Goal: Information Seeking & Learning: Learn about a topic

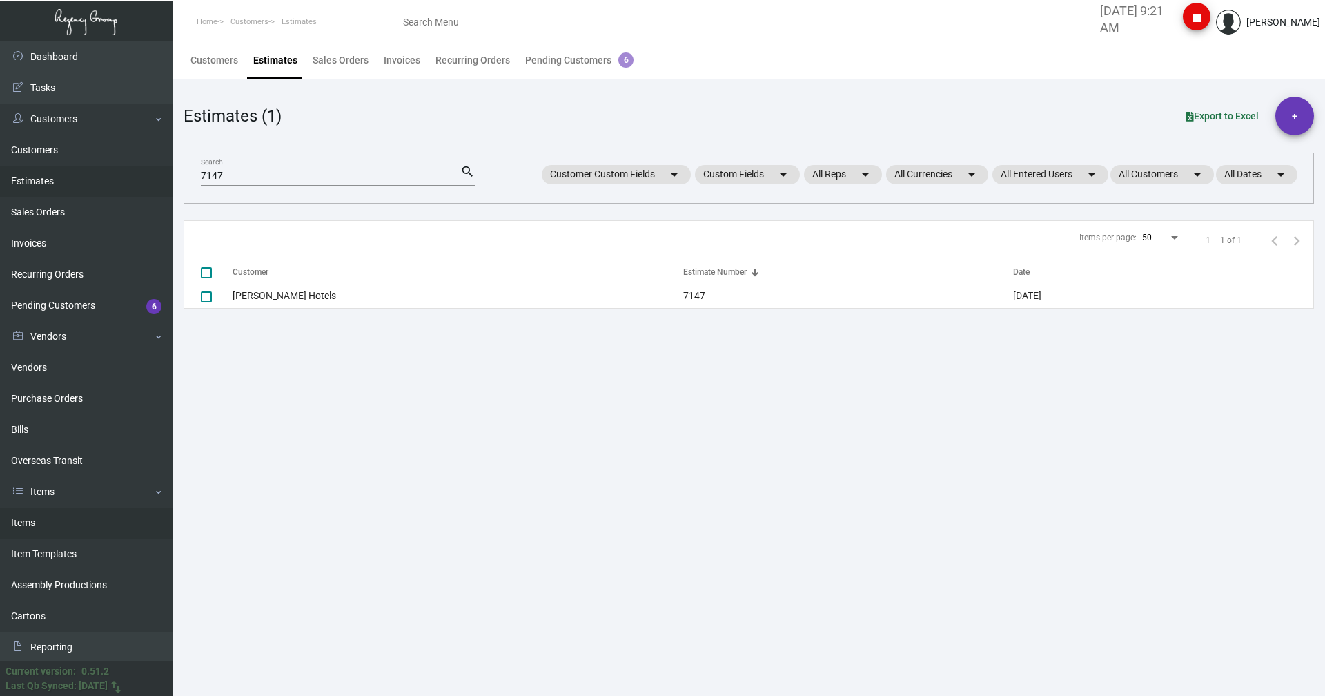
click at [30, 520] on link "Items" at bounding box center [86, 522] width 173 height 31
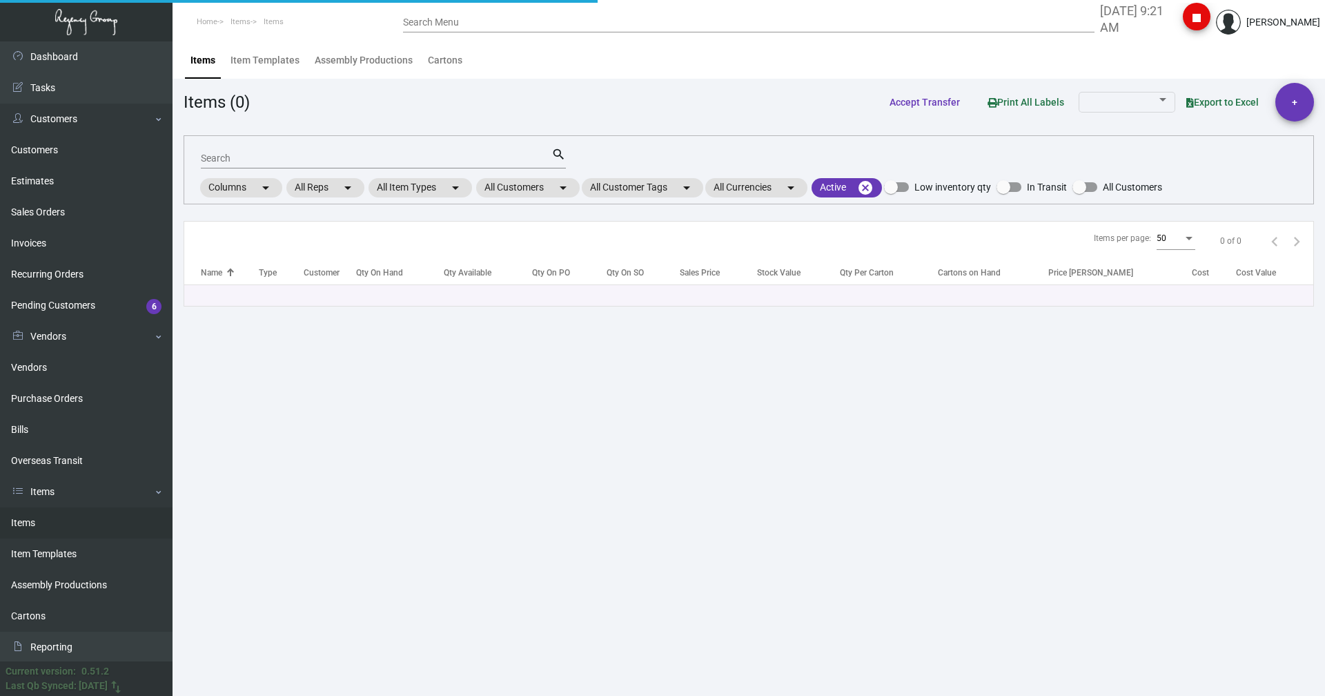
click at [207, 155] on input "Search" at bounding box center [376, 158] width 351 height 11
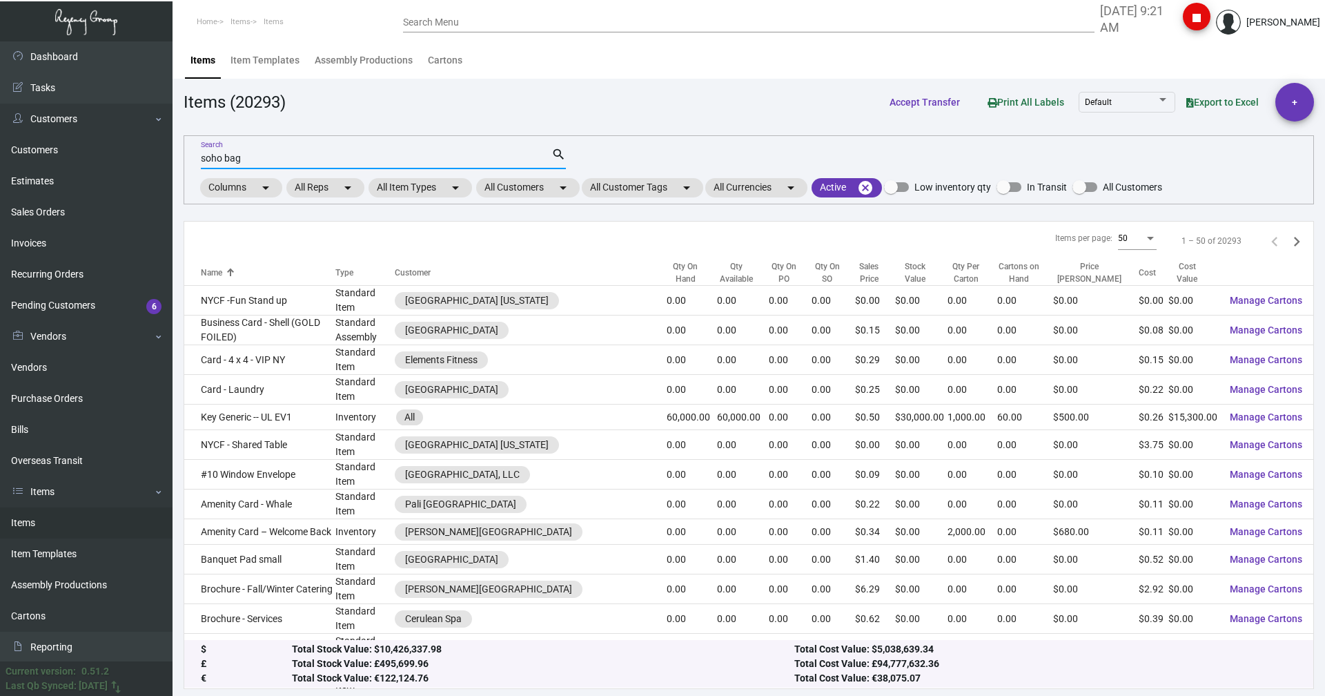
type input "soho bag"
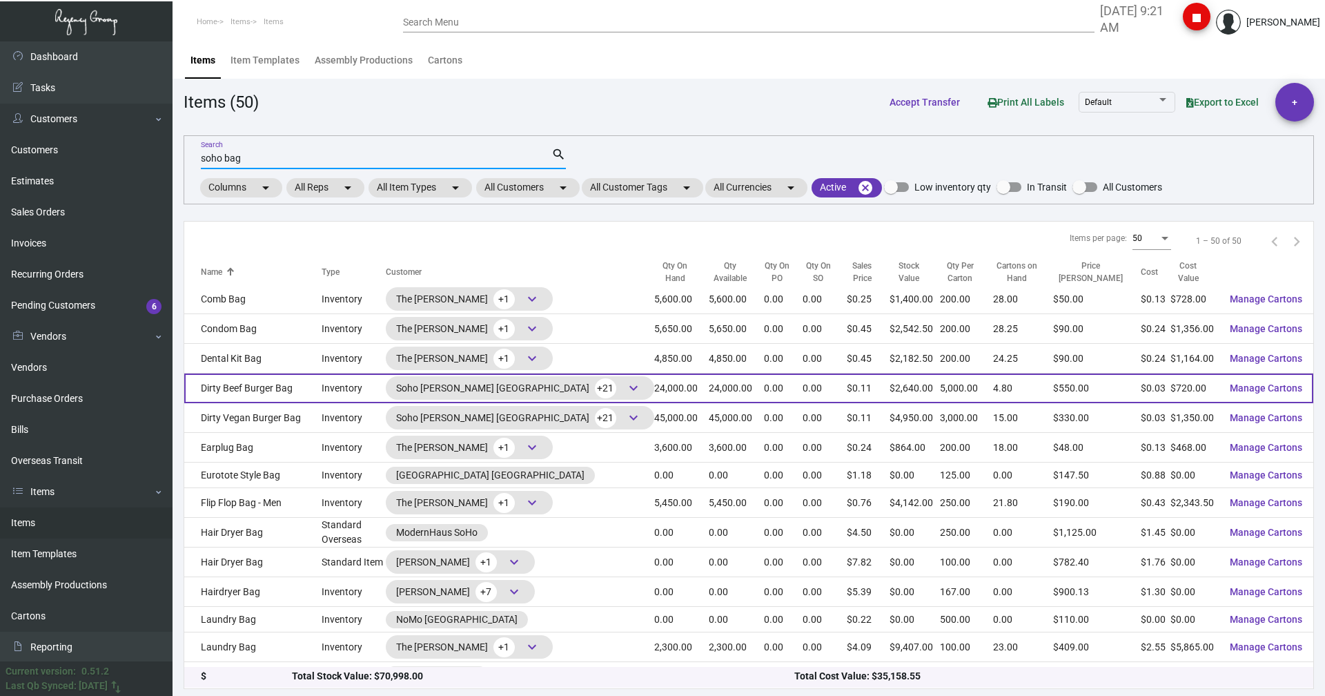
scroll to position [276, 0]
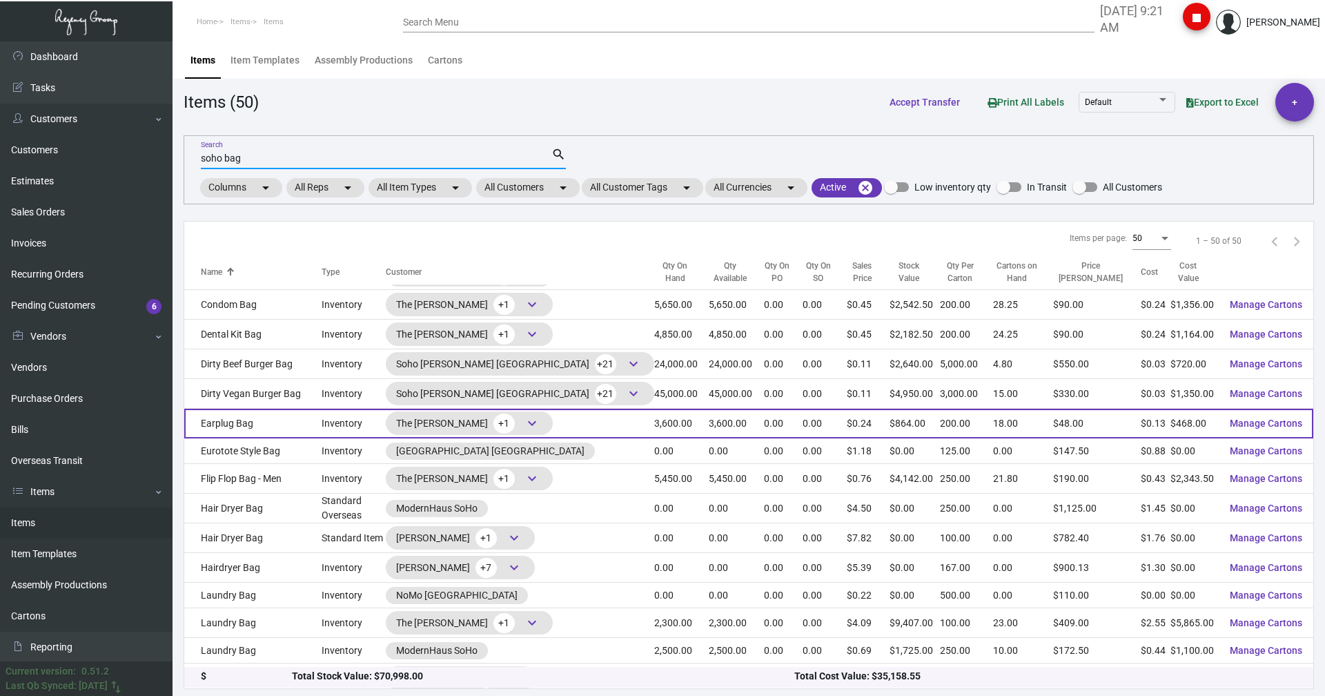
click at [233, 423] on td "Earplug Bag" at bounding box center [252, 424] width 137 height 30
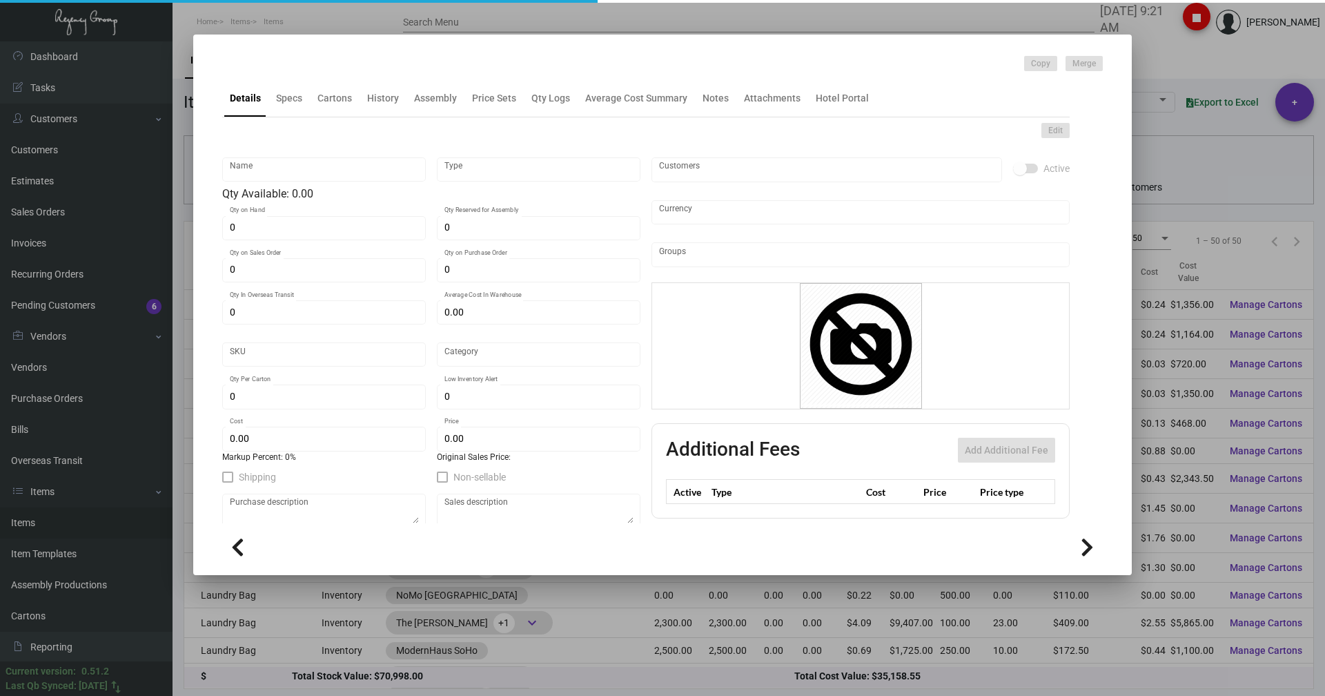
type input "Earplug Bag"
type input "Inventory"
type input "3,600"
type input "$ 0.00"
type input "Overseas"
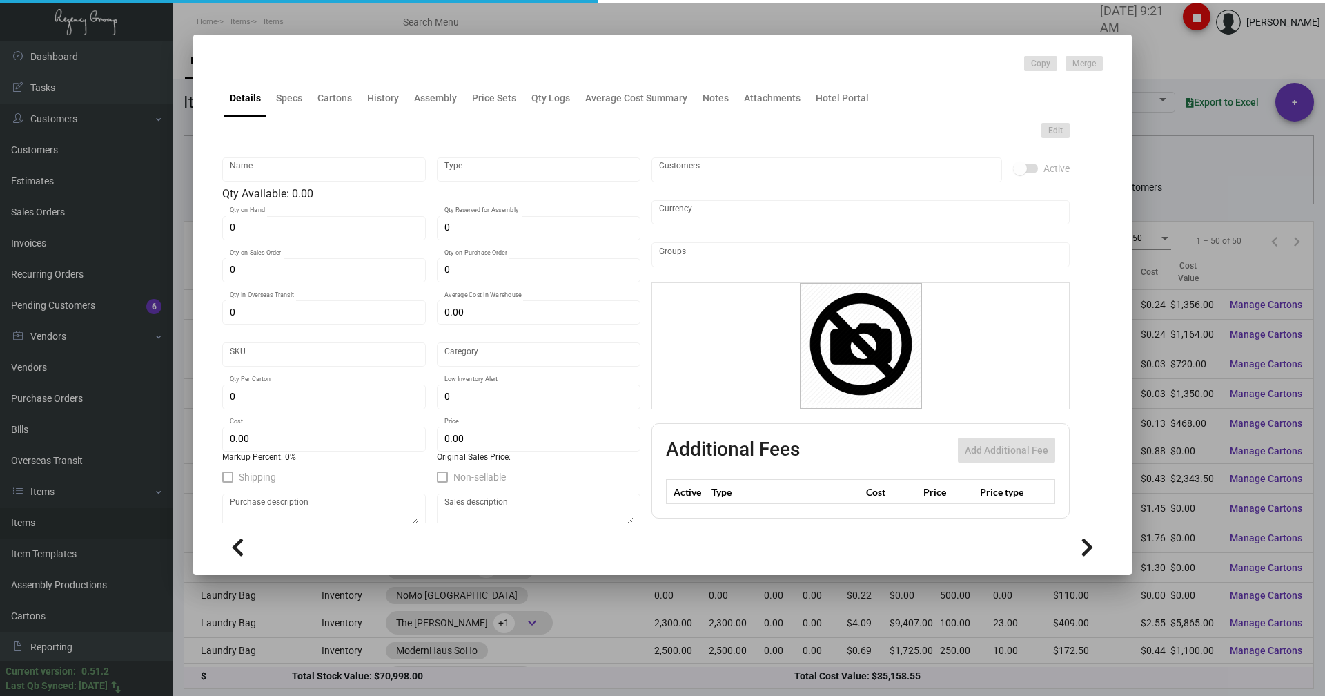
type input "200"
type input "$ 0.13"
type input "$ 0.24"
checkbox input "true"
type input "United States Dollar $"
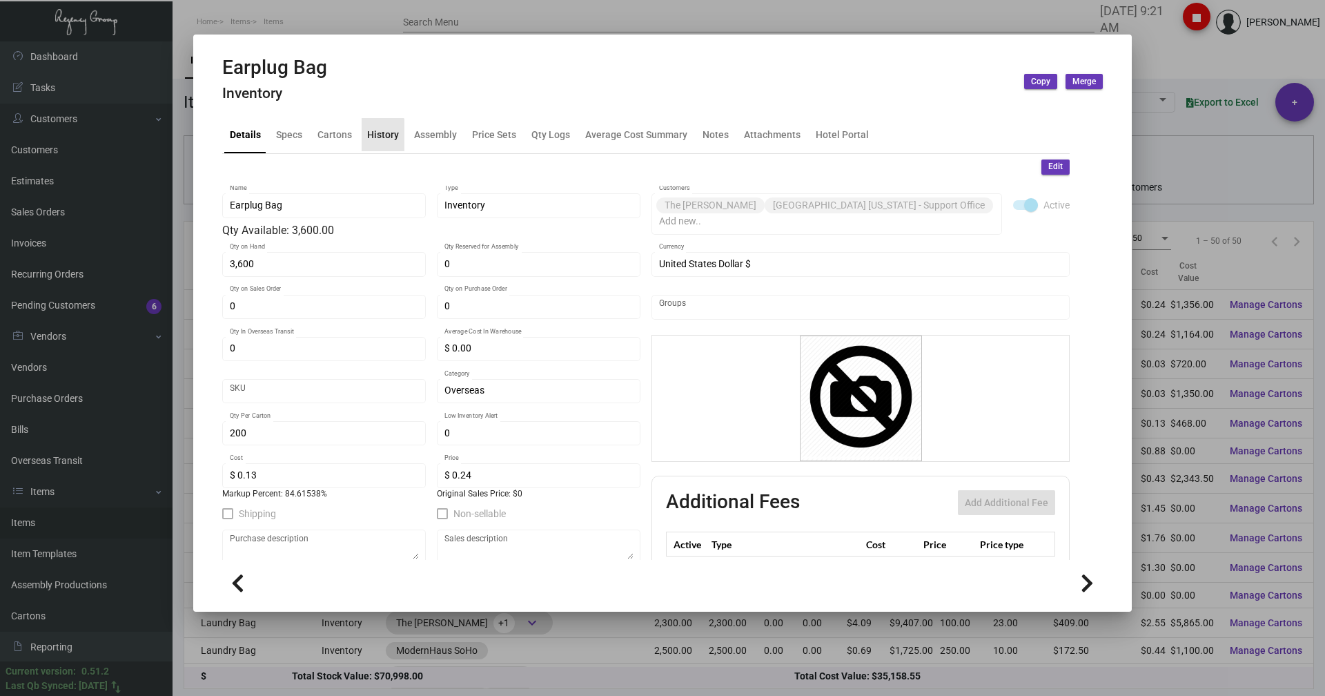
click at [372, 136] on div "History" at bounding box center [383, 134] width 32 height 14
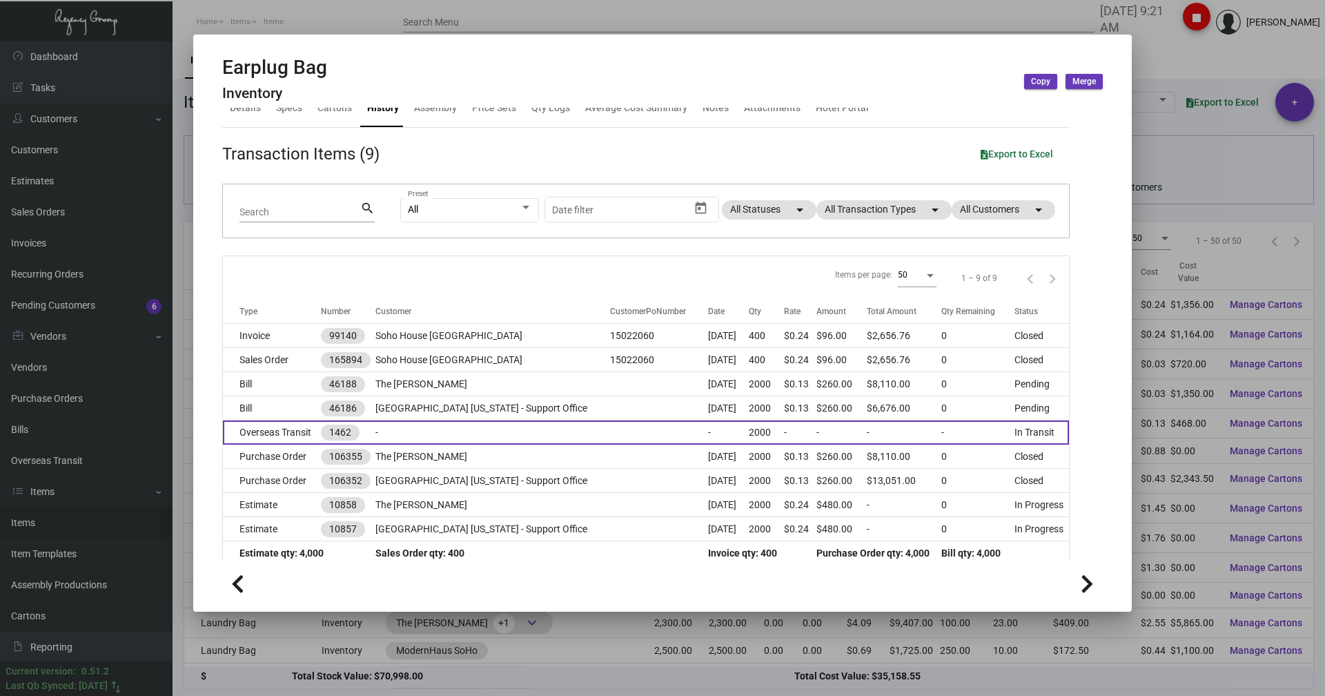
scroll to position [41, 0]
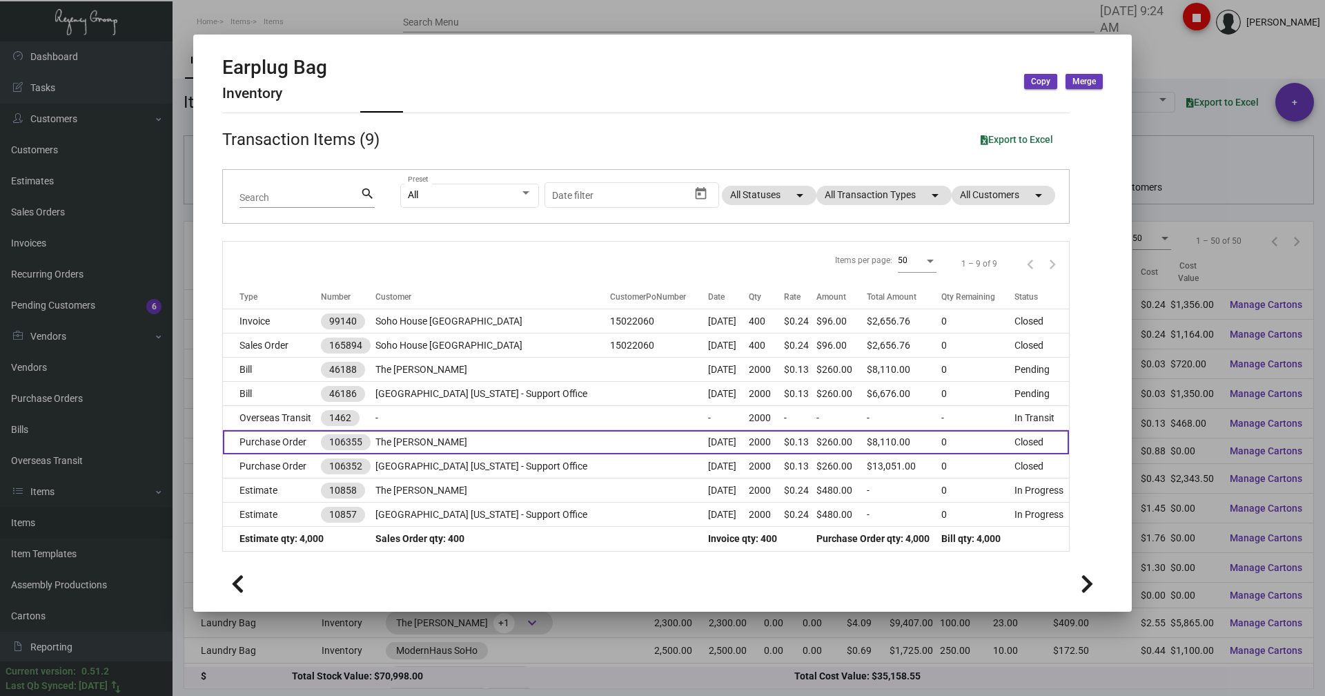
click at [269, 447] on td "Purchase Order" at bounding box center [272, 442] width 98 height 24
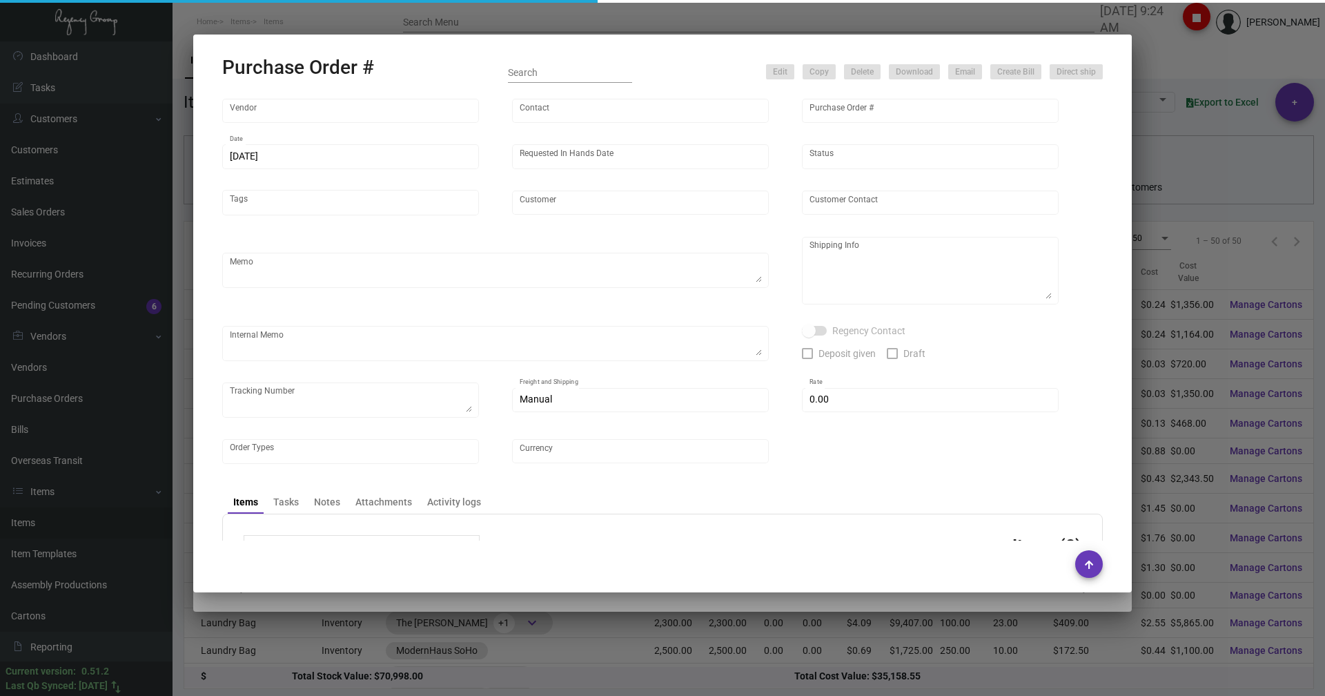
type input "Hangzhou Nuoyi Daily Necessities Co.,Ltd"
type input "[PERSON_NAME]"
type input "106355"
type input "[DATE]"
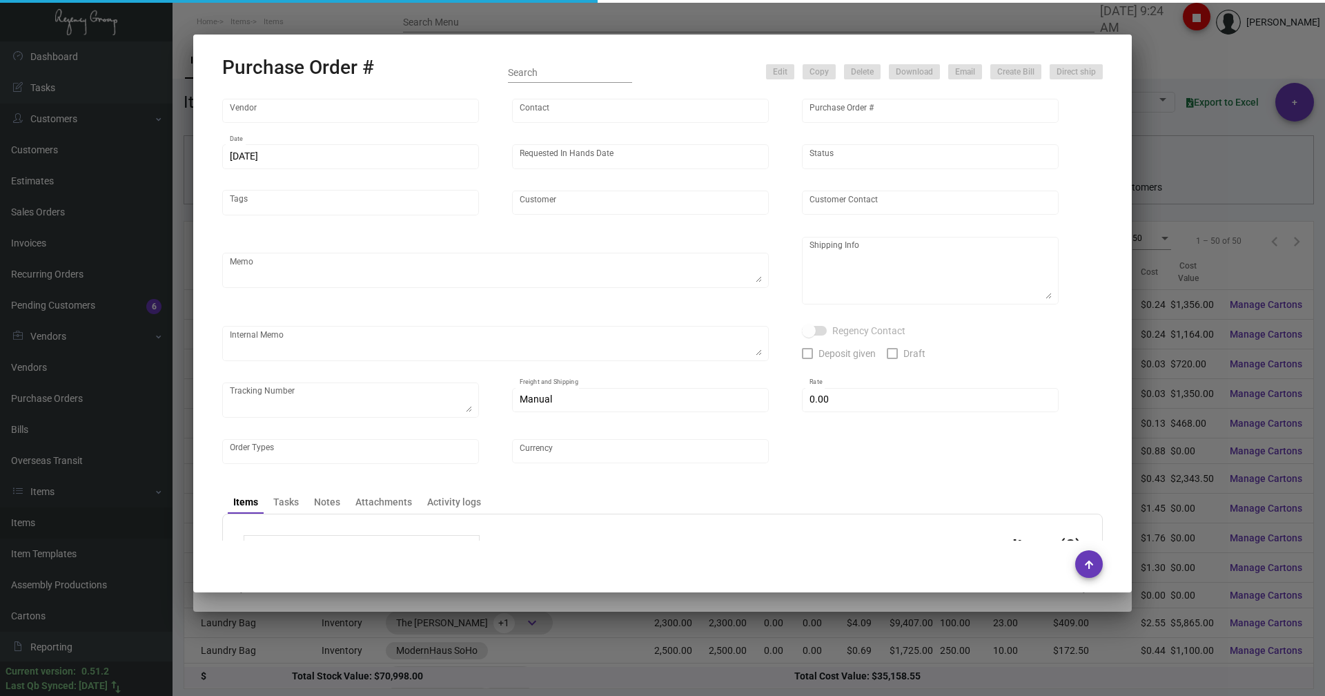
type input "The [PERSON_NAME]"
type textarea "Via boat"
type textarea "Regency Group NJ - [PERSON_NAME] [STREET_ADDRESS]"
checkbox input "true"
type input "$ 0.00"
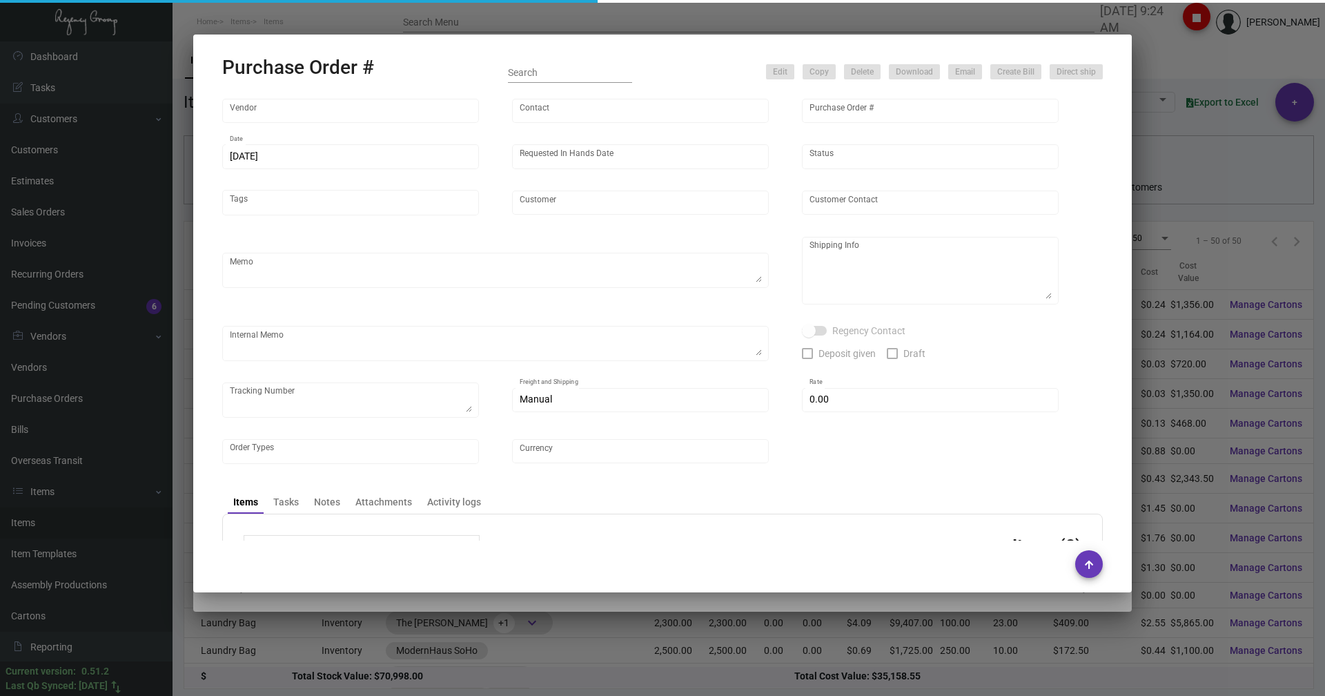
type input "United States Dollar $"
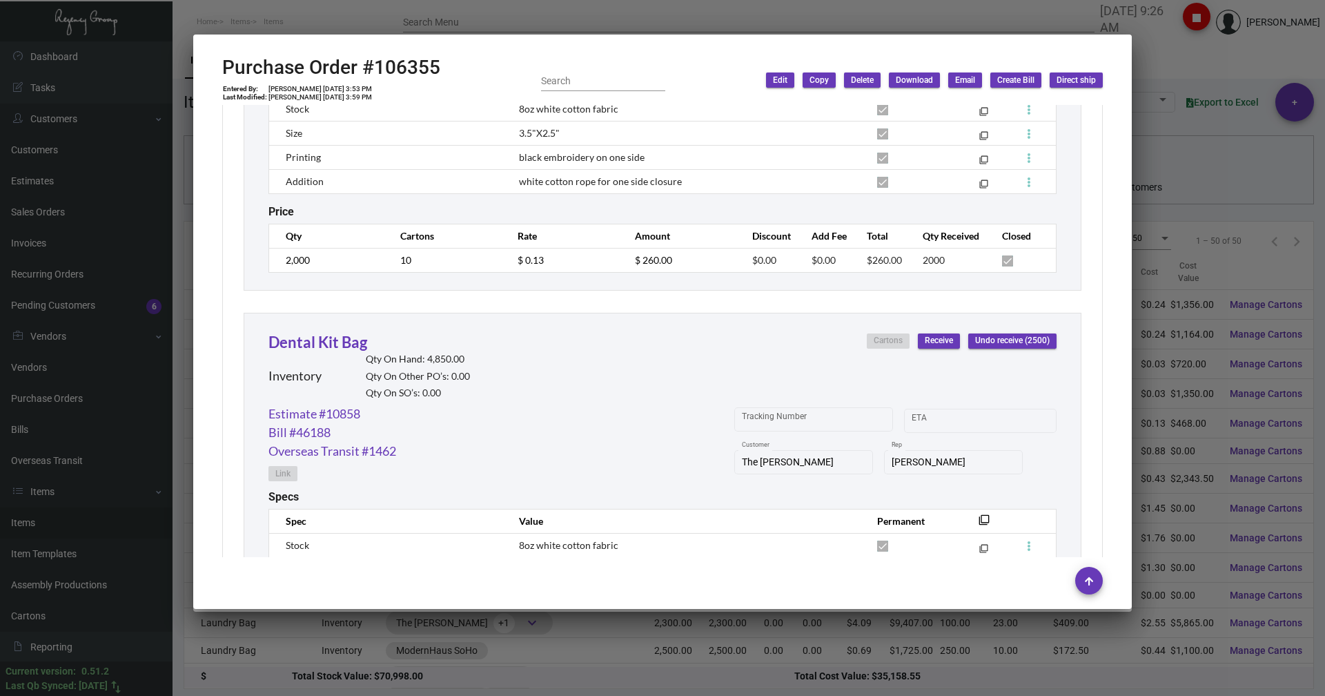
scroll to position [2416, 0]
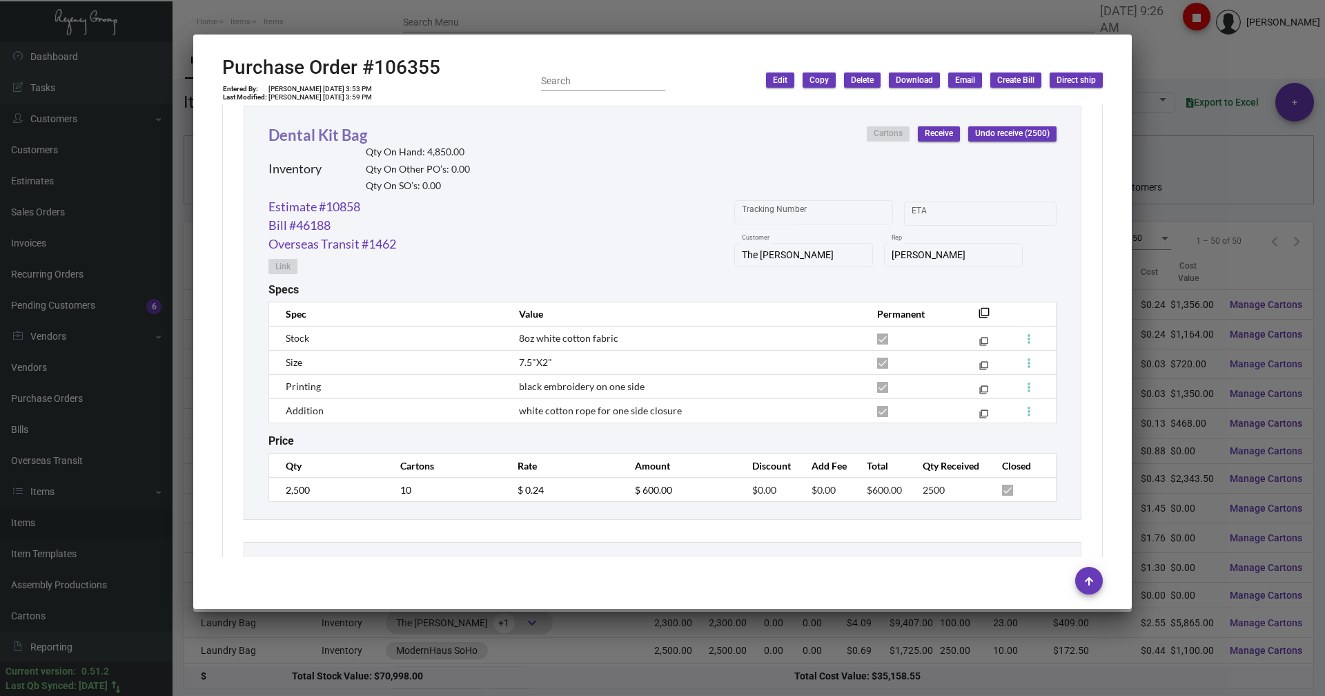
click at [315, 128] on link "Dental Kit Bag" at bounding box center [318, 135] width 99 height 19
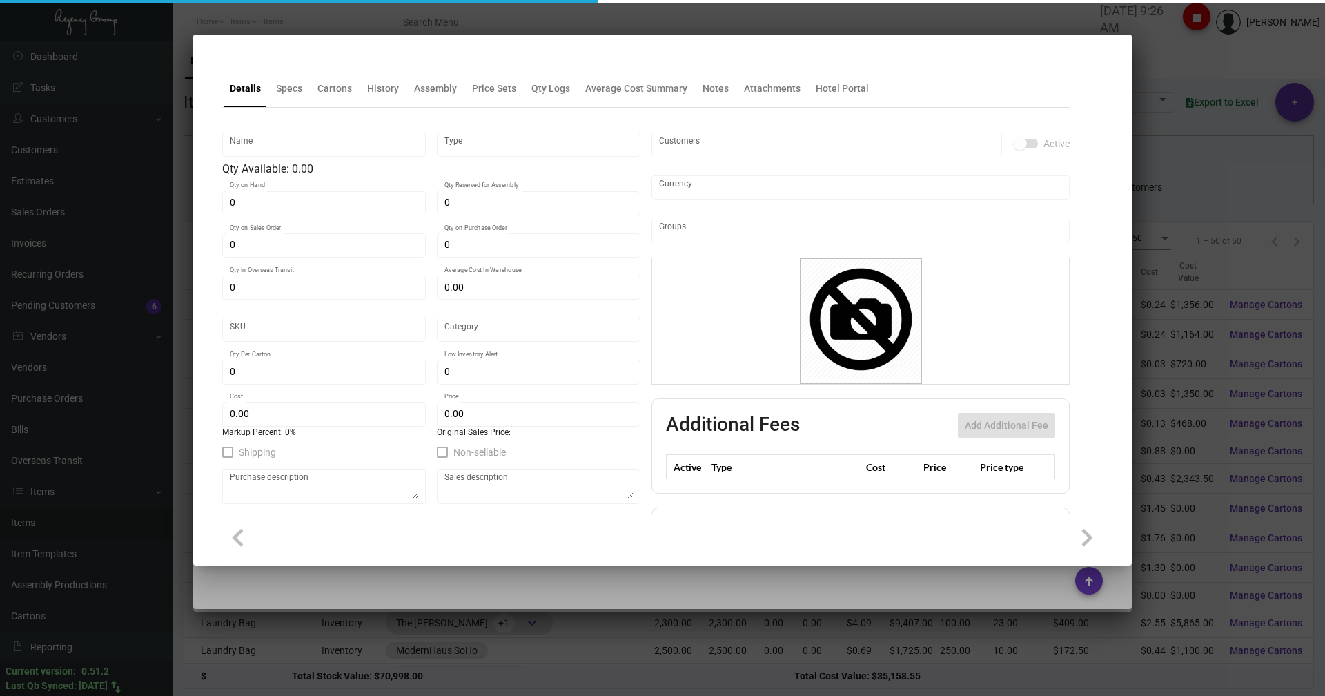
type input "Dental Kit Bag"
type input "Inventory"
type input "4,850"
type input "$ 0.00"
type input "Overseas"
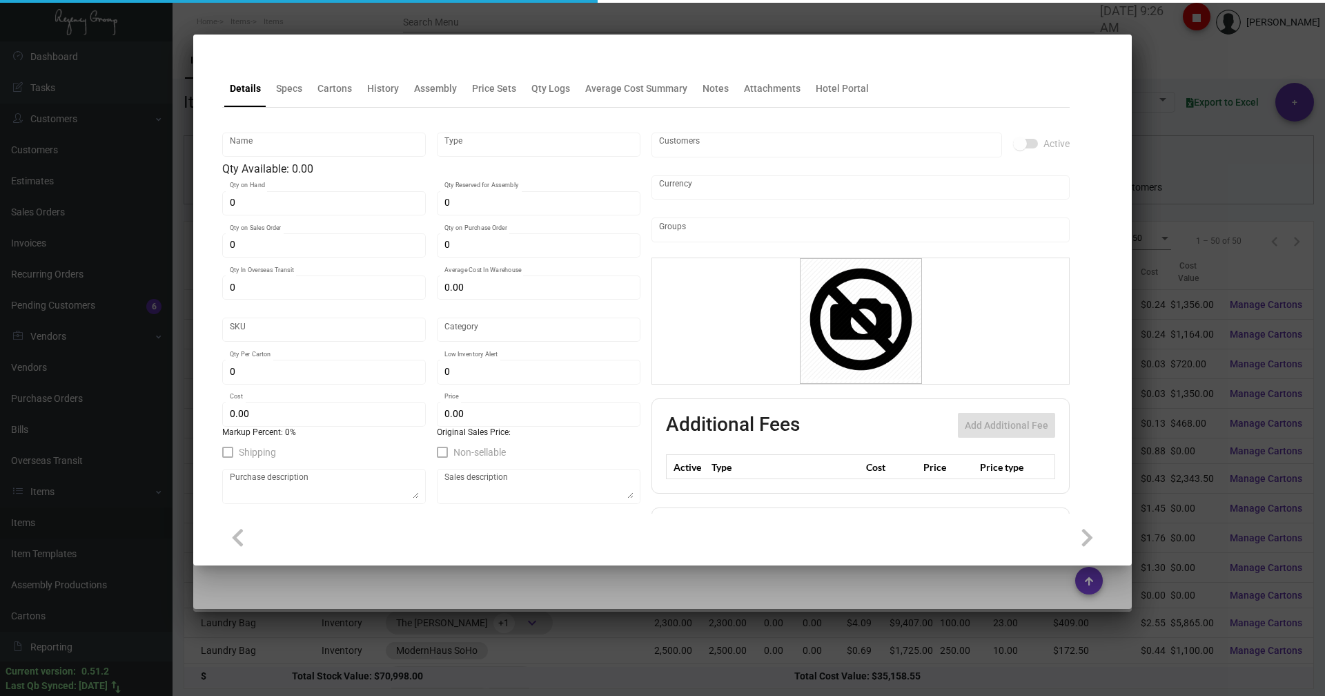
type input "200"
type input "$ 0.24"
type input "$ 0.45"
checkbox input "true"
type input "United States Dollar $"
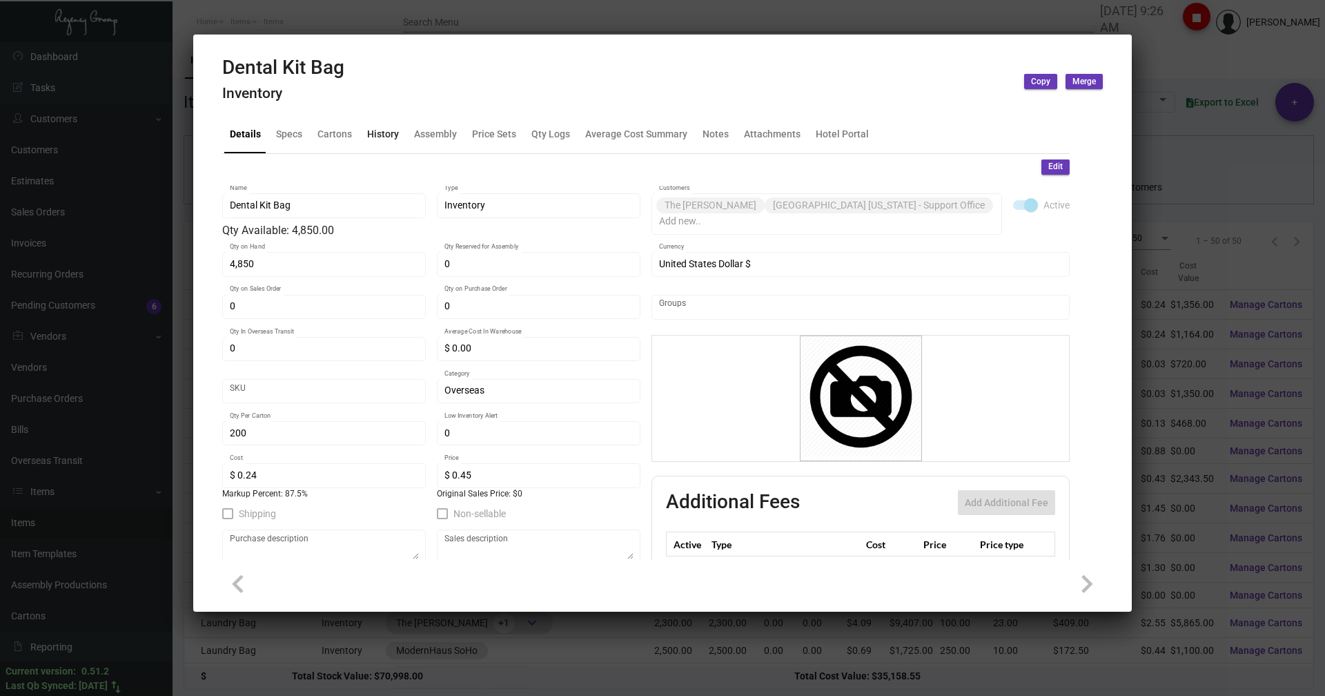
click at [384, 129] on div "History" at bounding box center [383, 134] width 32 height 14
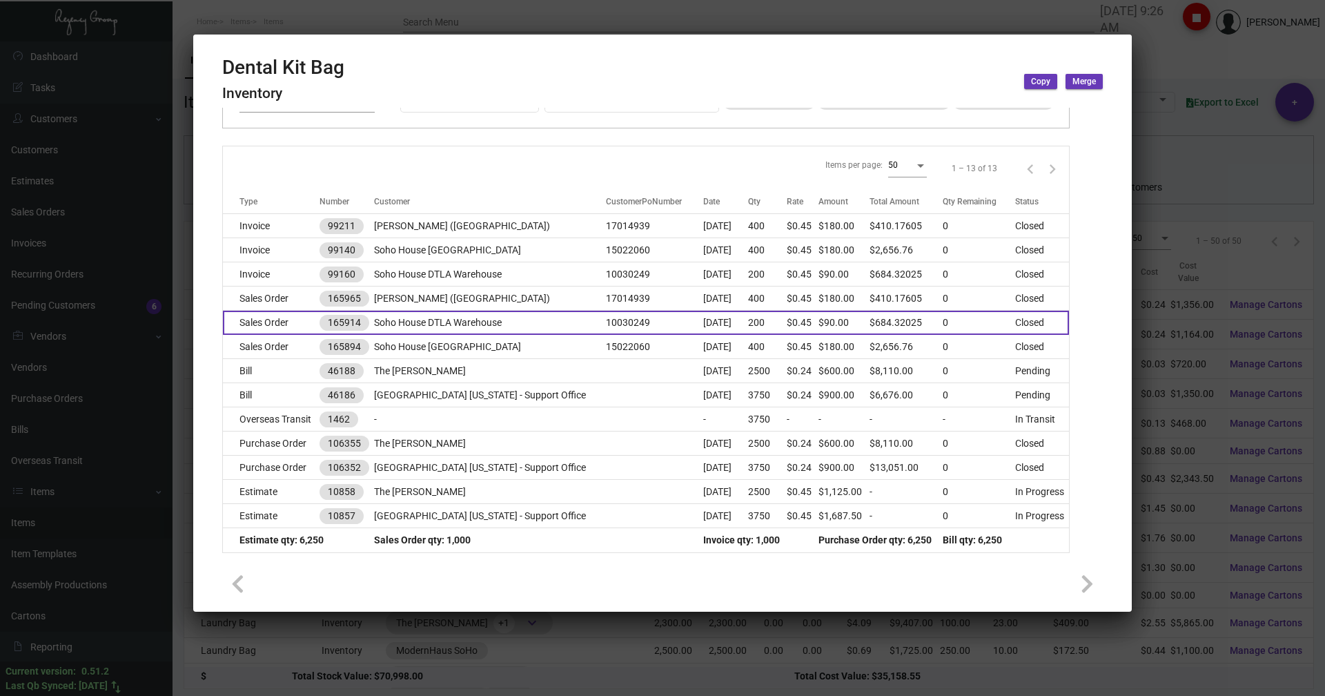
scroll to position [137, 0]
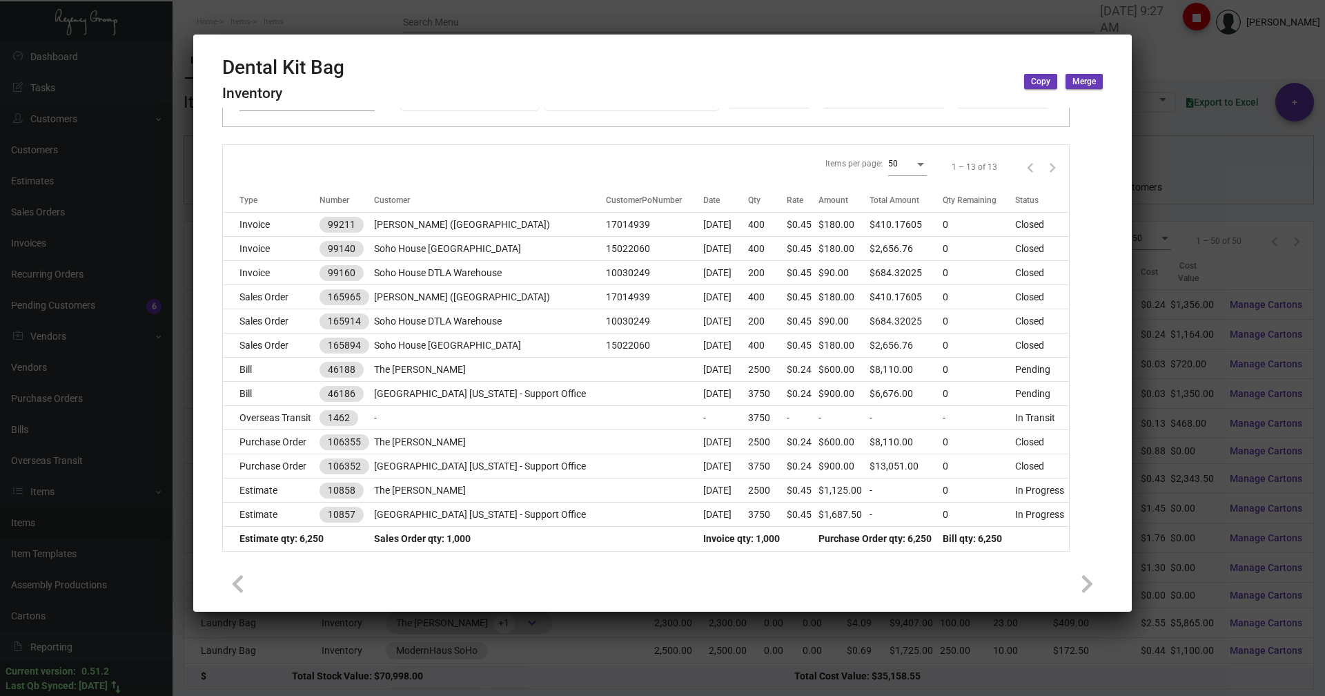
click at [302, 22] on div at bounding box center [662, 348] width 1325 height 696
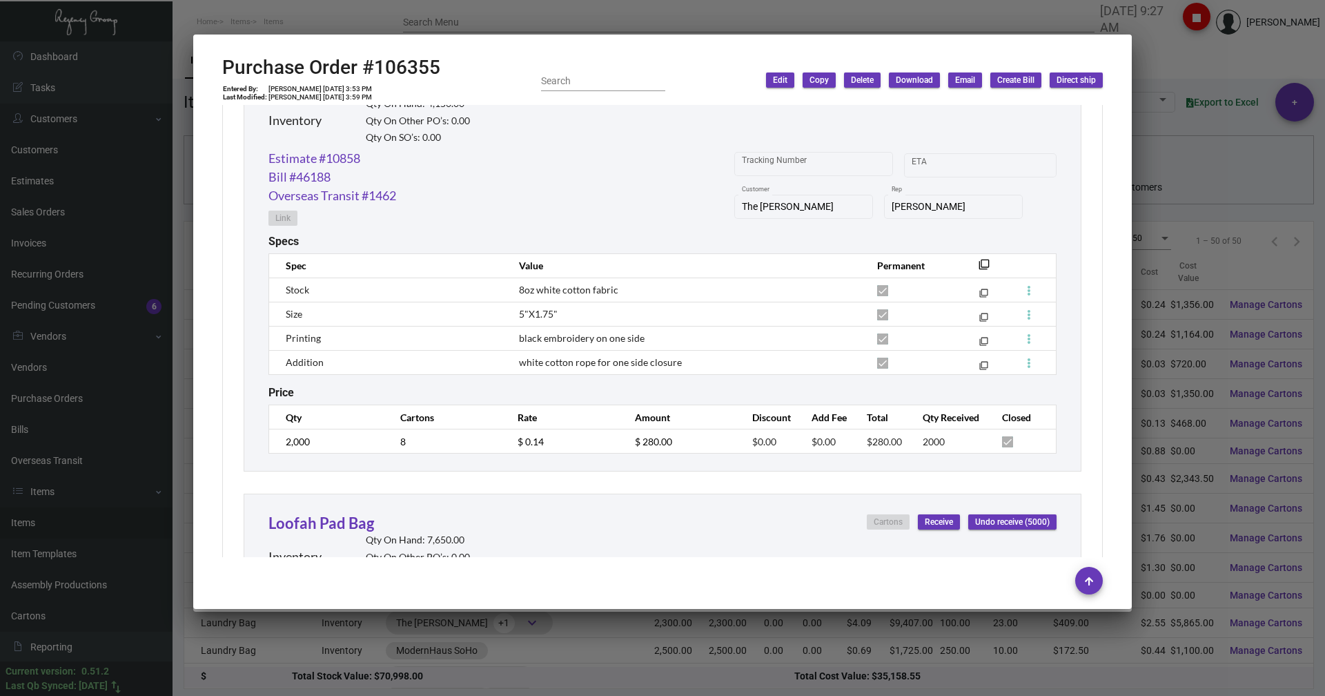
scroll to position [725, 0]
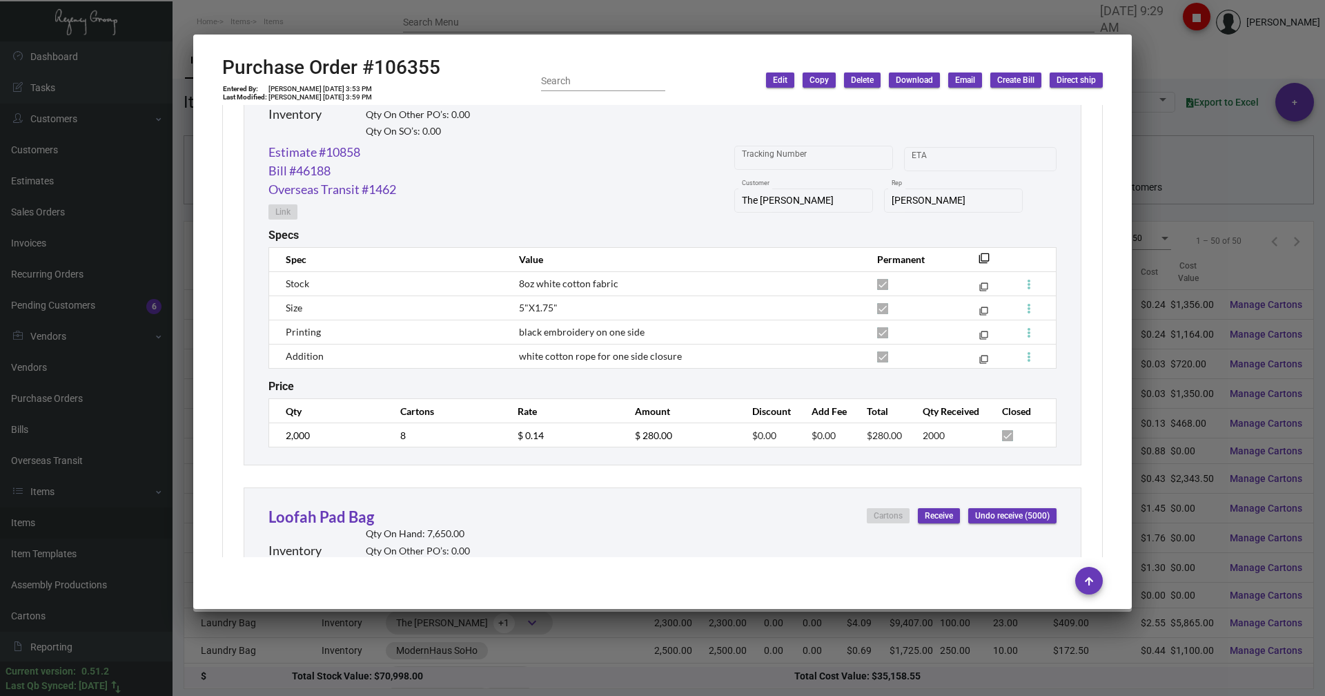
drag, startPoint x: 1180, startPoint y: 65, endPoint x: 1185, endPoint y: 59, distance: 7.3
click at [1180, 64] on div at bounding box center [662, 348] width 1325 height 696
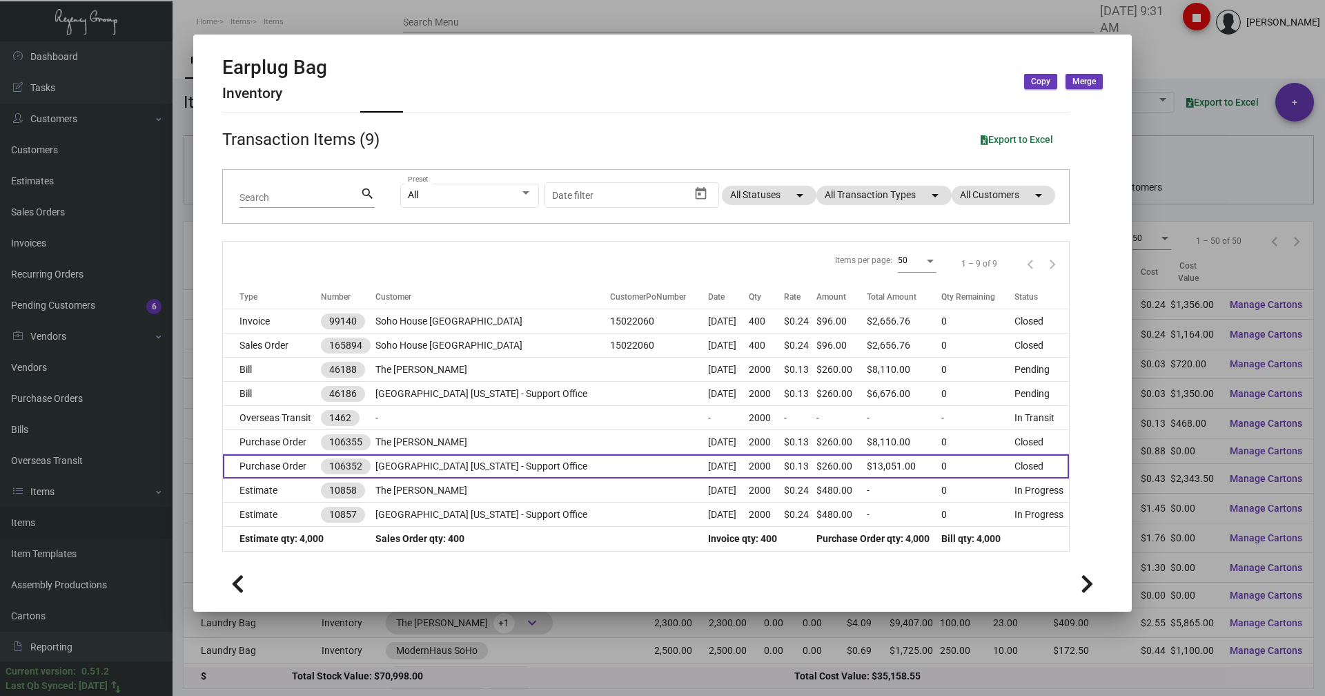
click at [276, 471] on td "Purchase Order" at bounding box center [272, 466] width 98 height 24
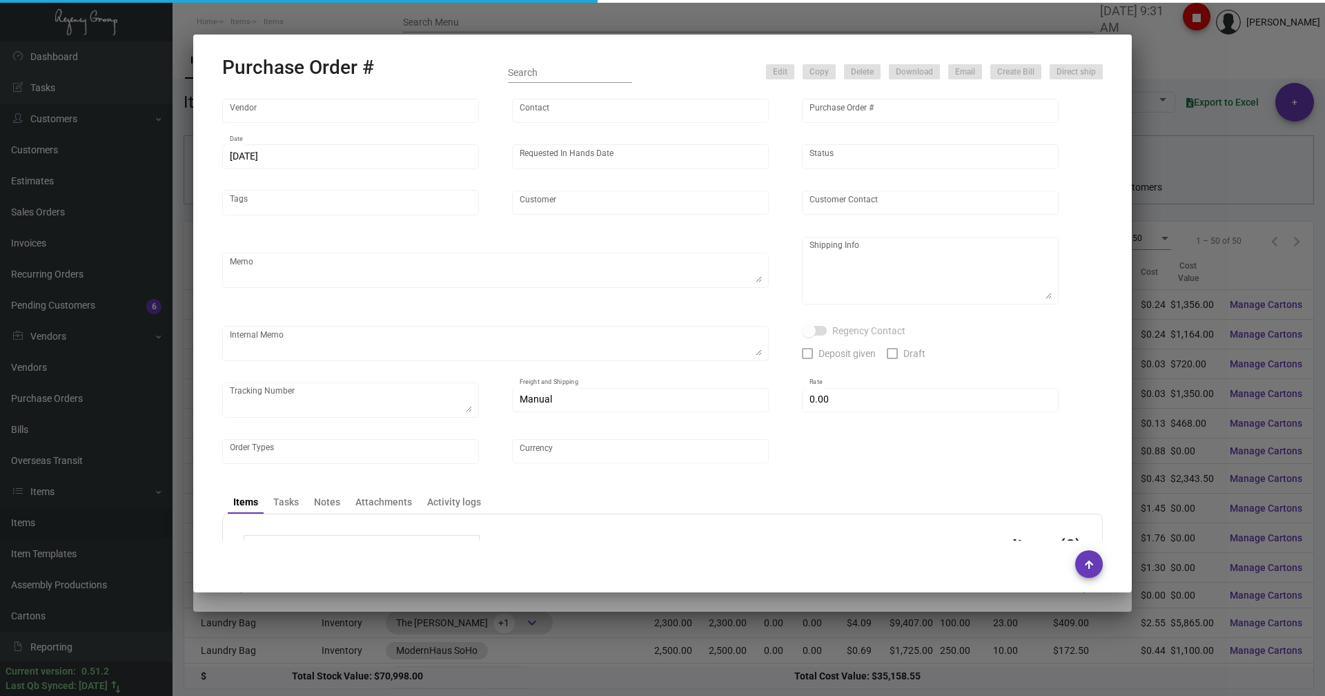
type input "Hangzhou Nuoyi Daily Necessities Co.,Ltd"
type input "[PERSON_NAME]"
type input "106352"
type input "[DATE]"
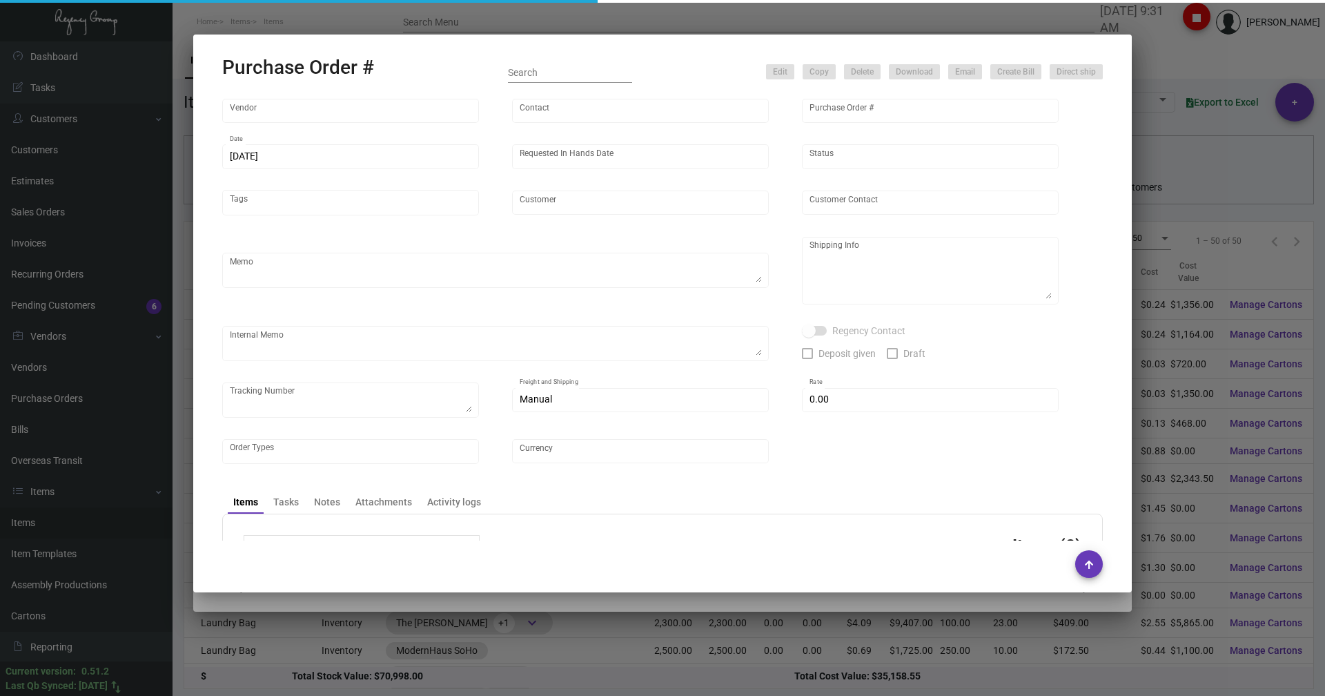
type input "[GEOGRAPHIC_DATA] [US_STATE] - Support Office"
type textarea "Via boat"
type textarea "Regency Group NJ - [PERSON_NAME] [STREET_ADDRESS]"
checkbox input "true"
type input "$ 0.00"
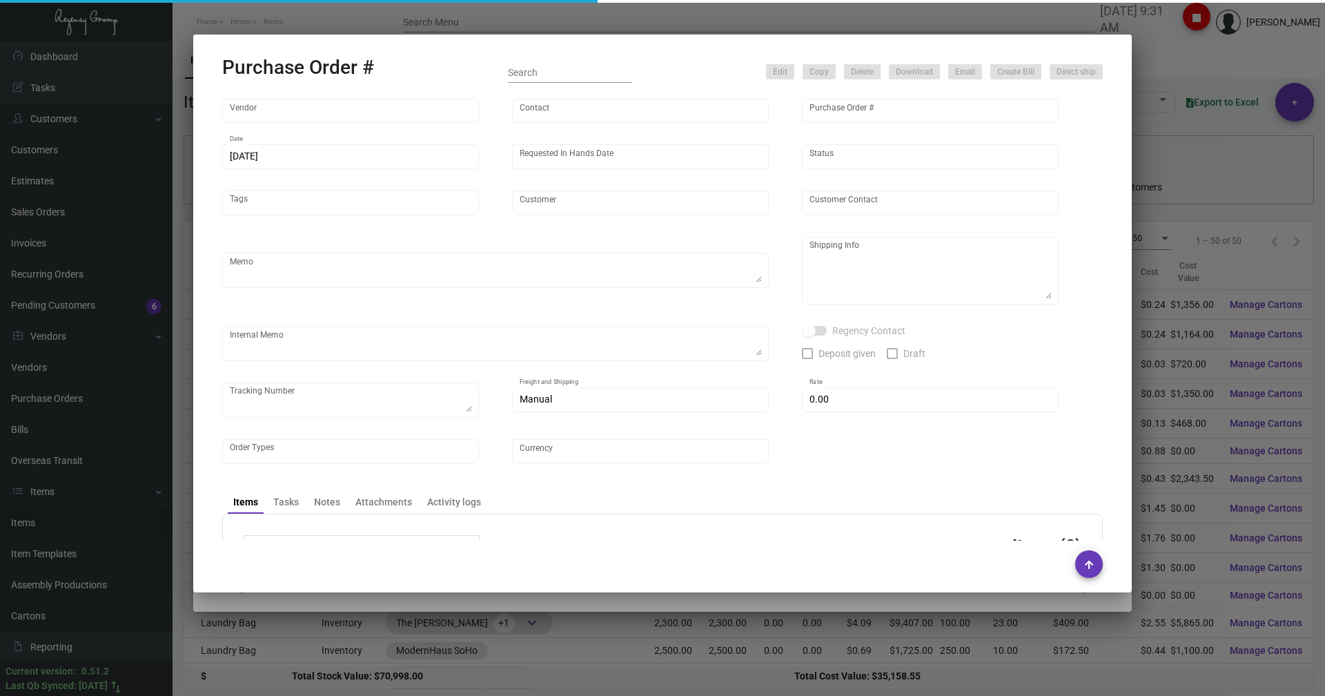
type input "United States Dollar $"
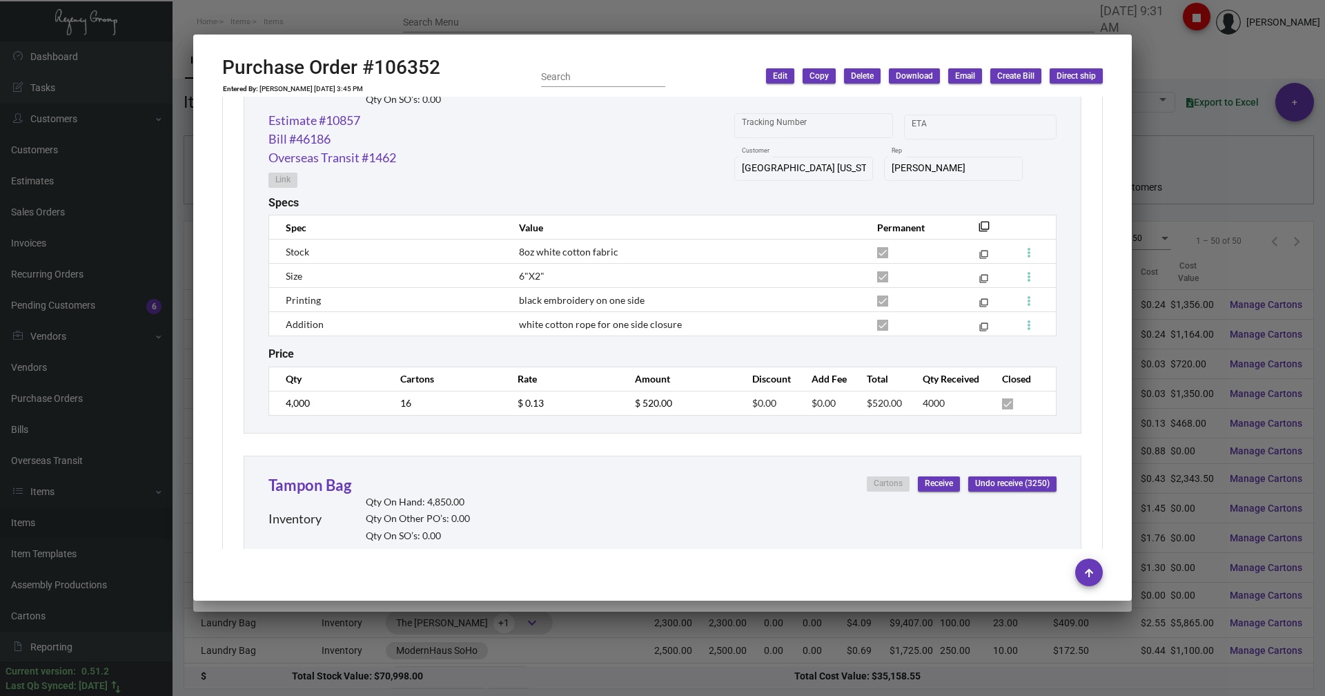
scroll to position [3520, 0]
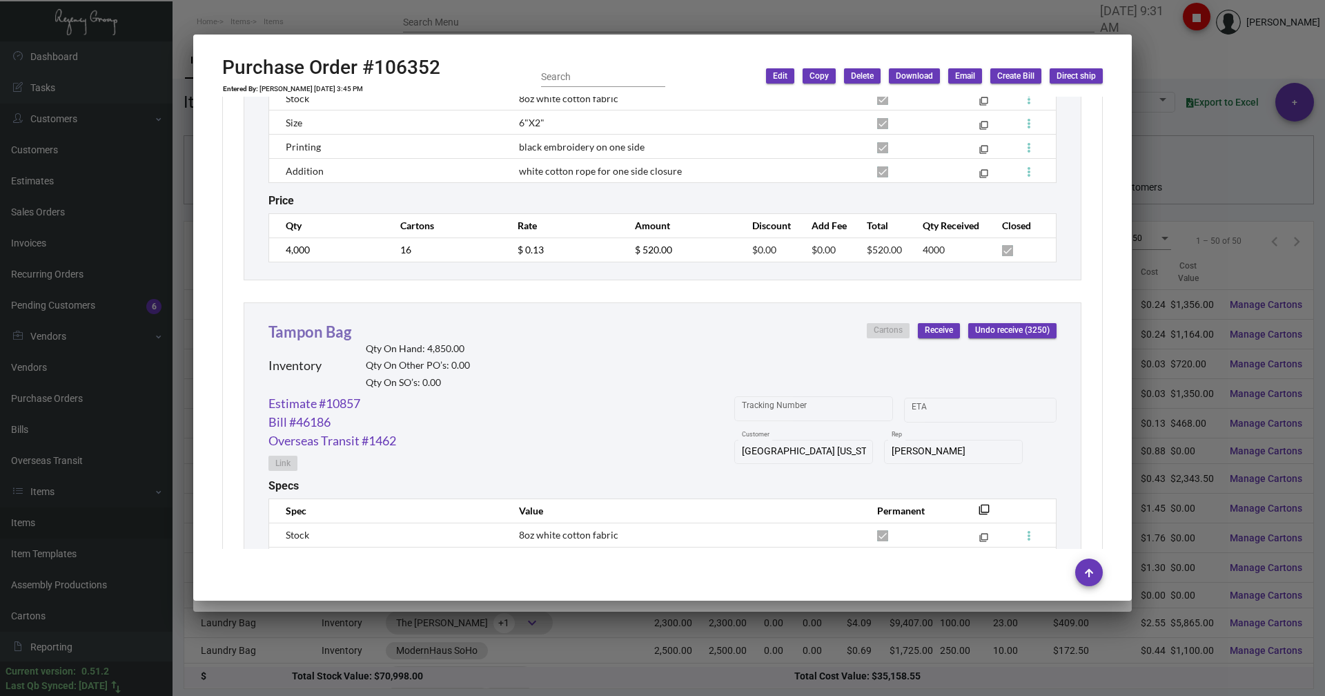
click at [295, 328] on link "Tampon Bag" at bounding box center [310, 331] width 83 height 19
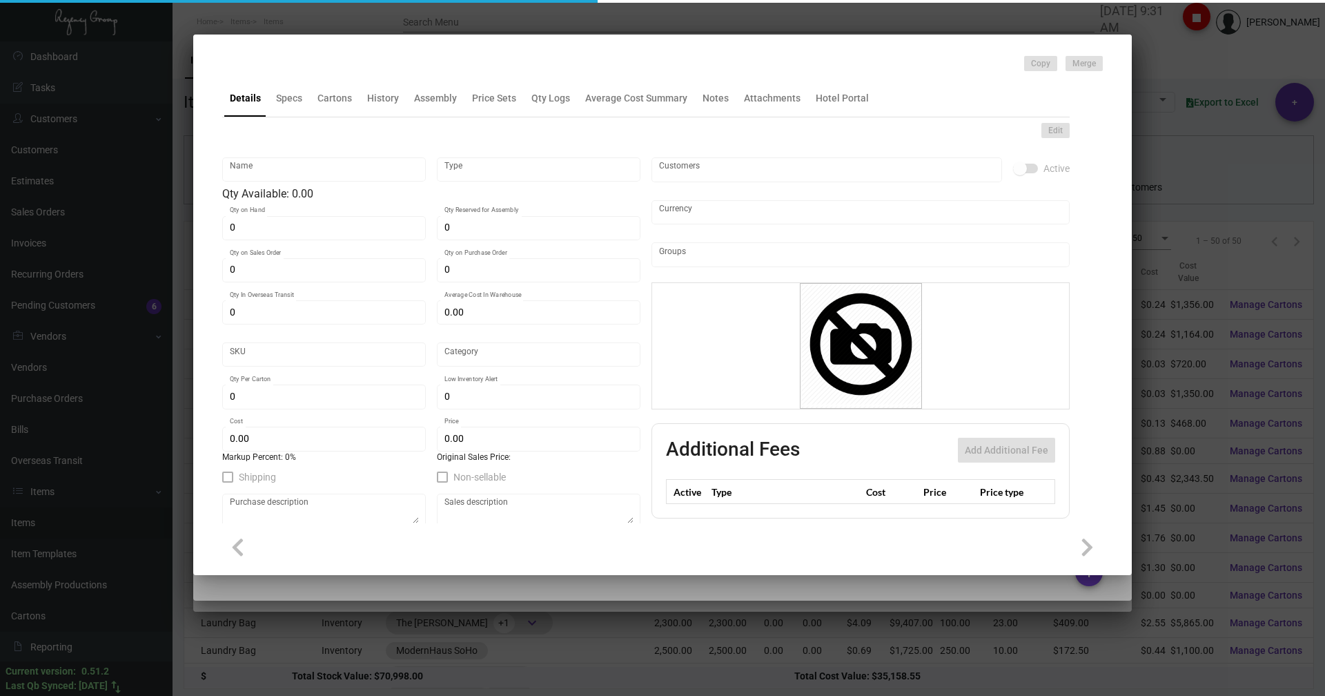
type input "Tampon Bag"
type input "Inventory"
type input "4,850"
type input "$ 0.00"
type input "Overseas"
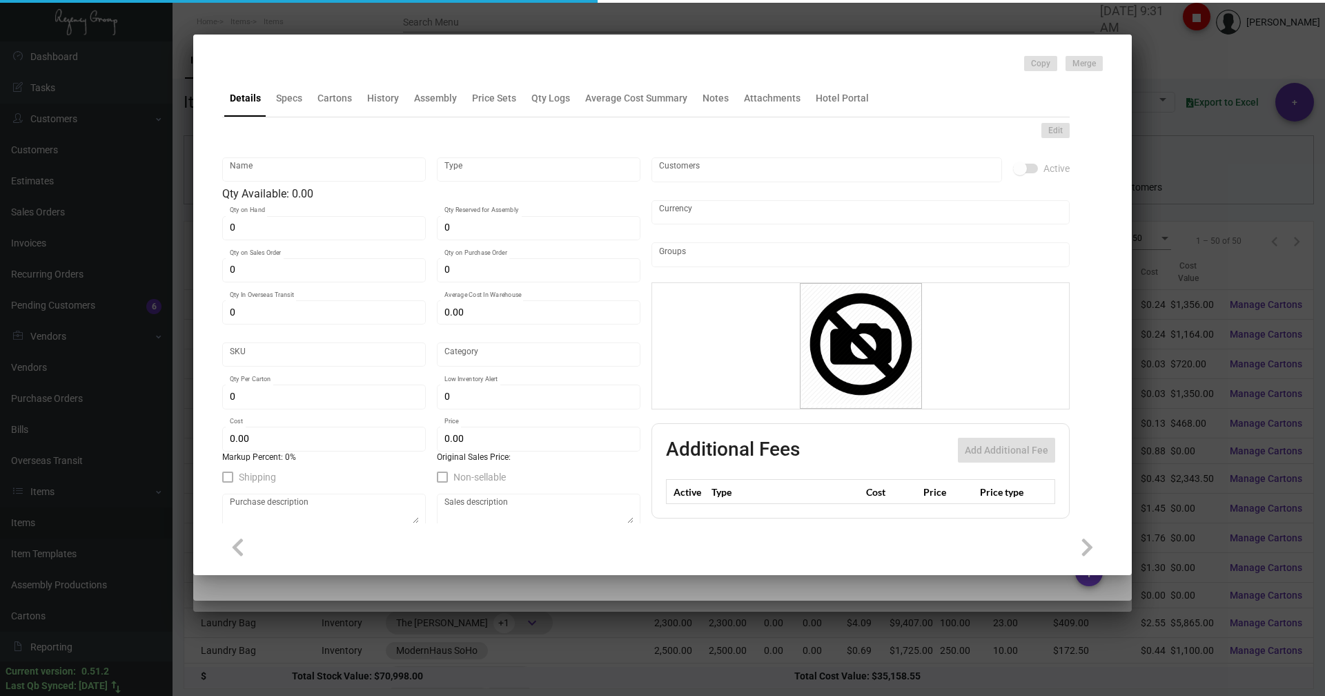
type input "200"
type input "$ 0.13"
type input "$ 0.23"
checkbox input "true"
type input "United States Dollar $"
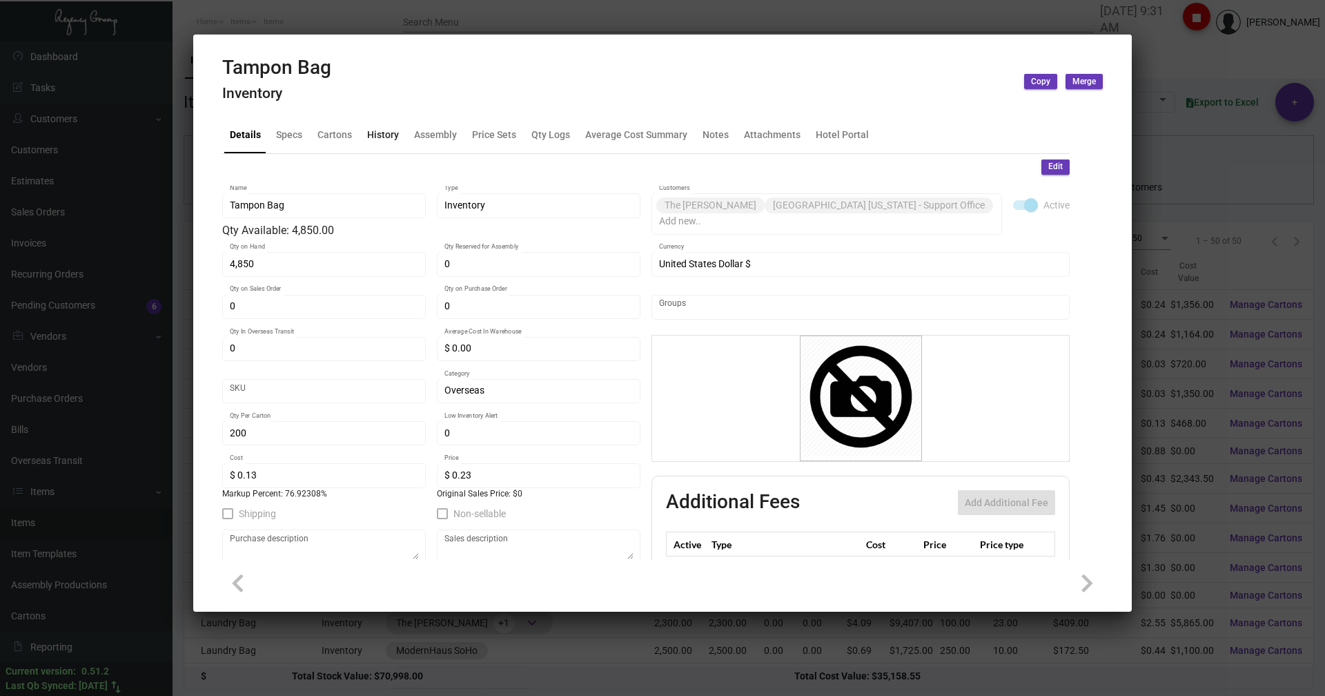
click at [387, 145] on div "History" at bounding box center [383, 134] width 43 height 33
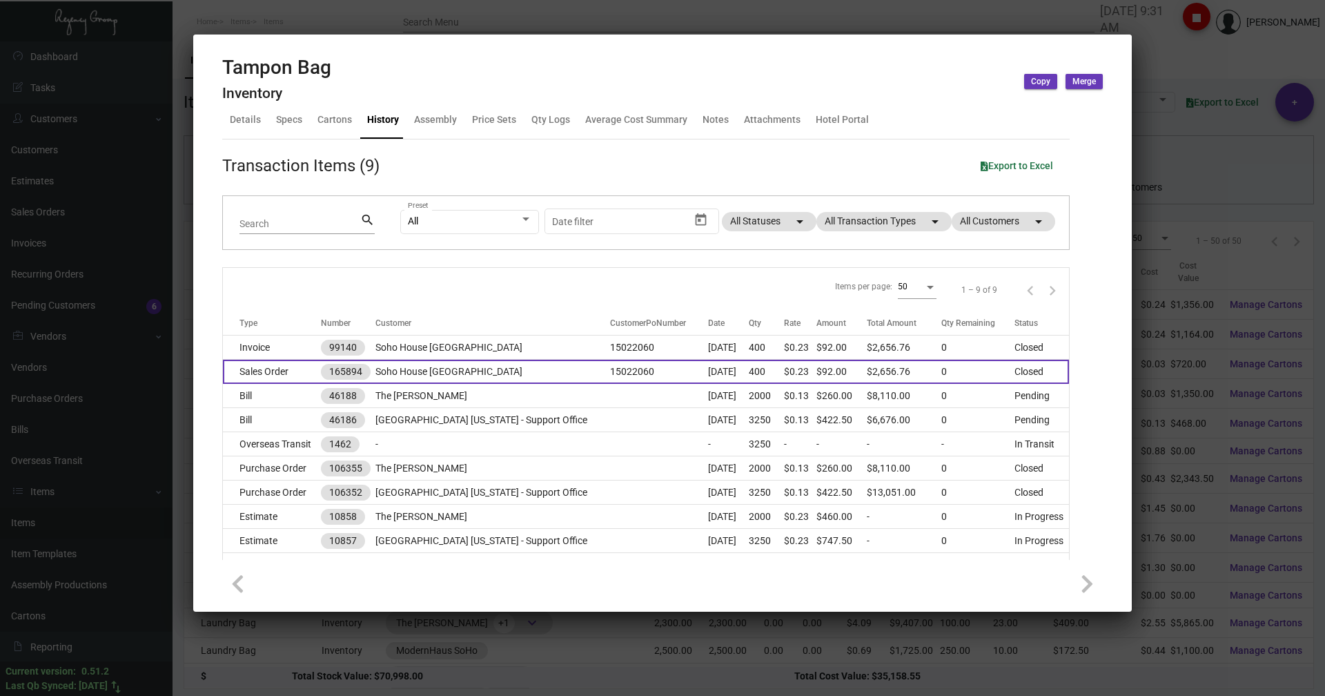
scroll to position [0, 0]
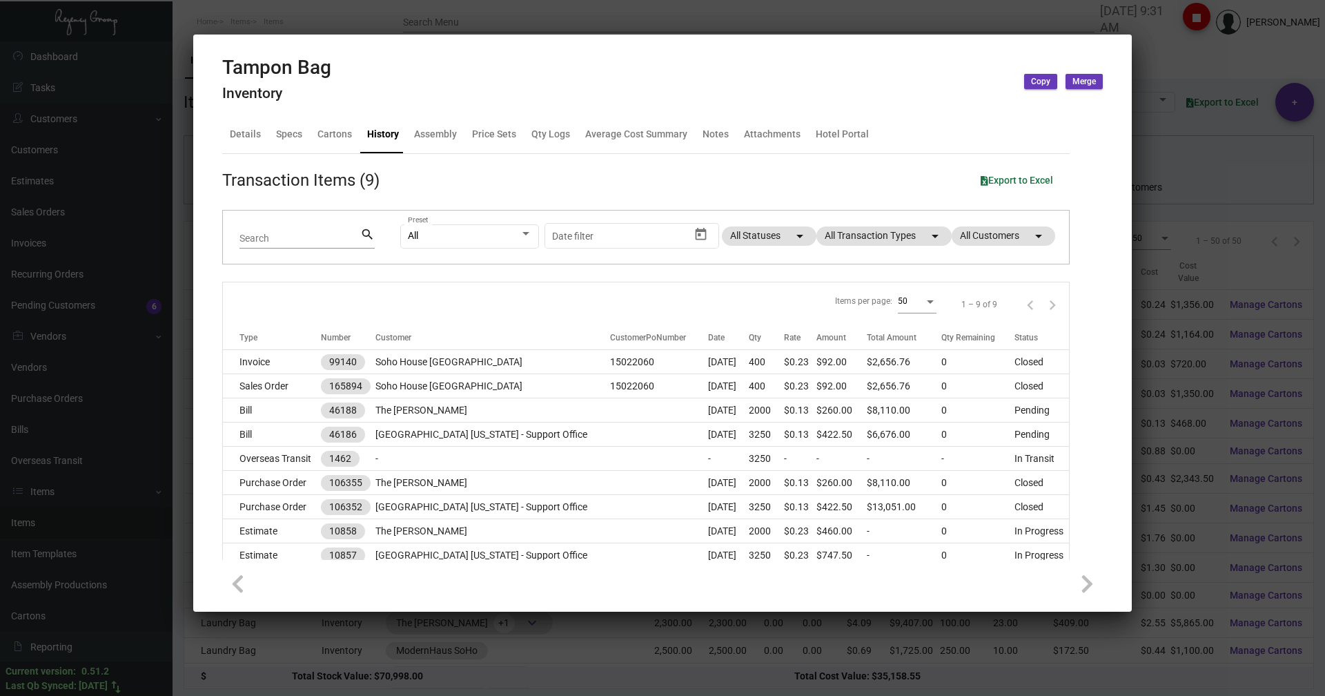
click at [292, 17] on div at bounding box center [662, 348] width 1325 height 696
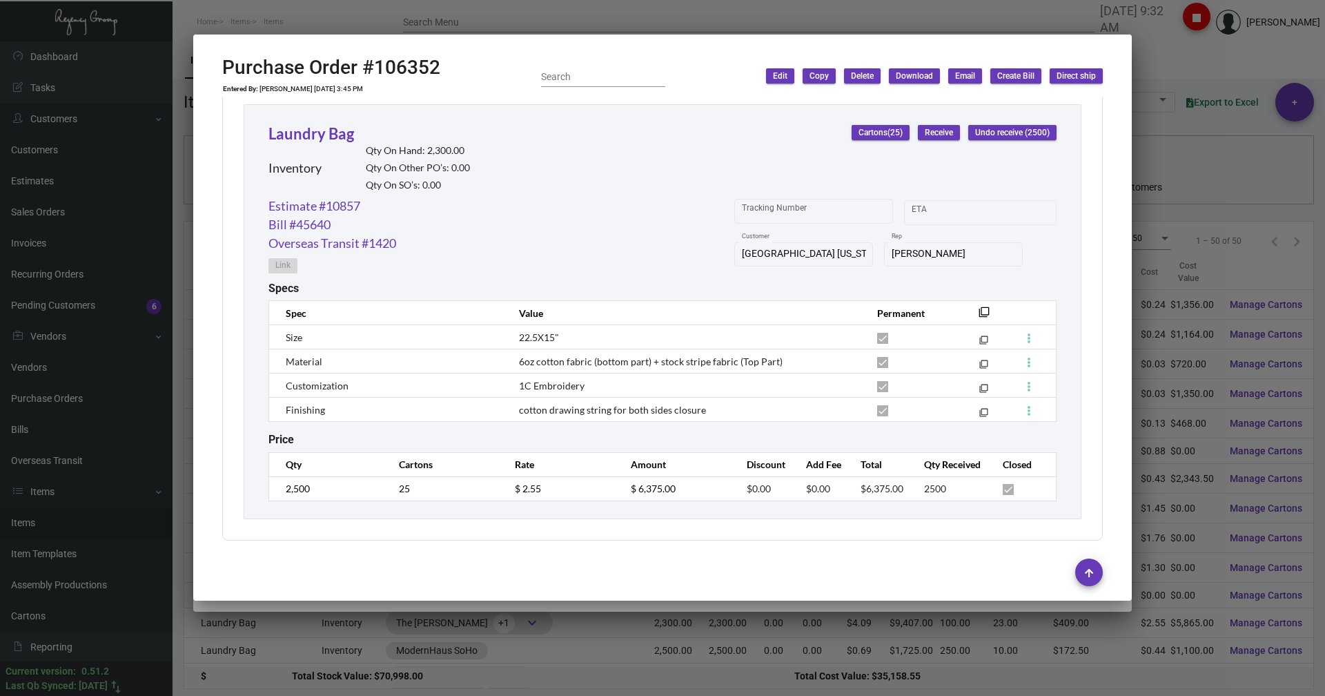
scroll to position [4889, 0]
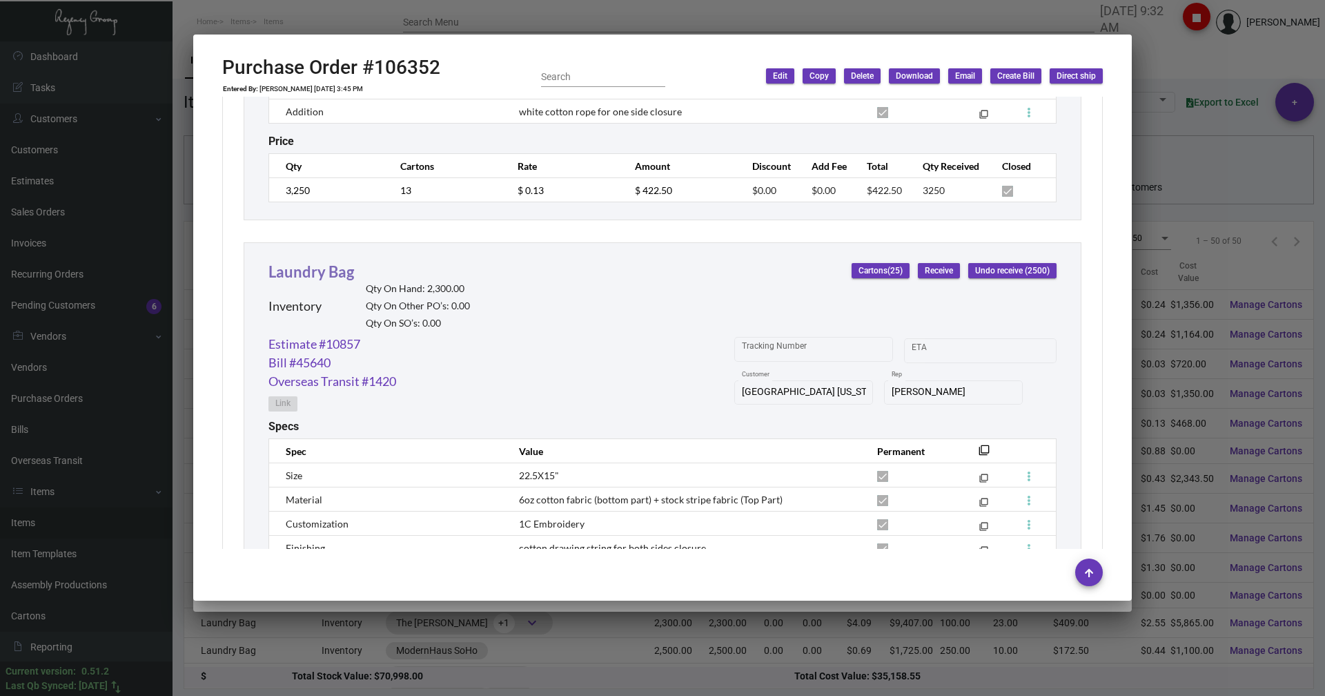
click at [310, 277] on link "Laundry Bag" at bounding box center [312, 271] width 86 height 19
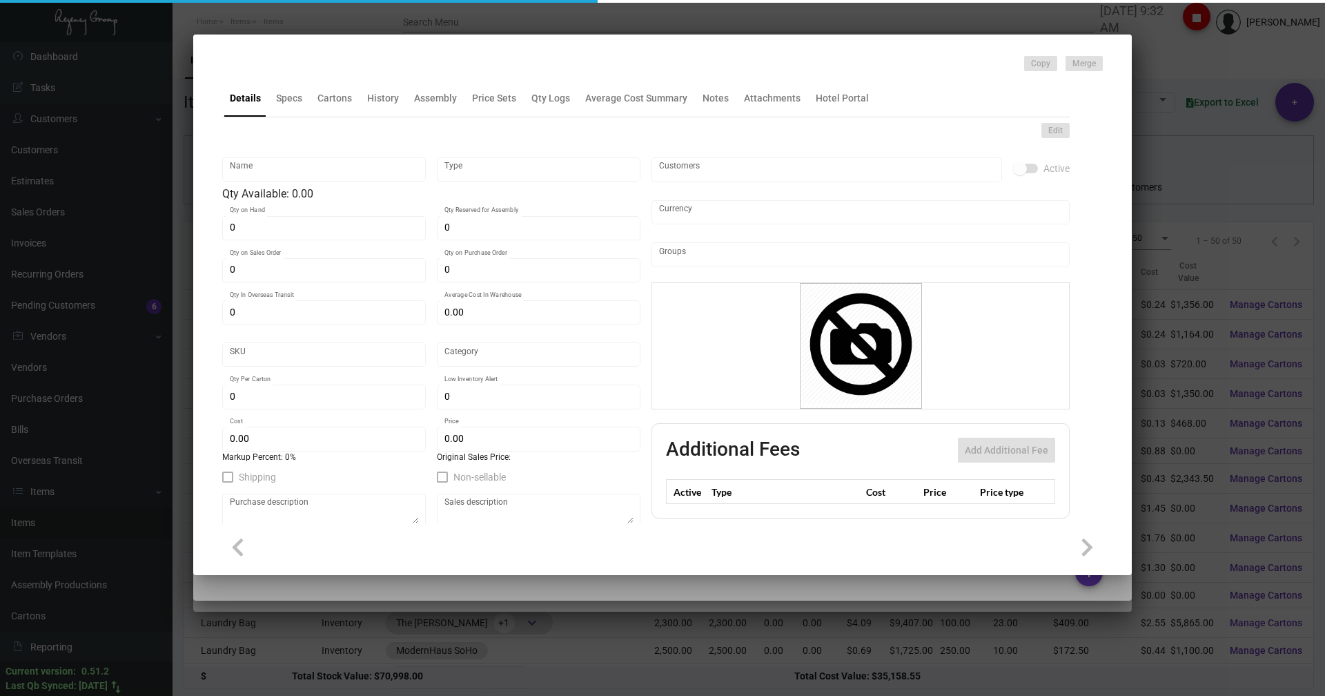
type input "Laundry Bag"
type input "Inventory"
type input "2,300"
type input "$ 2.55"
type input "SH-Laundry Bag-38-INV"
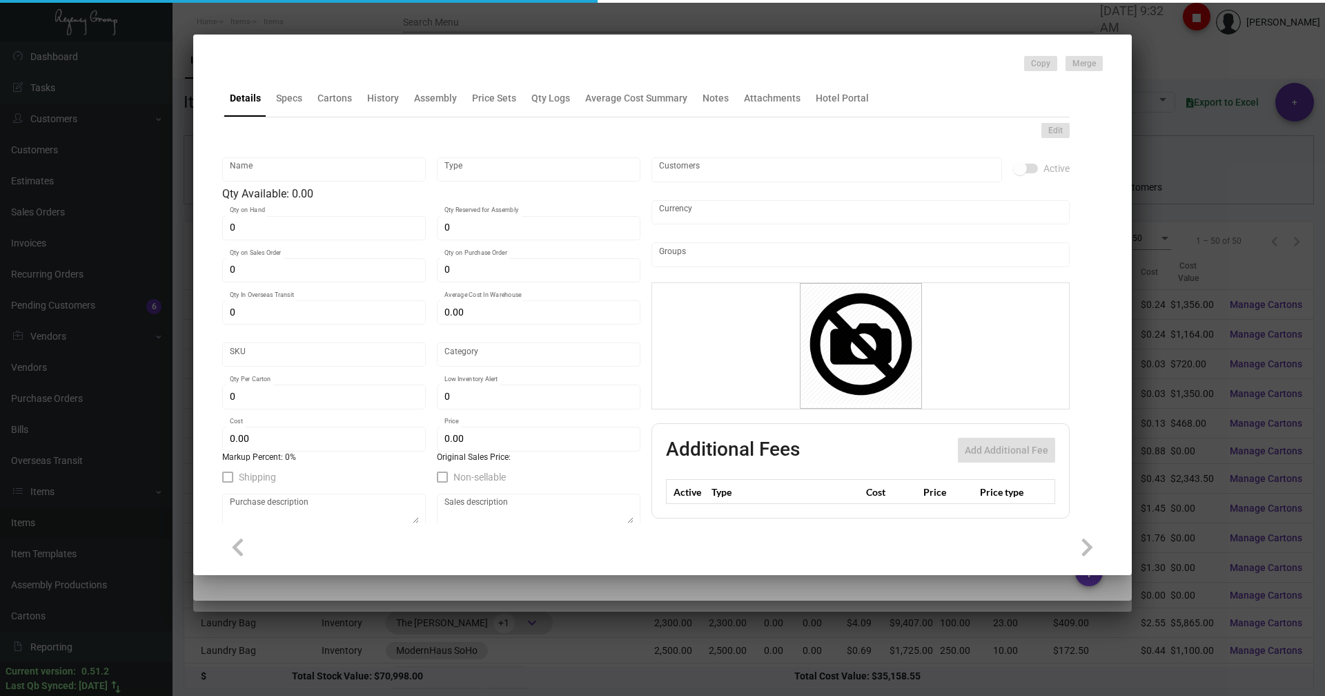
type input "Overseas"
type input "100"
type input "$ 2.55"
type input "$ 4.09"
checkbox input "true"
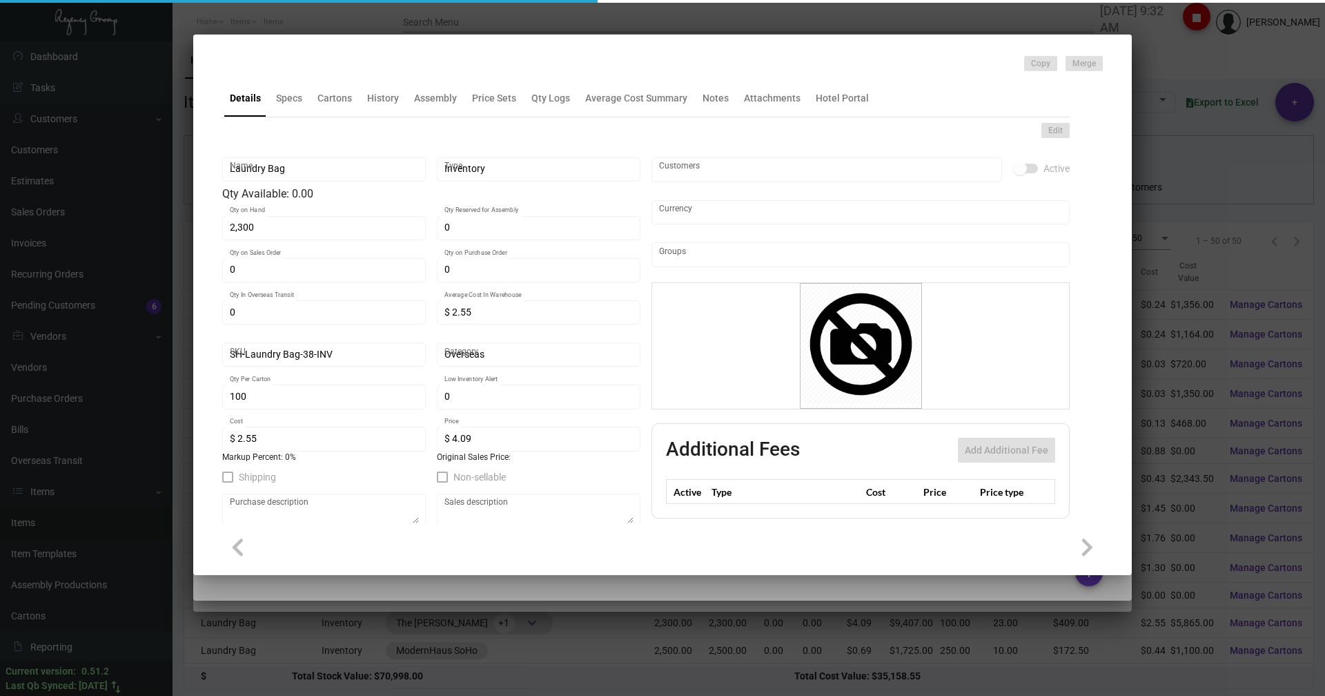
type input "United States Dollar $"
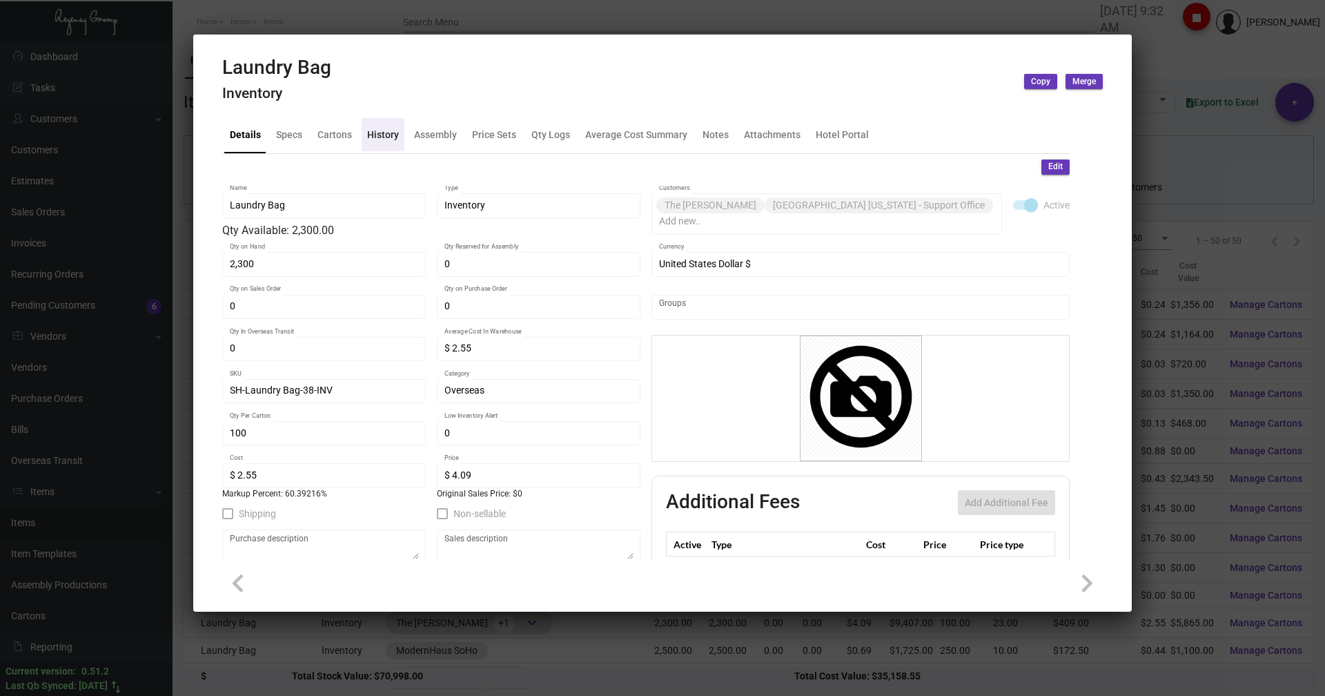
click at [367, 127] on div "History" at bounding box center [383, 134] width 32 height 14
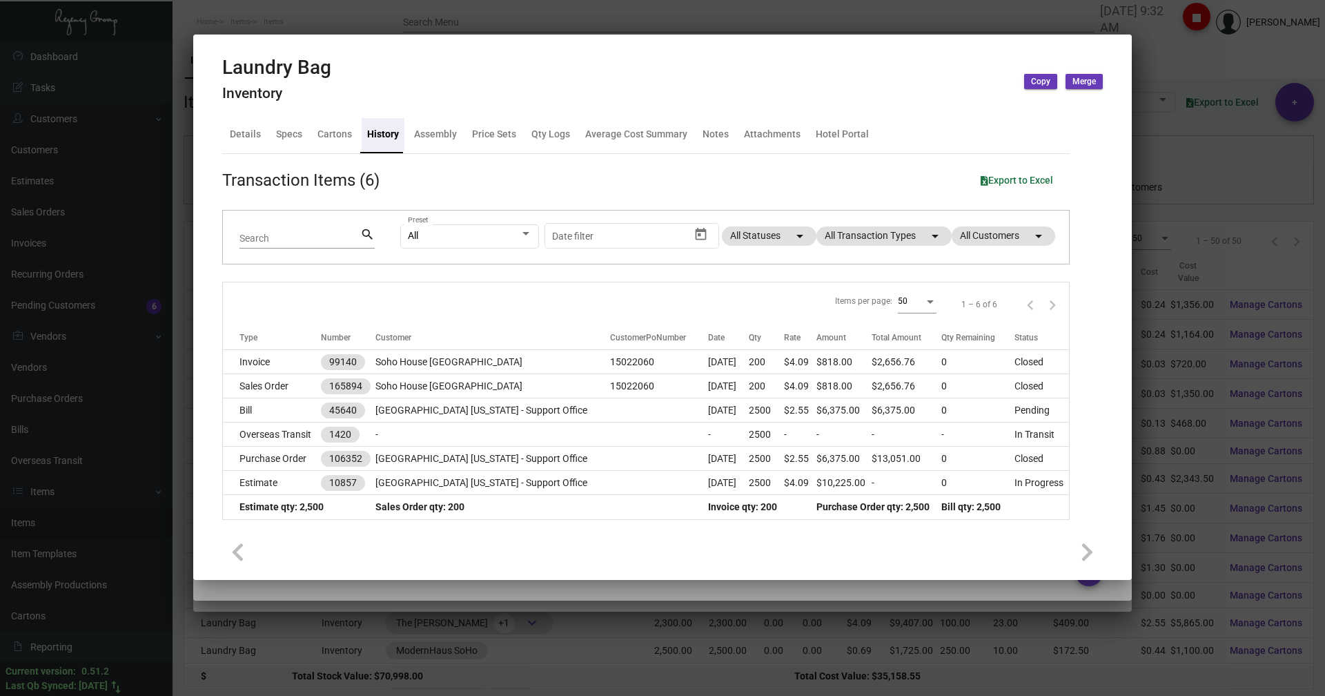
click at [407, 21] on div at bounding box center [662, 348] width 1325 height 696
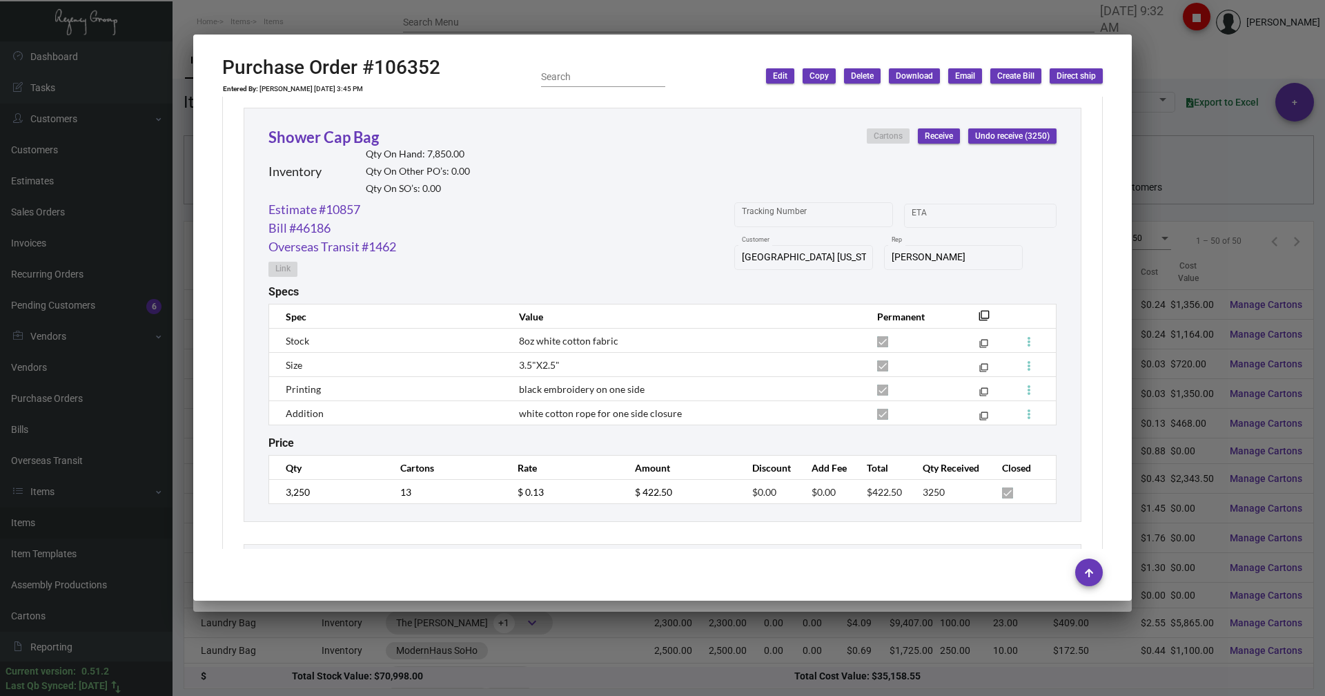
scroll to position [4475, 0]
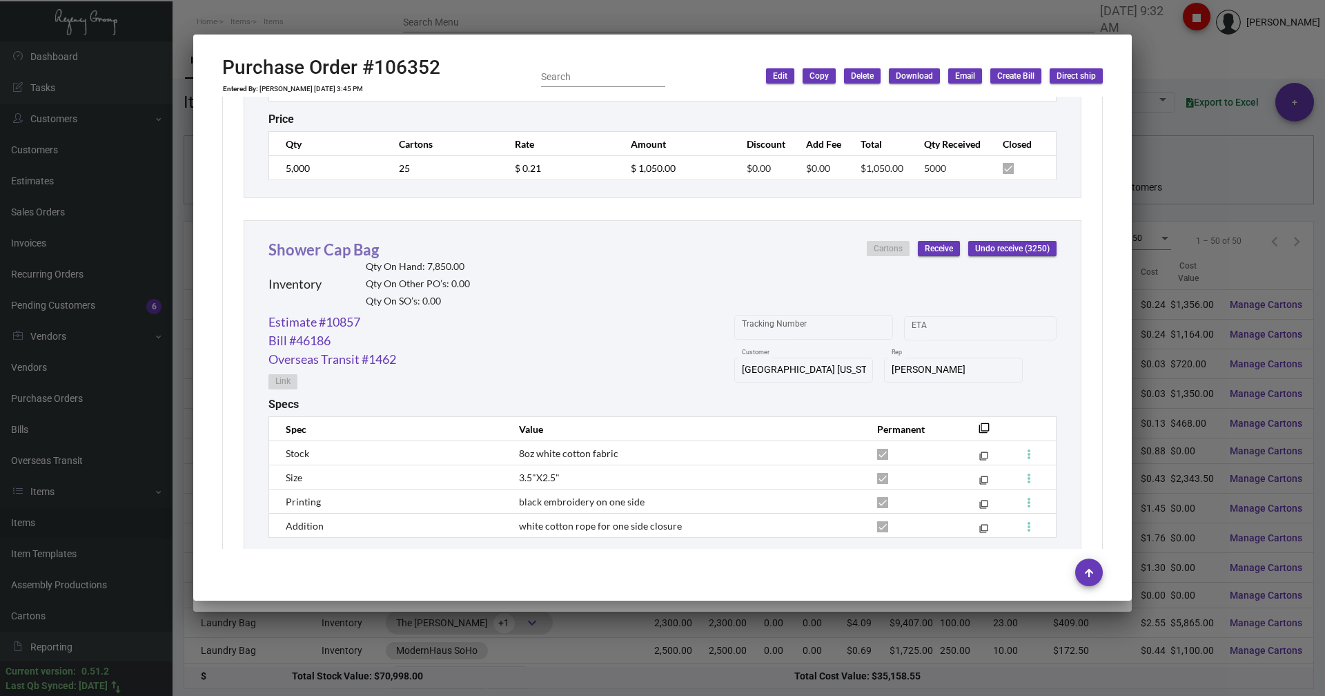
click at [323, 255] on link "Shower Cap Bag" at bounding box center [324, 249] width 110 height 19
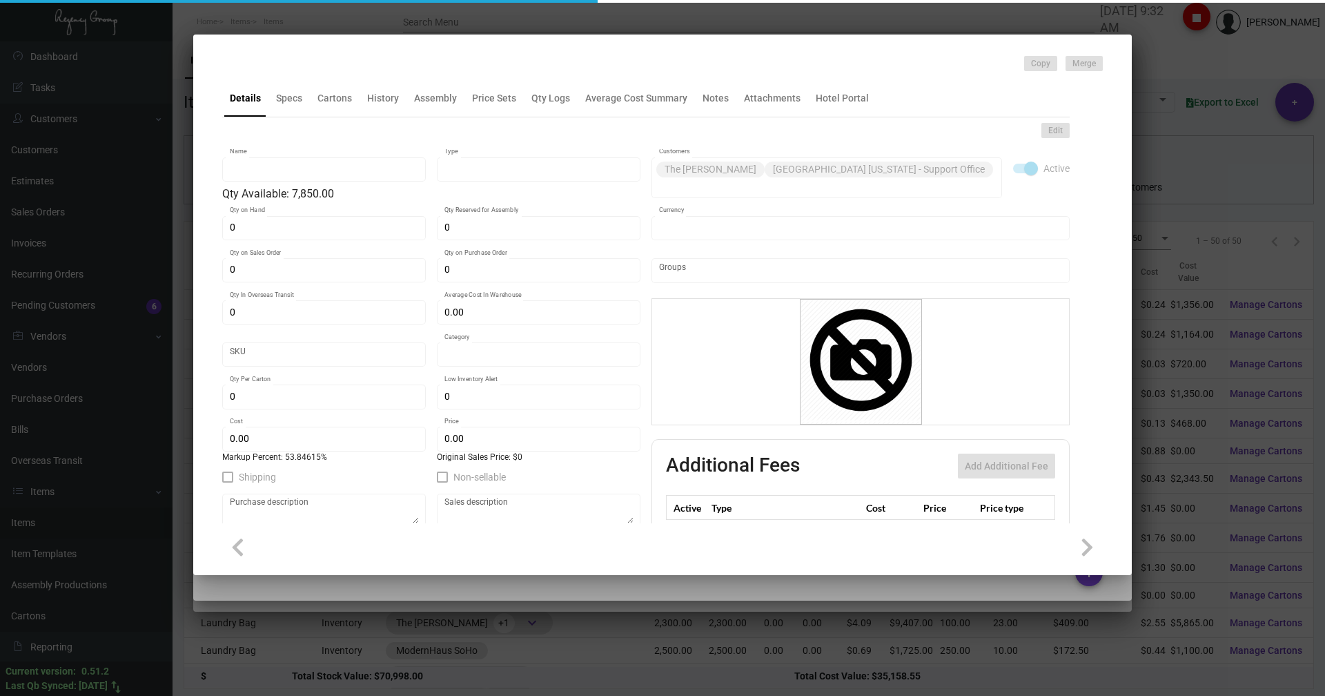
type input "Shower Cap Bag"
type input "Inventory"
type input "7,850"
type input "$ 0.00"
type input "Overseas"
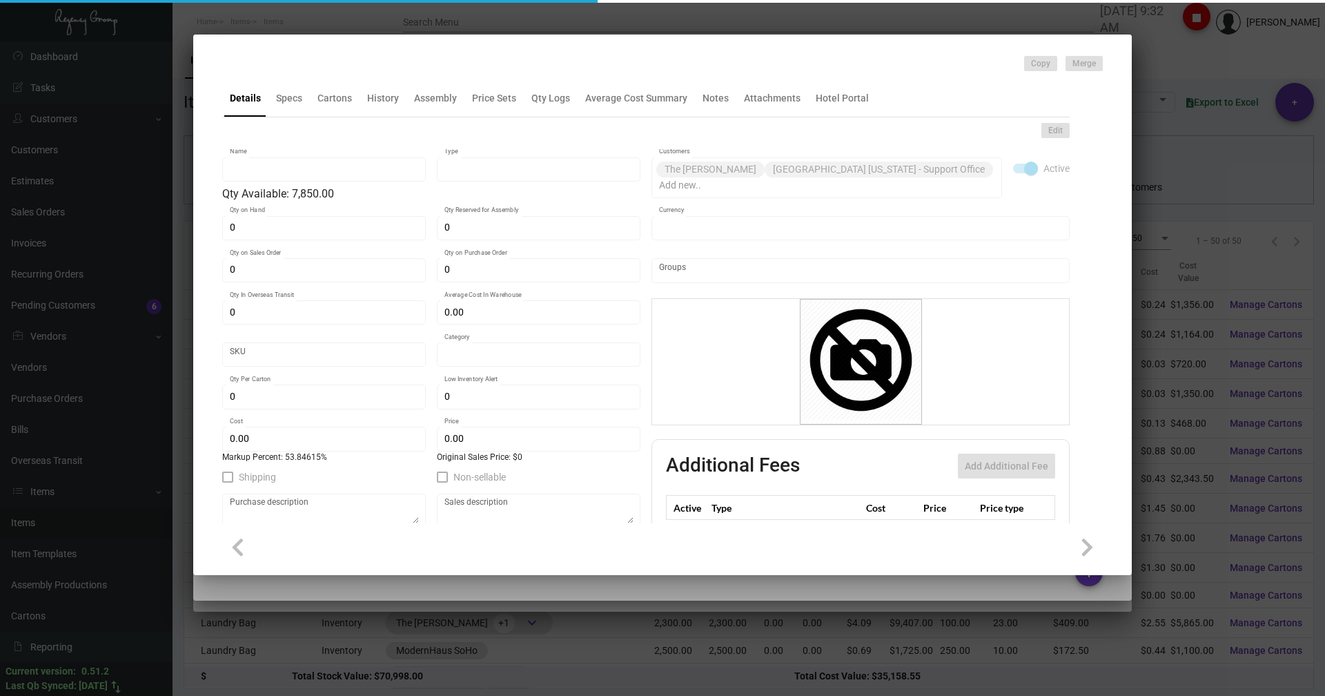
type input "200"
type input "$ 0.13"
type input "$ 0.20"
checkbox input "true"
type input "United States Dollar $"
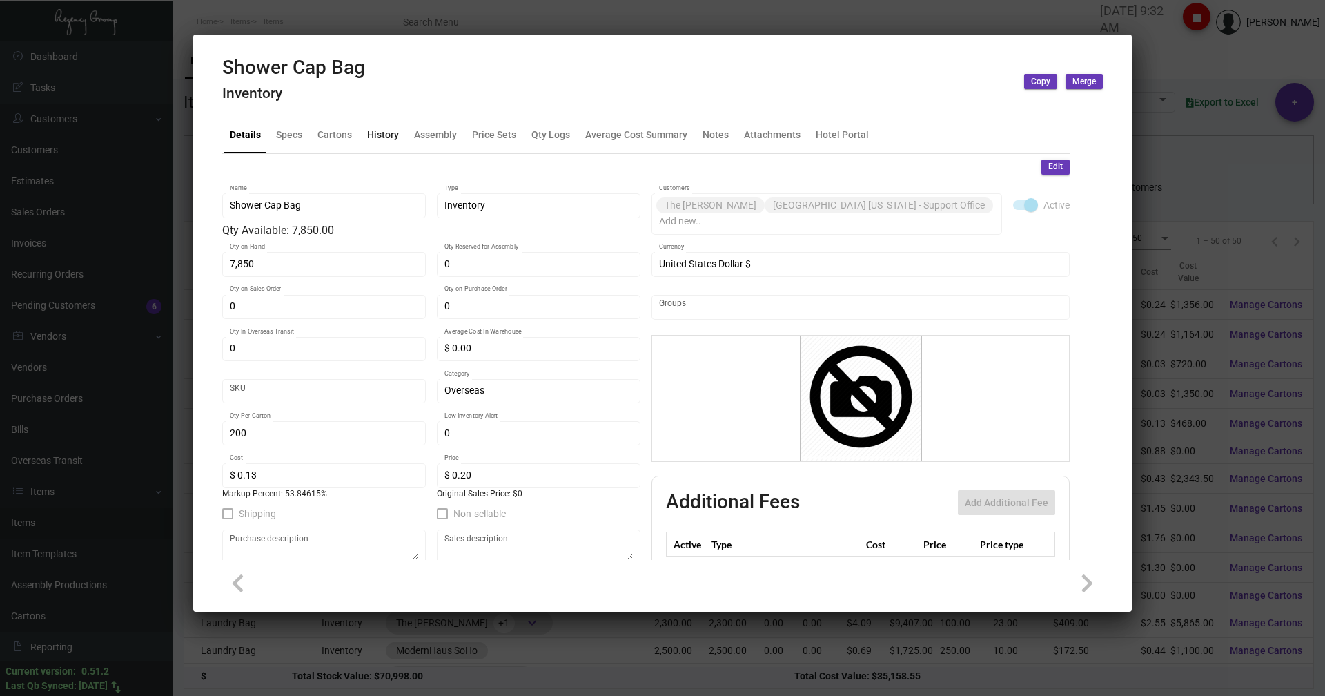
click at [388, 133] on div "History" at bounding box center [383, 134] width 32 height 14
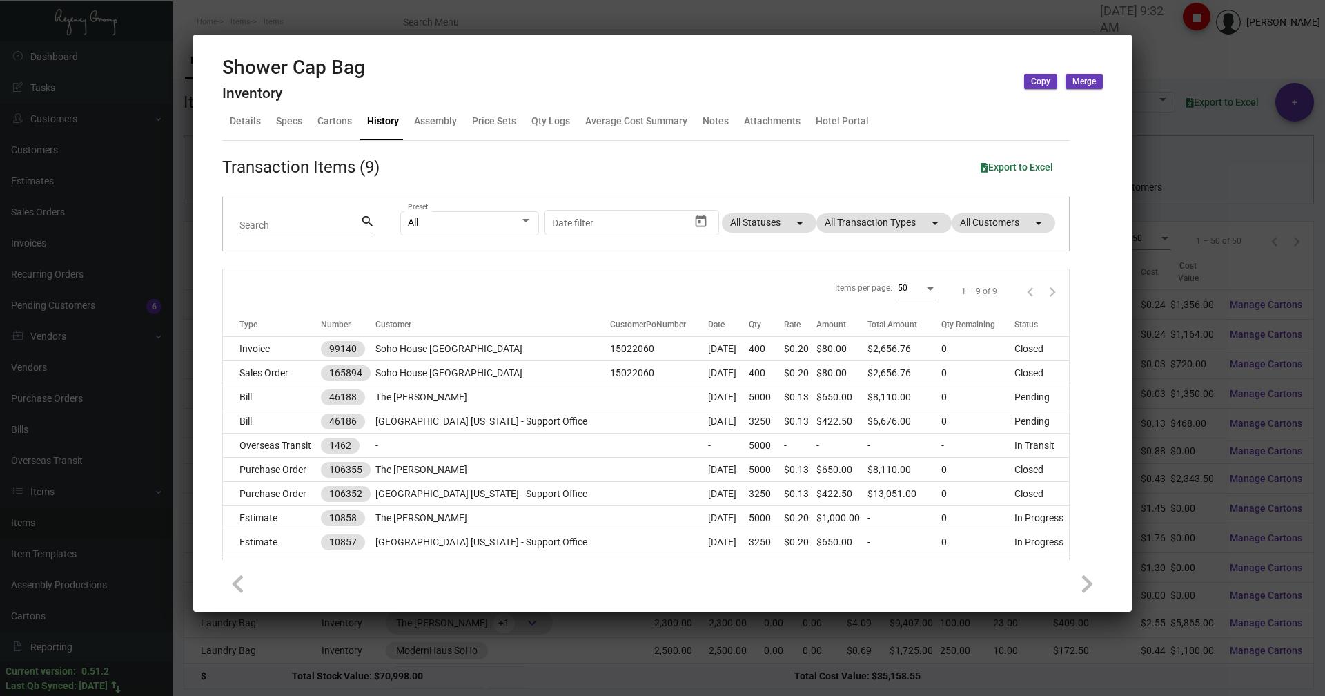
scroll to position [0, 0]
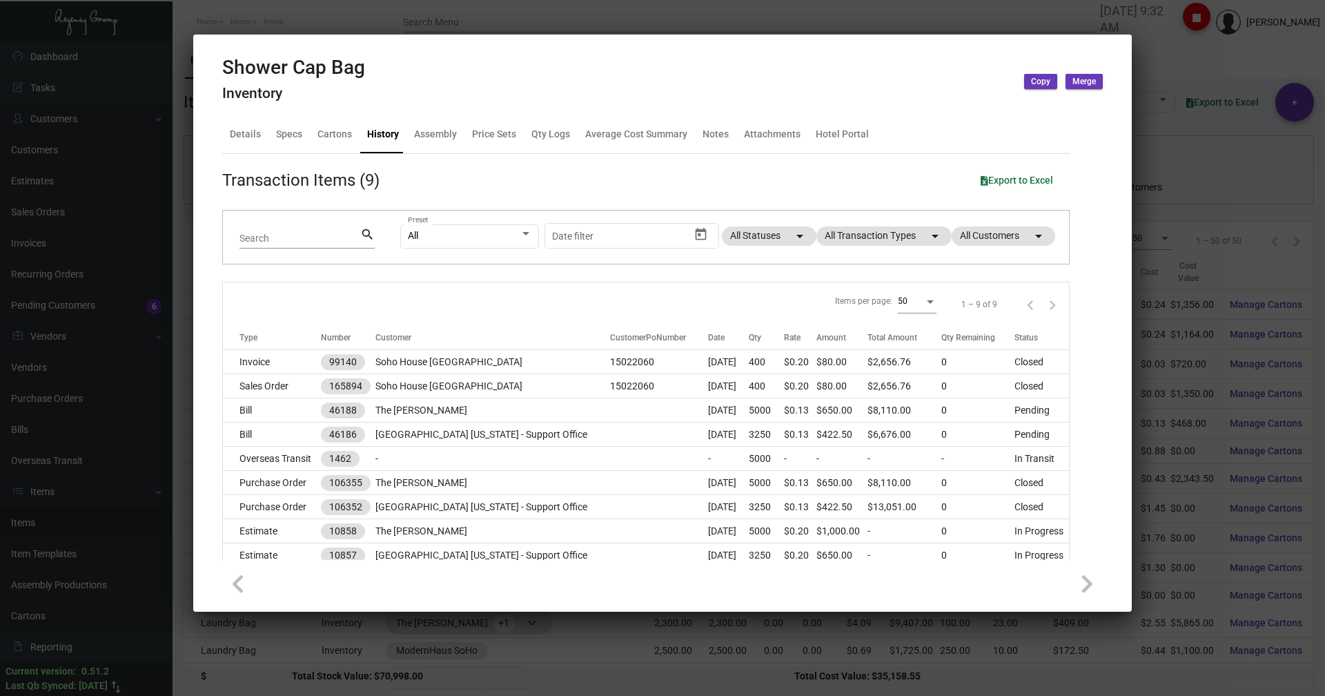
click at [362, 21] on div at bounding box center [662, 348] width 1325 height 696
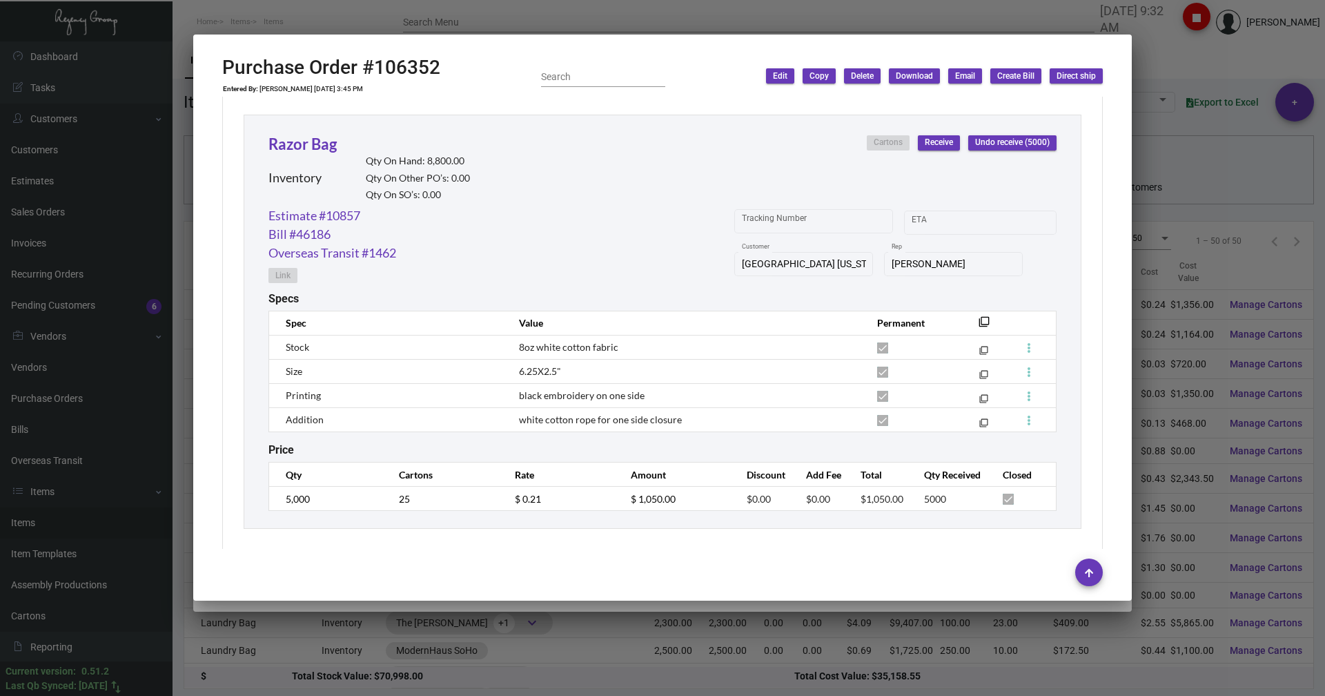
scroll to position [4130, 0]
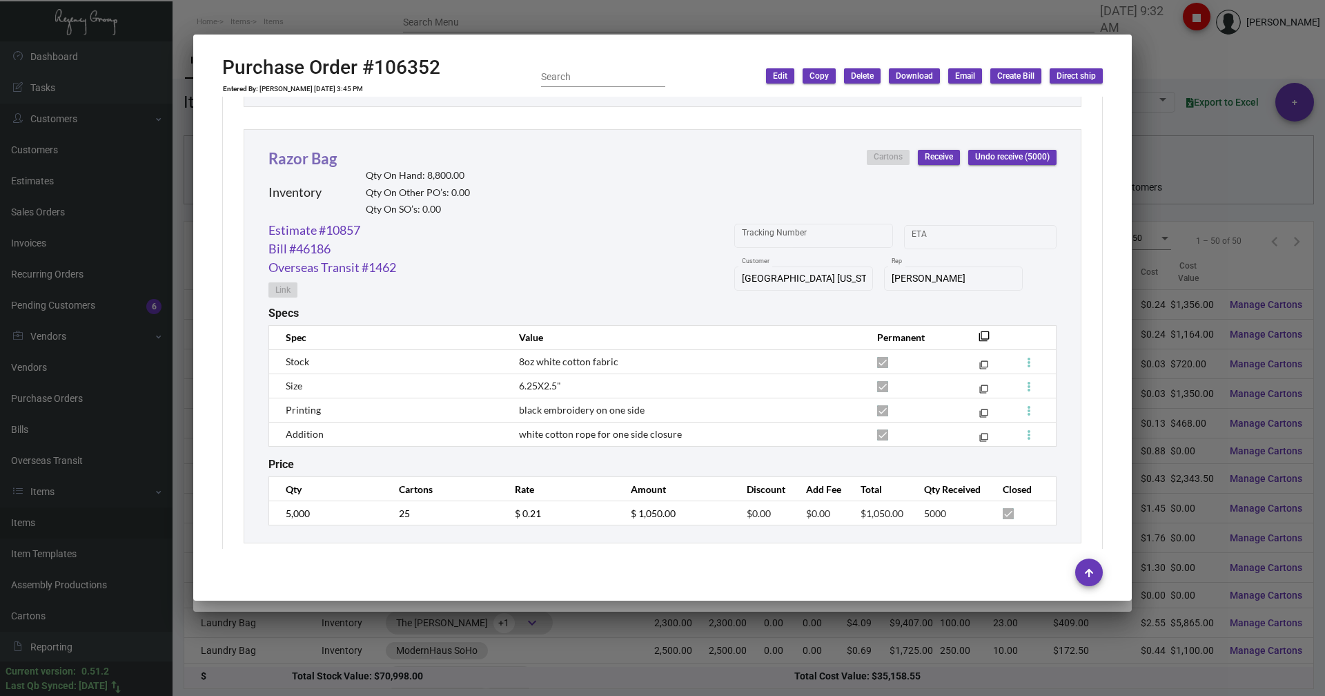
click at [308, 157] on link "Razor Bag" at bounding box center [303, 158] width 68 height 19
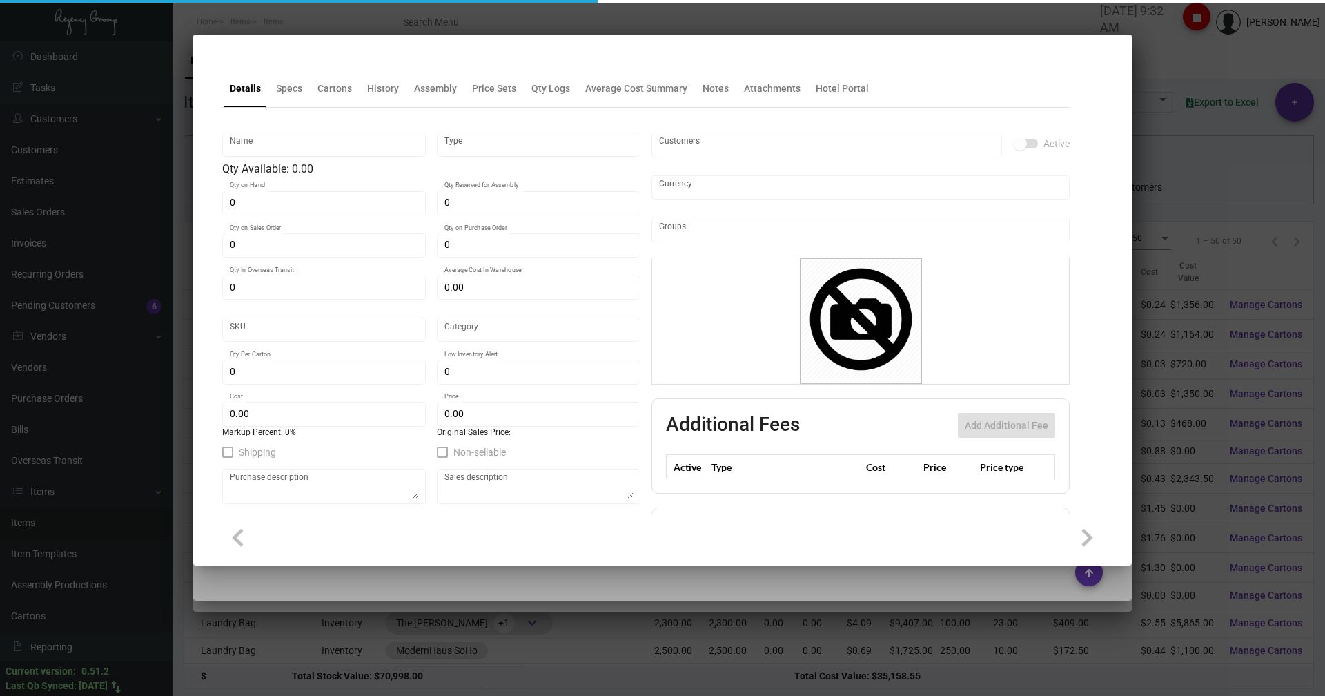
type input "Razor Bag"
type input "Inventory"
type input "8,800"
type input "$ 0.00"
type input "Overseas"
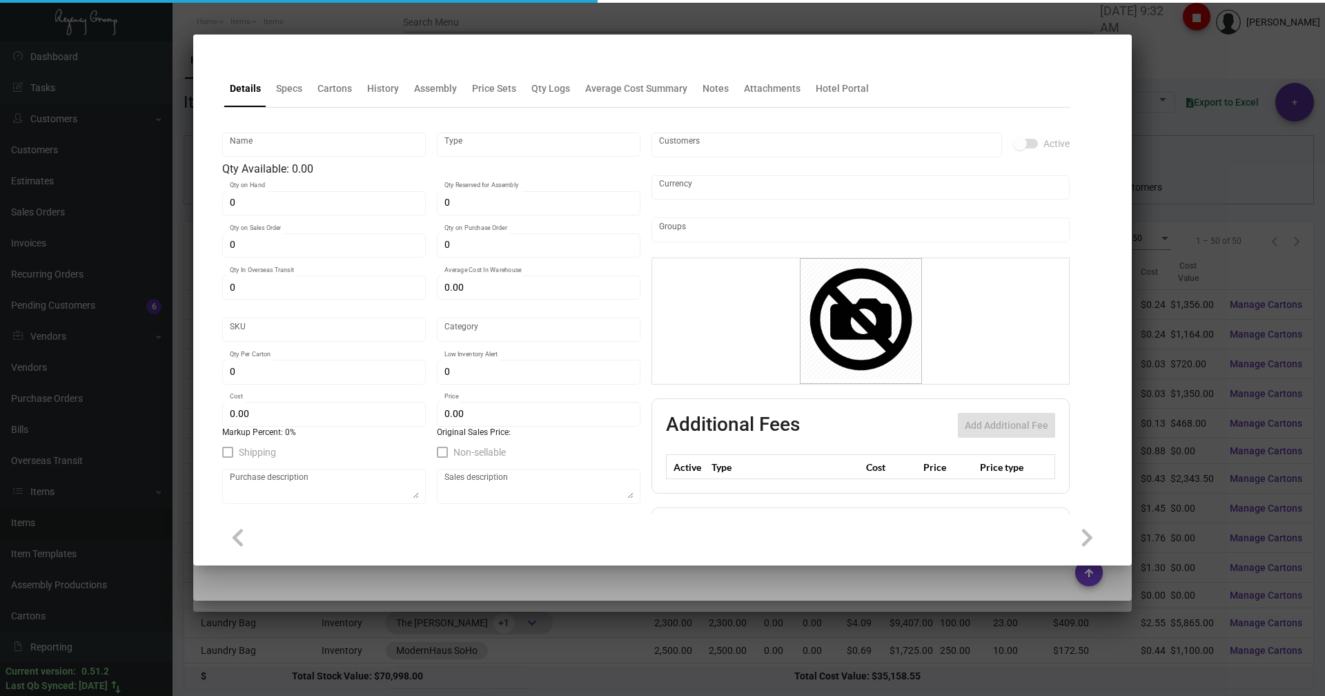
type input "200"
type input "$ 0.21"
type input "$ 0.38"
checkbox input "true"
type input "United States Dollar $"
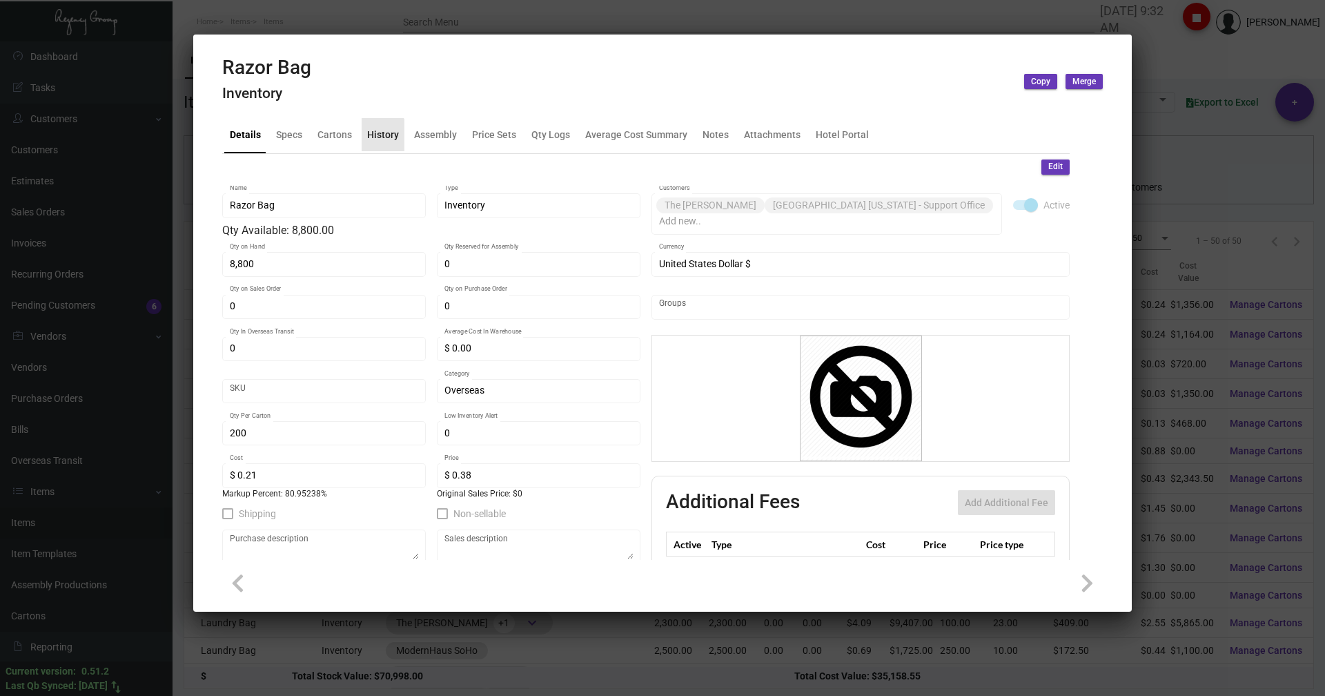
click at [378, 137] on div "History" at bounding box center [383, 134] width 32 height 14
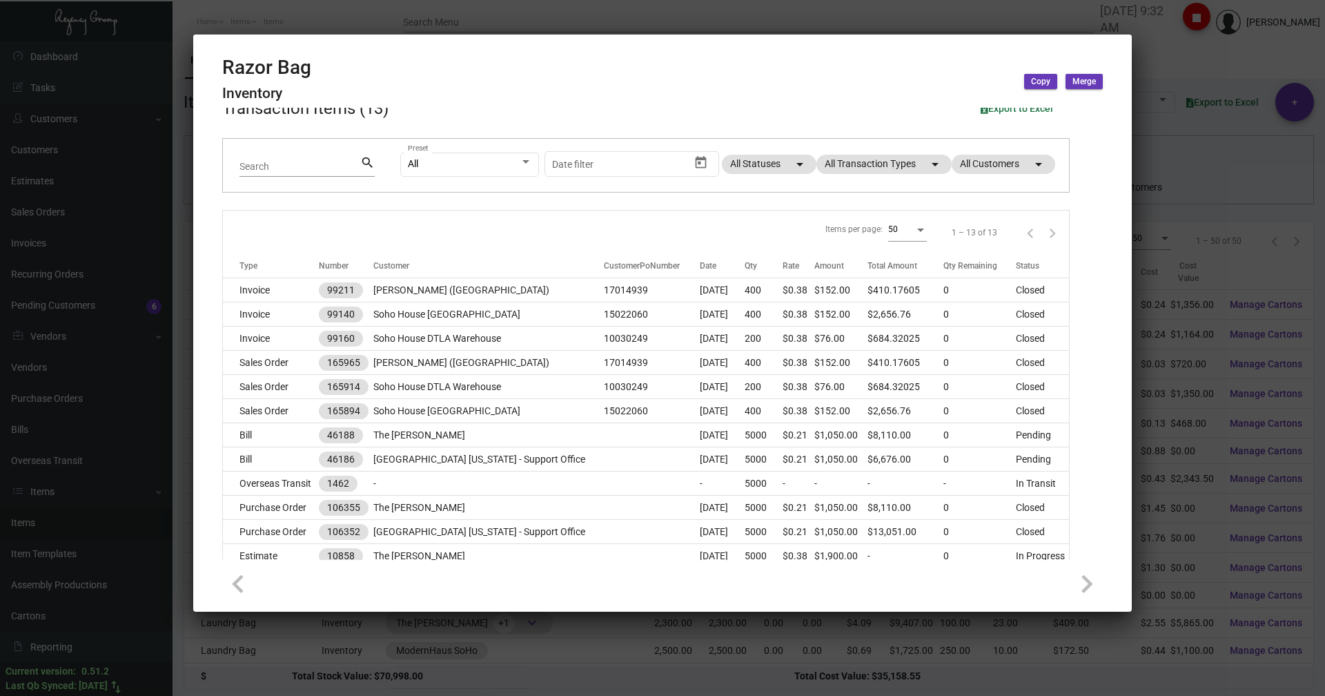
scroll to position [0, 0]
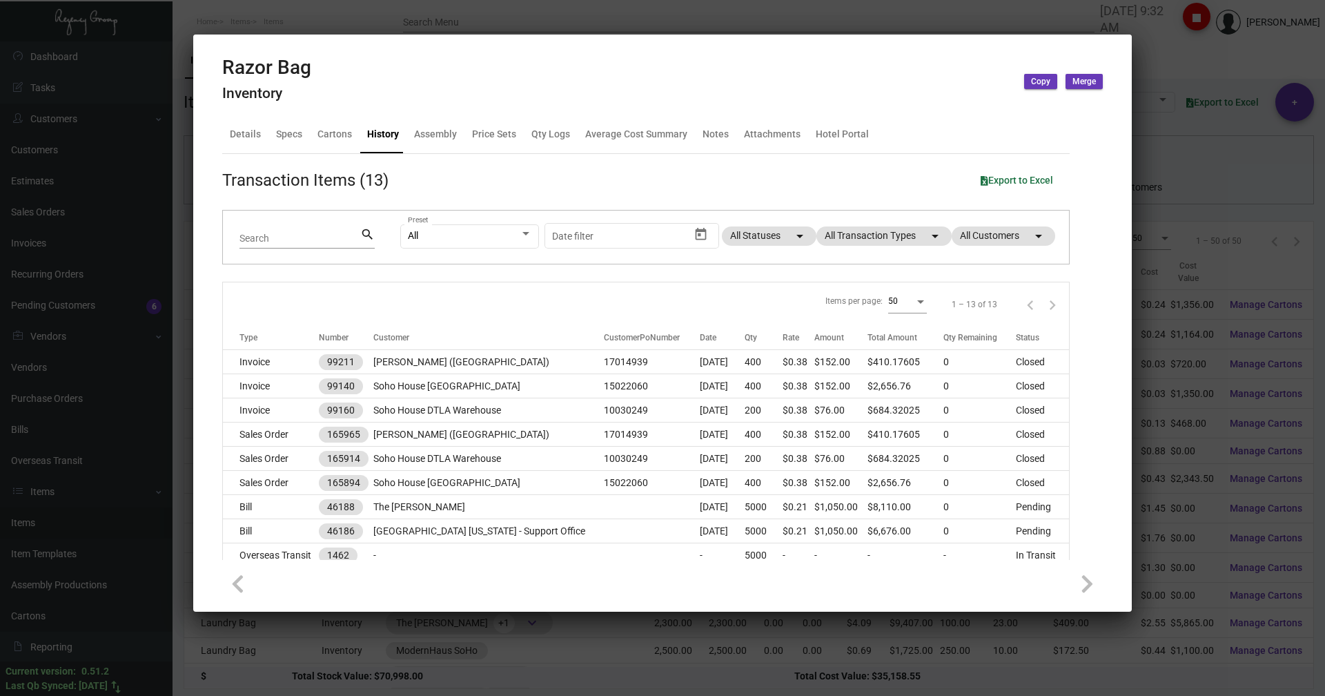
click at [297, 14] on div at bounding box center [662, 348] width 1325 height 696
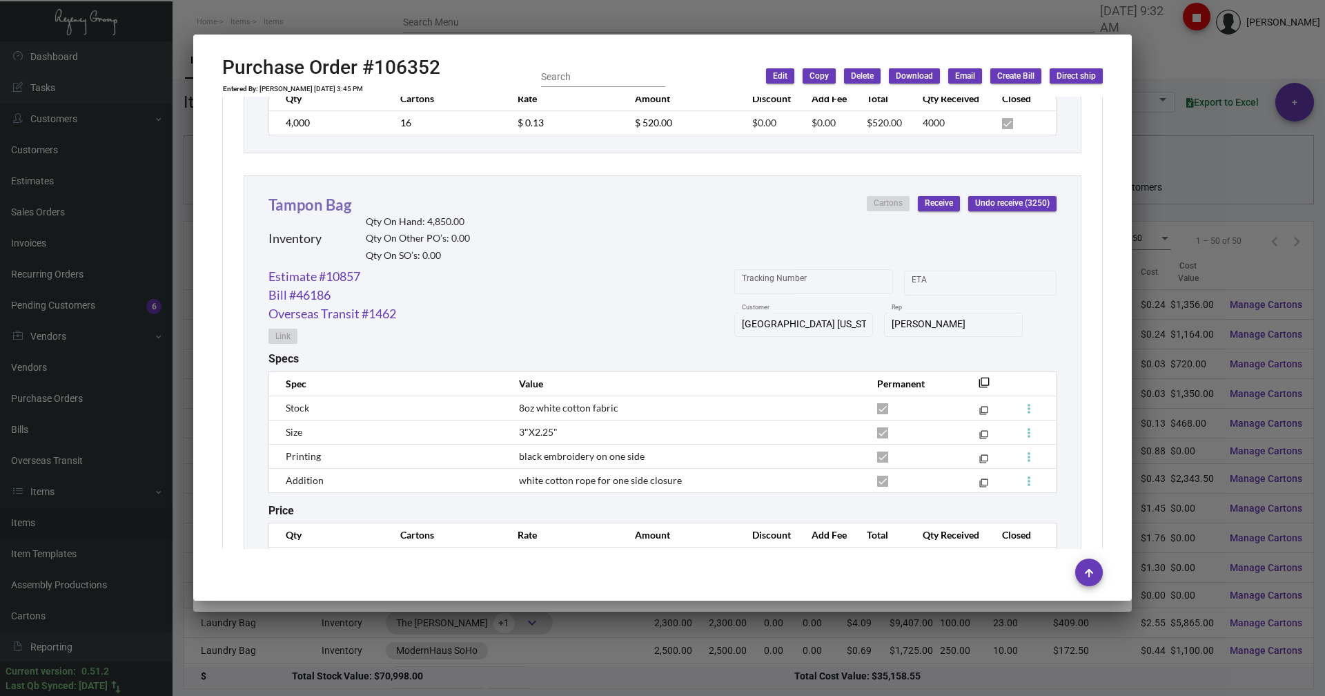
scroll to position [3647, 0]
click at [304, 210] on link "Tampon Bag" at bounding box center [310, 205] width 83 height 19
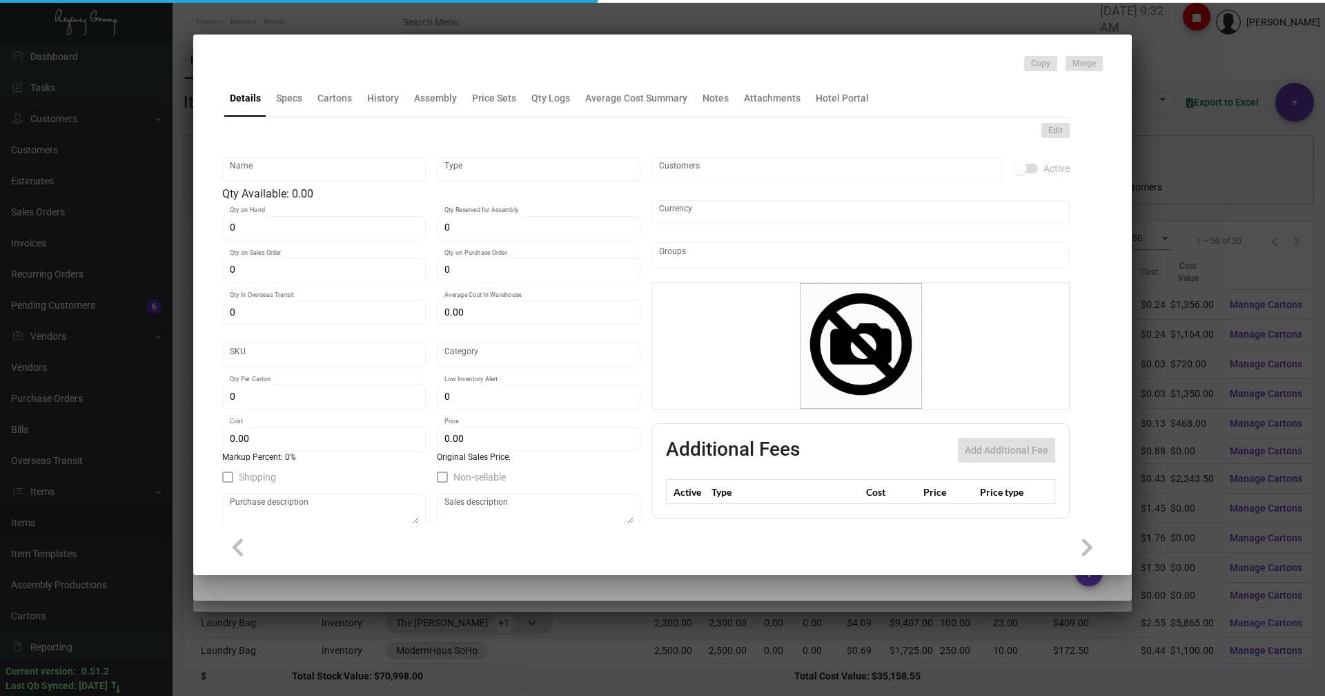
type input "Tampon Bag"
type input "Inventory"
type input "4,850"
type input "$ 0.00"
type input "Overseas"
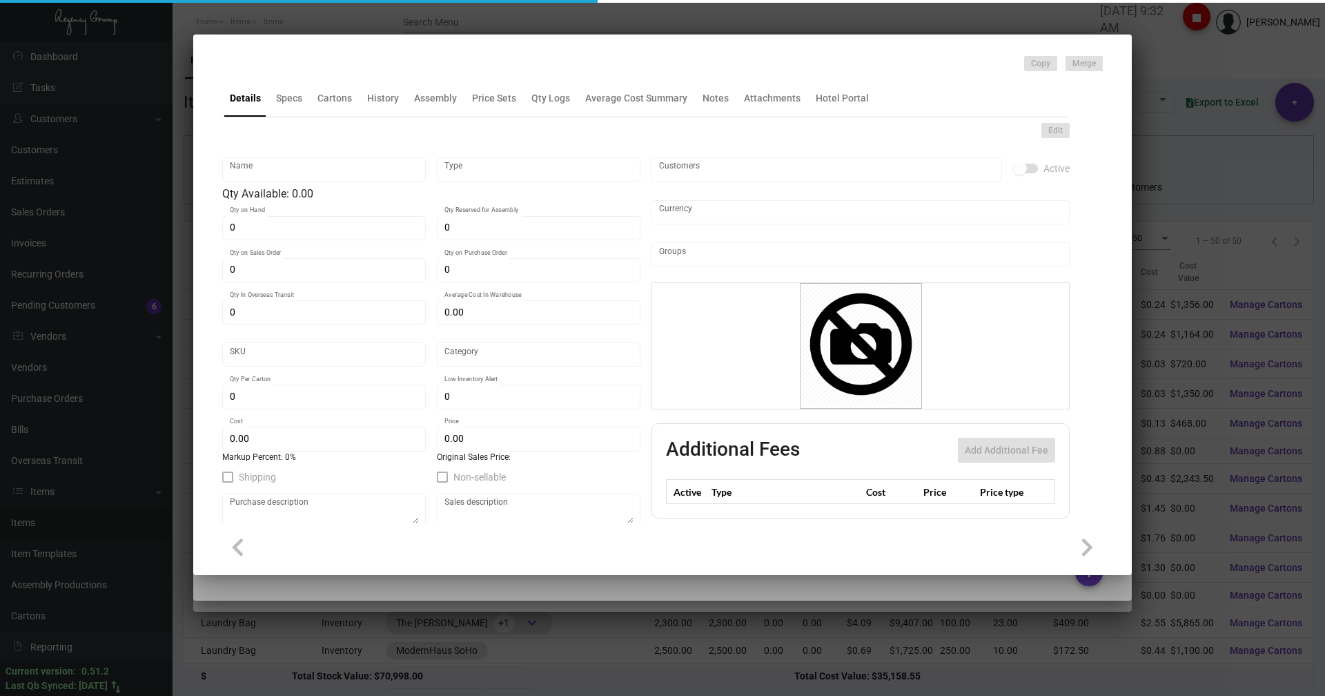
type input "200"
type input "$ 0.13"
type input "$ 0.23"
checkbox input "true"
type input "United States Dollar $"
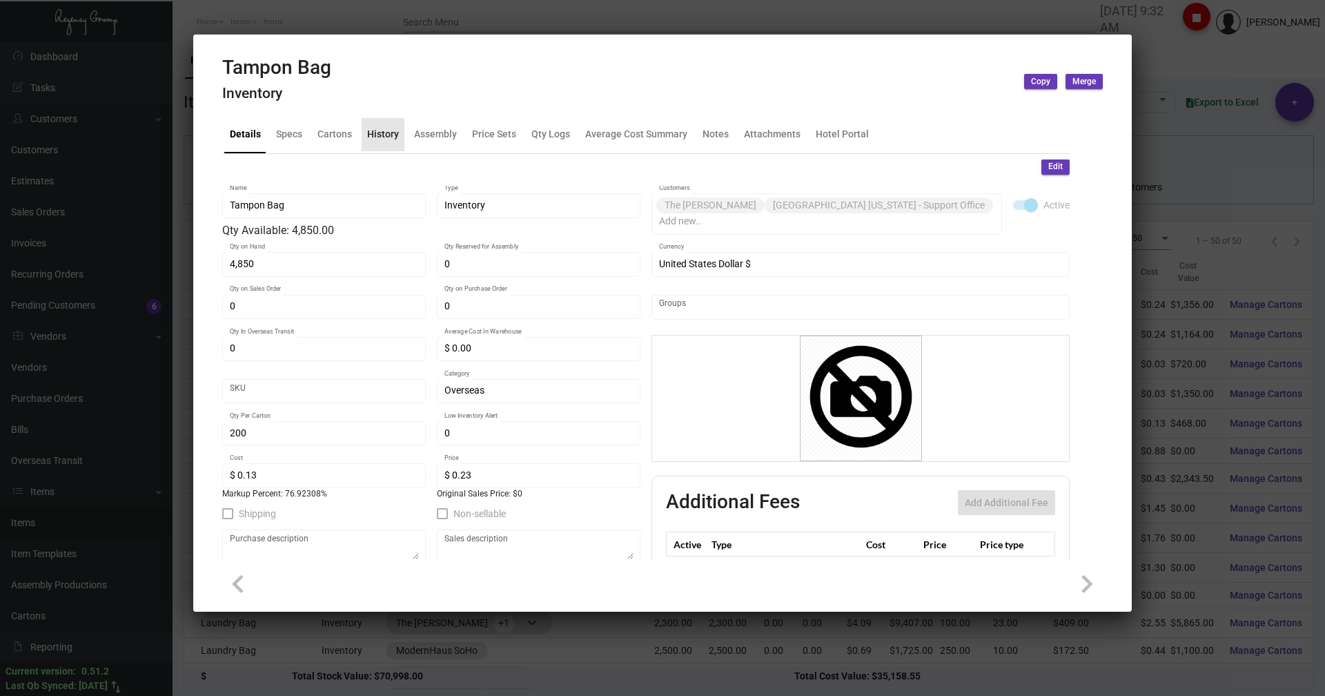
click at [380, 135] on div "History" at bounding box center [383, 134] width 32 height 14
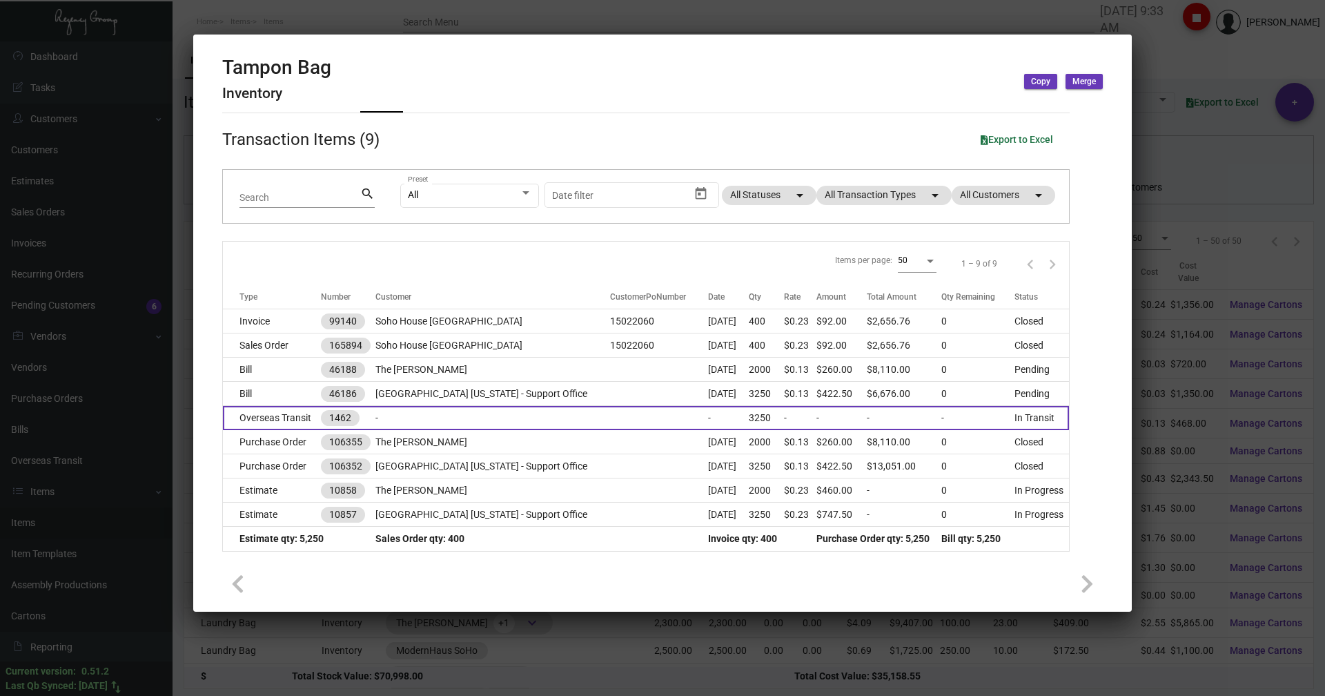
scroll to position [0, 0]
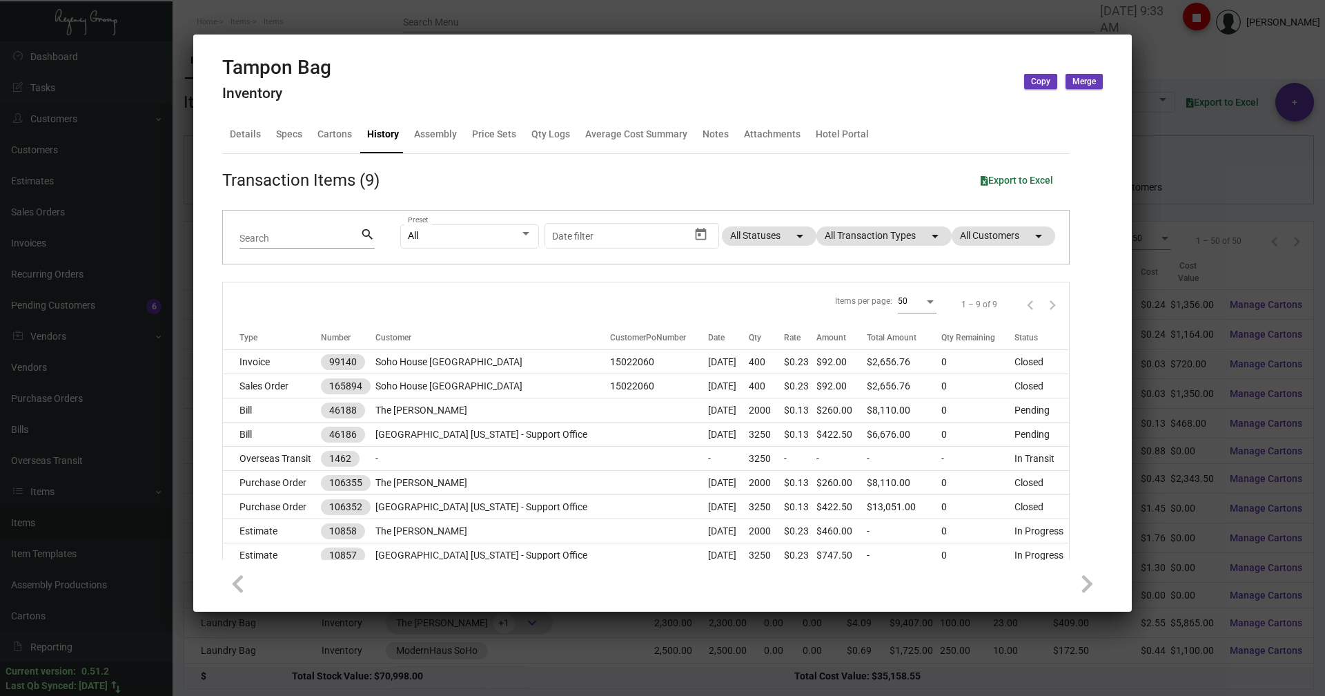
click at [277, 10] on div at bounding box center [662, 348] width 1325 height 696
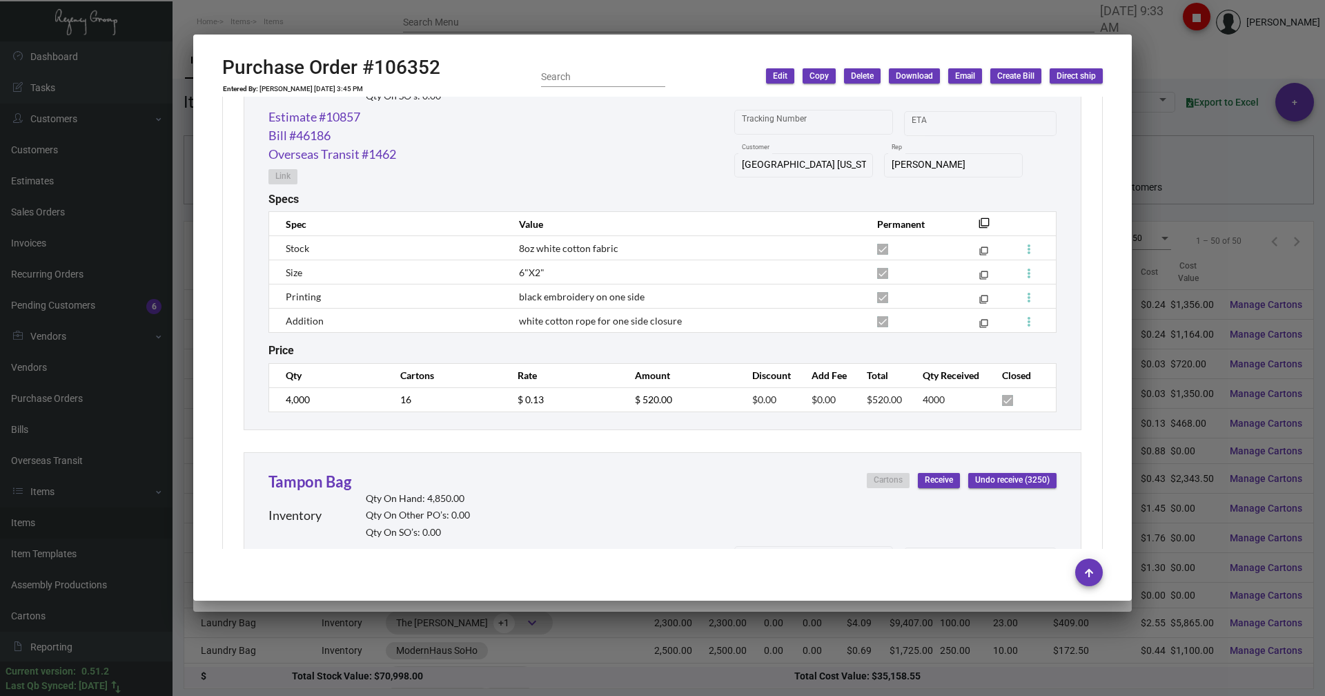
scroll to position [3233, 0]
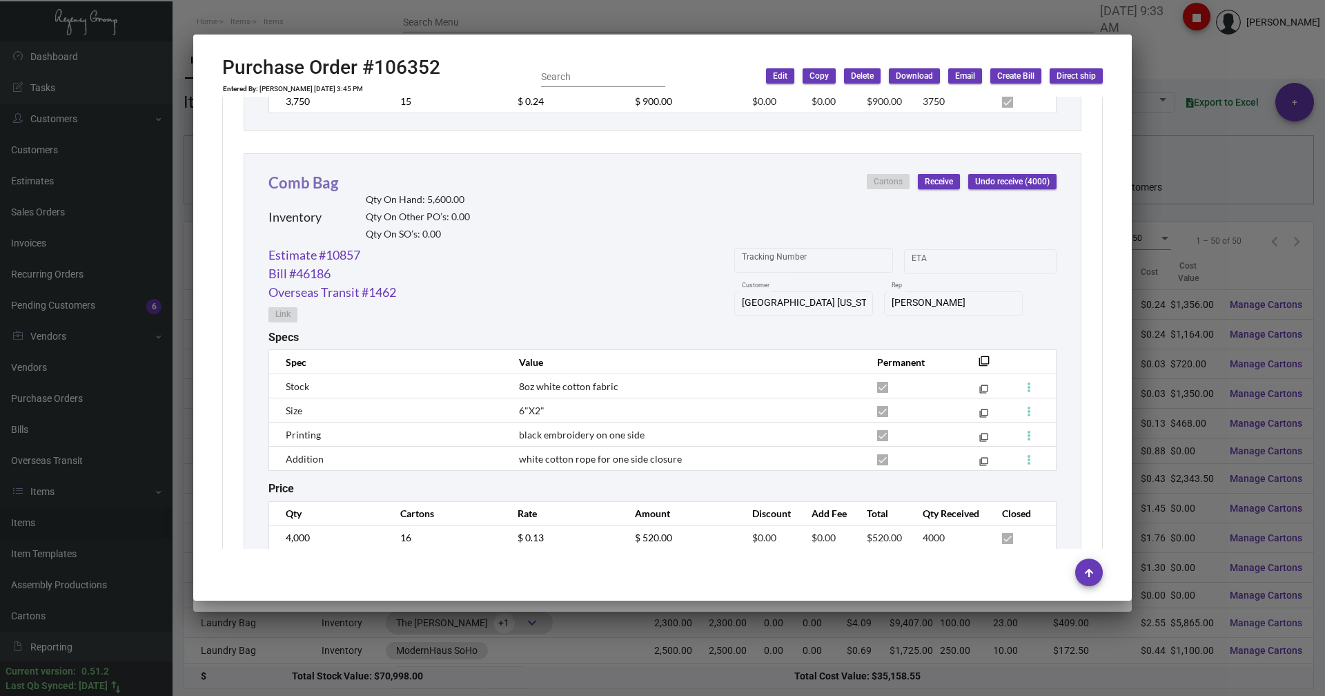
click at [319, 181] on link "Comb Bag" at bounding box center [304, 182] width 70 height 19
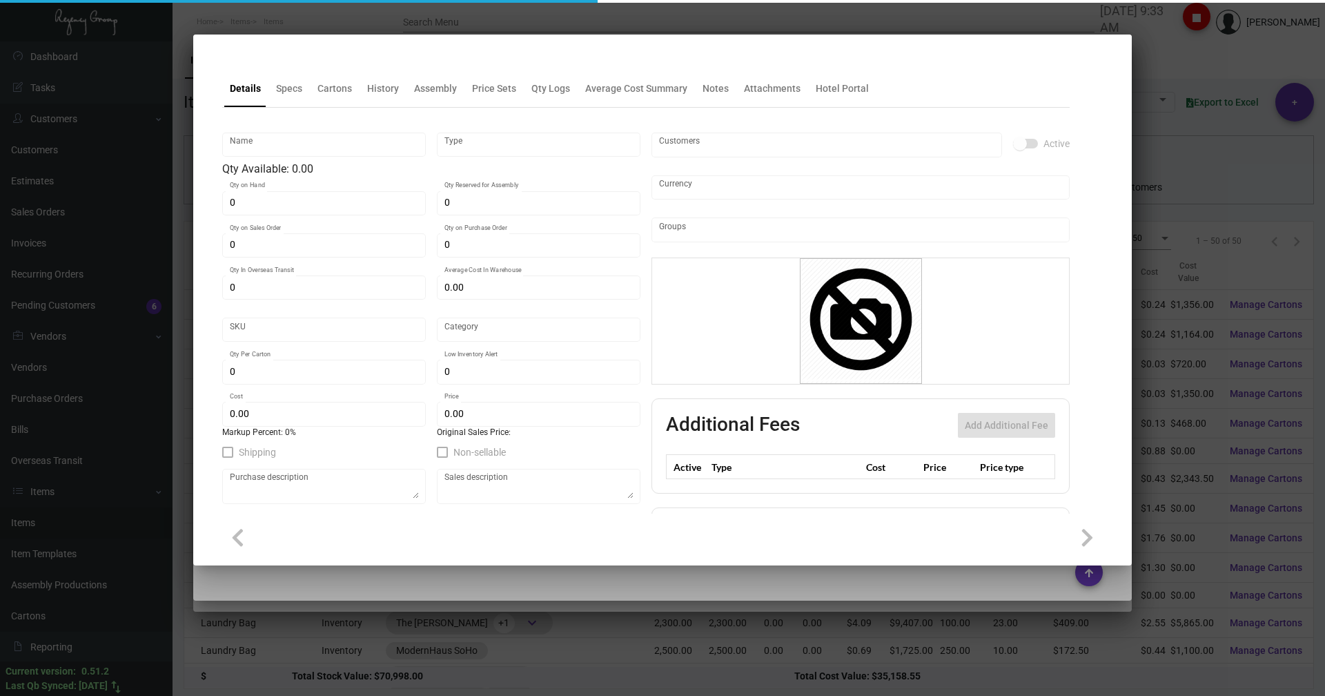
type input "Comb Bag"
type input "Inventory"
type input "5,600"
type input "$ 0.00"
type input "Overseas"
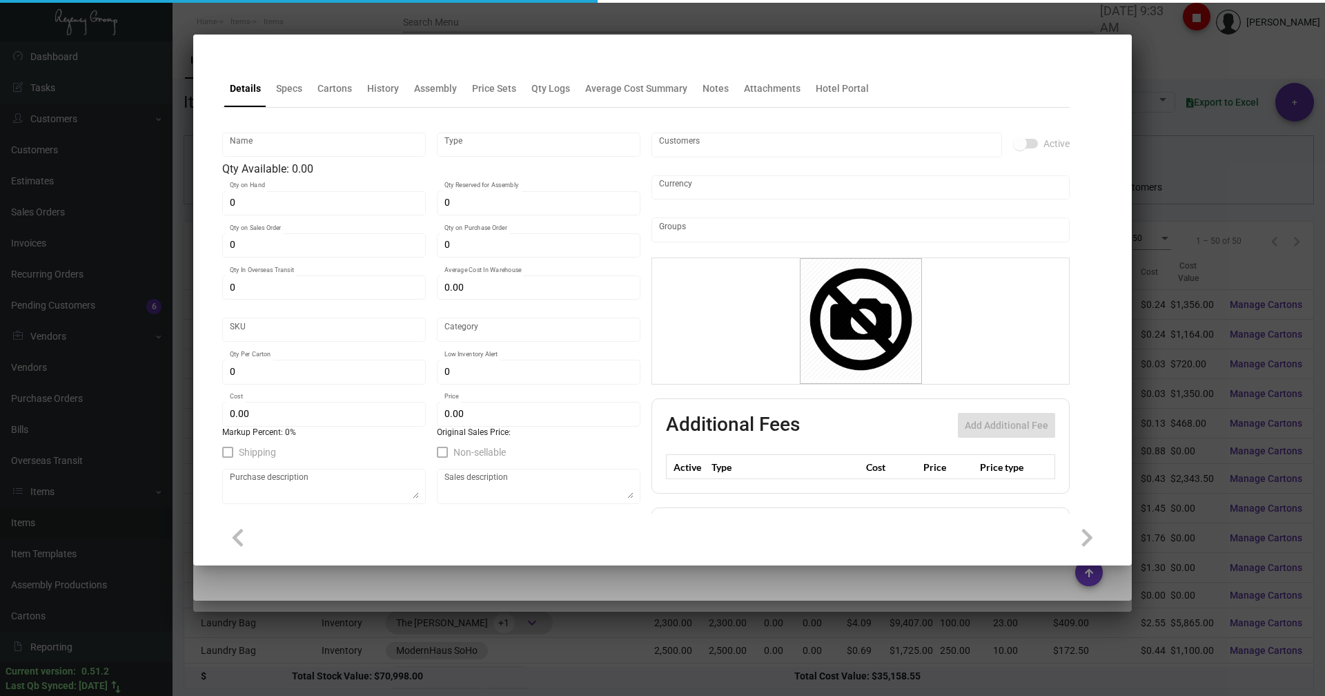
type input "200"
type input "$ 0.13"
type input "$ 0.25"
checkbox input "true"
type input "United States Dollar $"
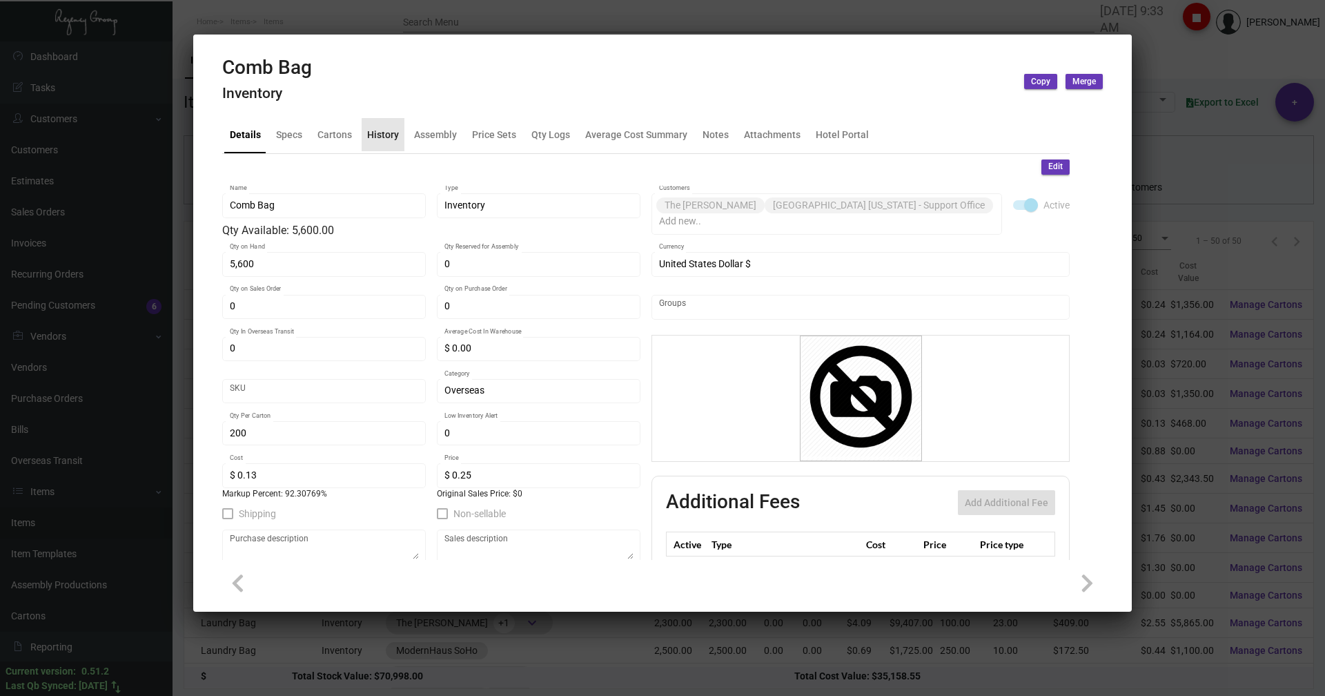
click at [383, 142] on div "History" at bounding box center [383, 134] width 43 height 33
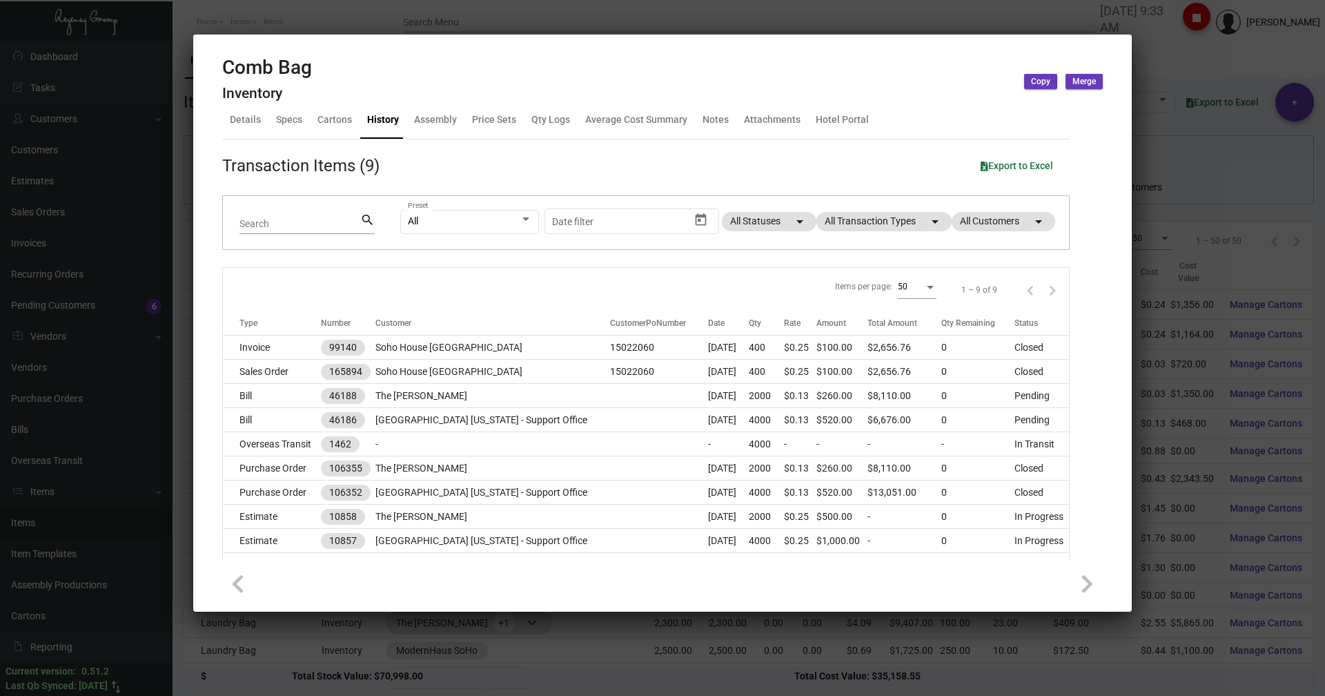
scroll to position [0, 0]
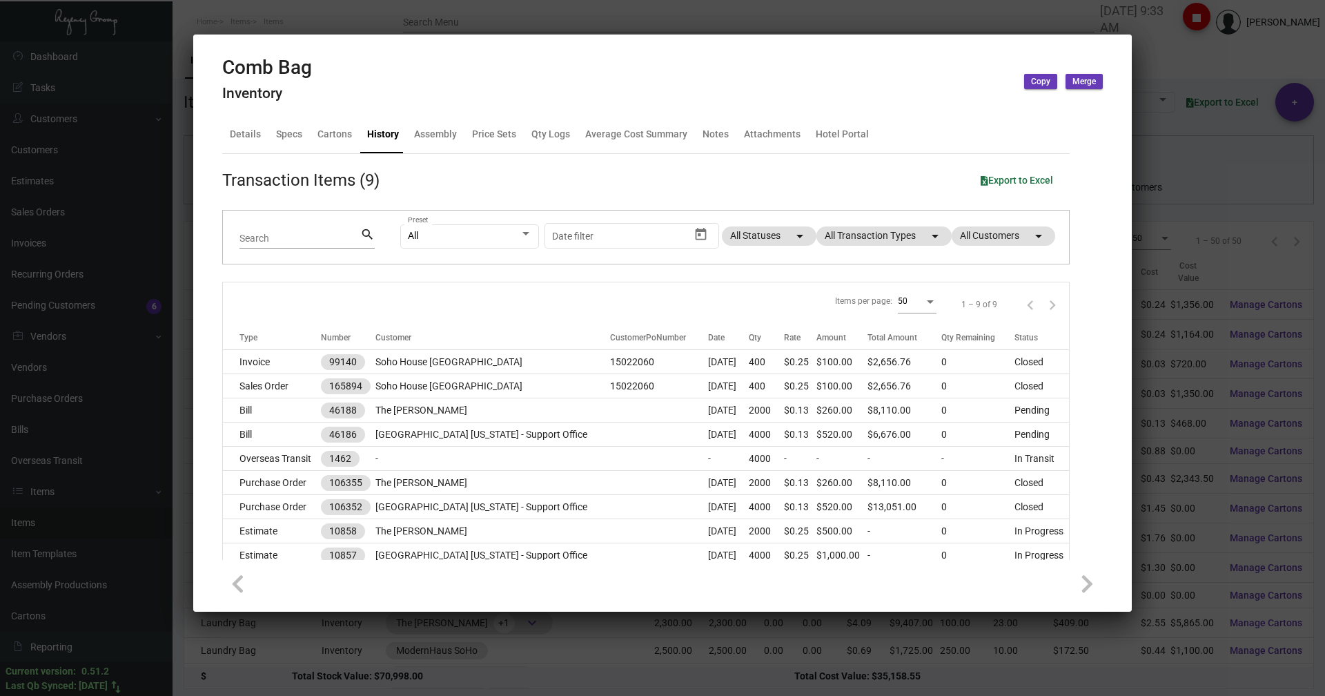
click at [295, 19] on div at bounding box center [662, 348] width 1325 height 696
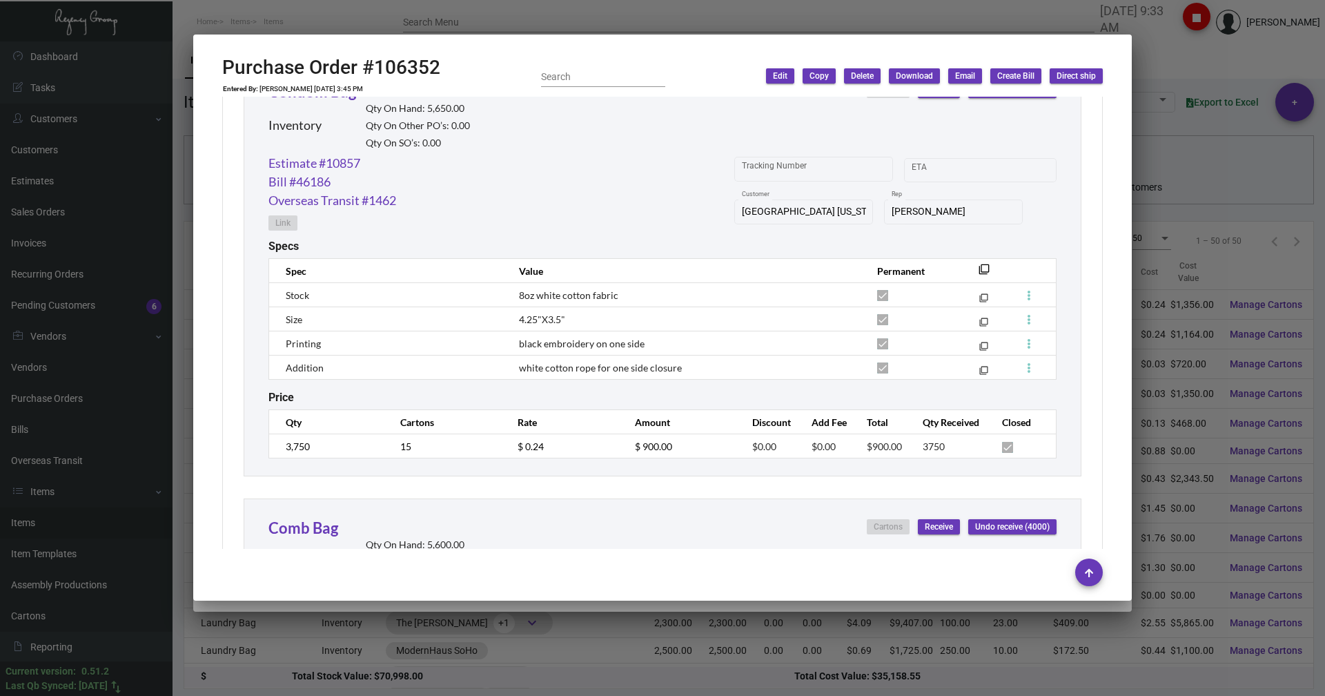
scroll to position [2749, 0]
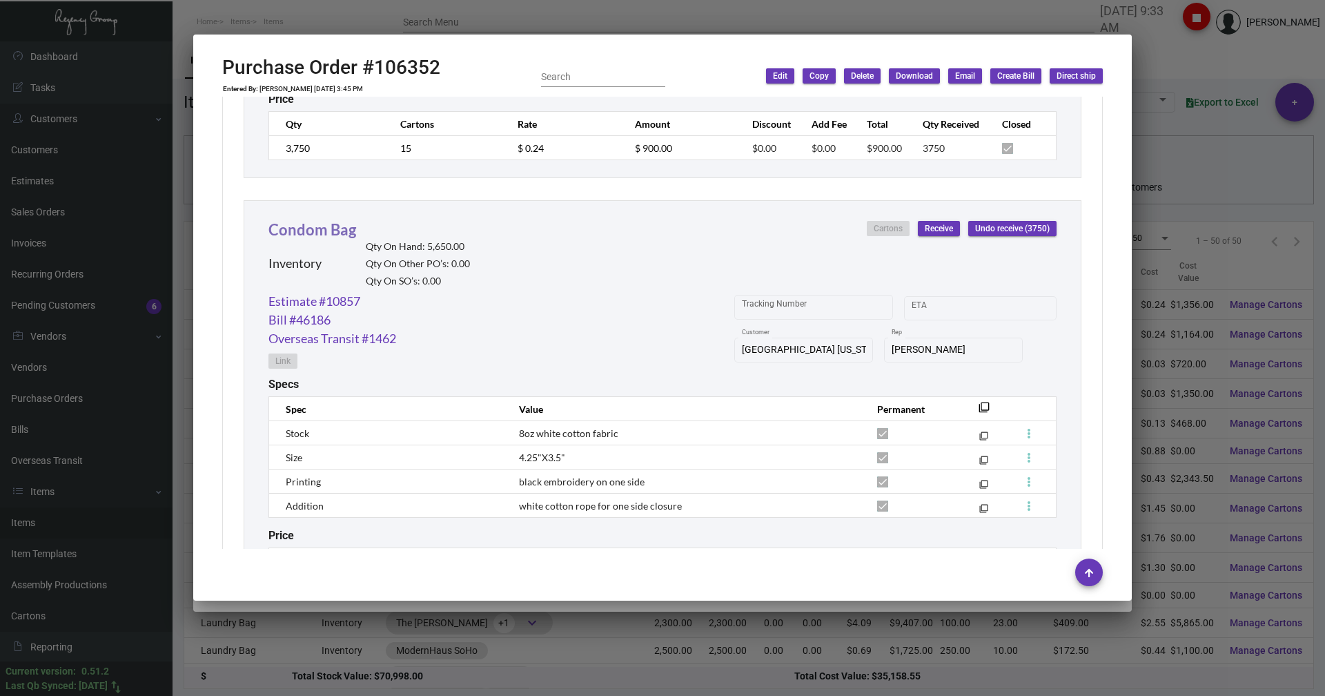
click at [306, 226] on link "Condom Bag" at bounding box center [313, 229] width 88 height 19
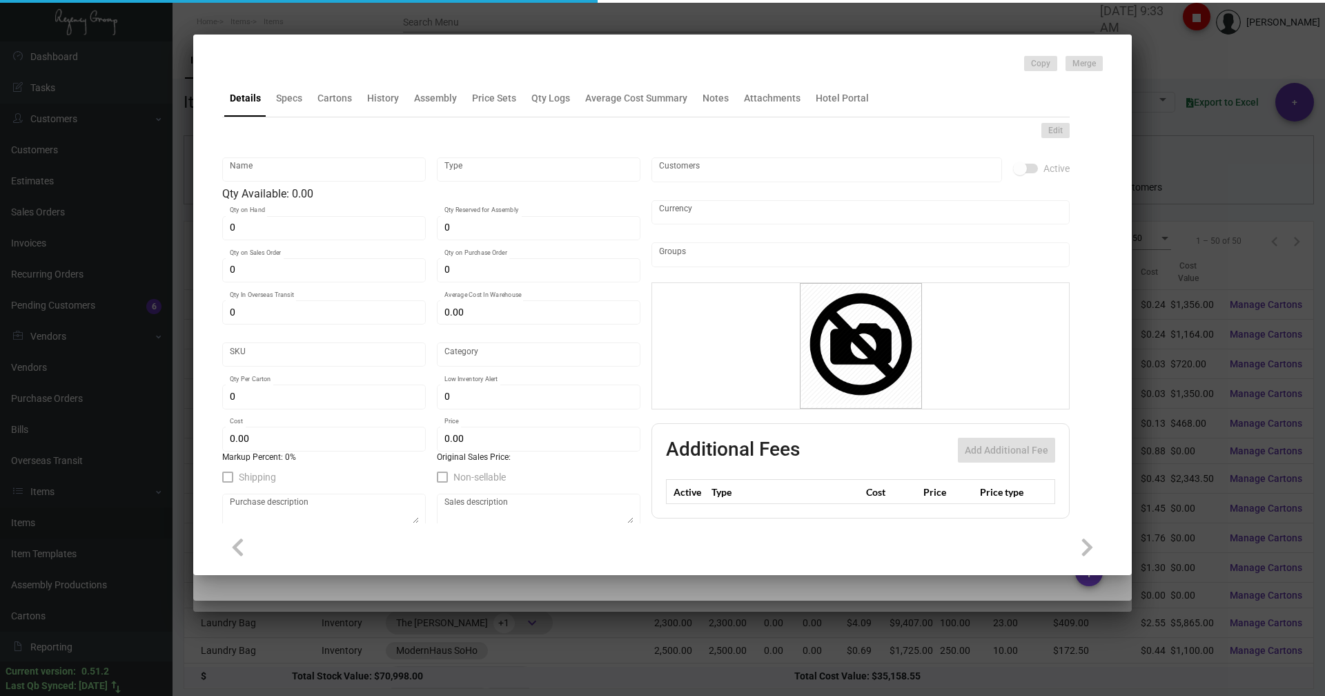
type input "Condom Bag"
type input "Inventory"
type input "5,650"
type input "$ 0.00"
type input "Overseas"
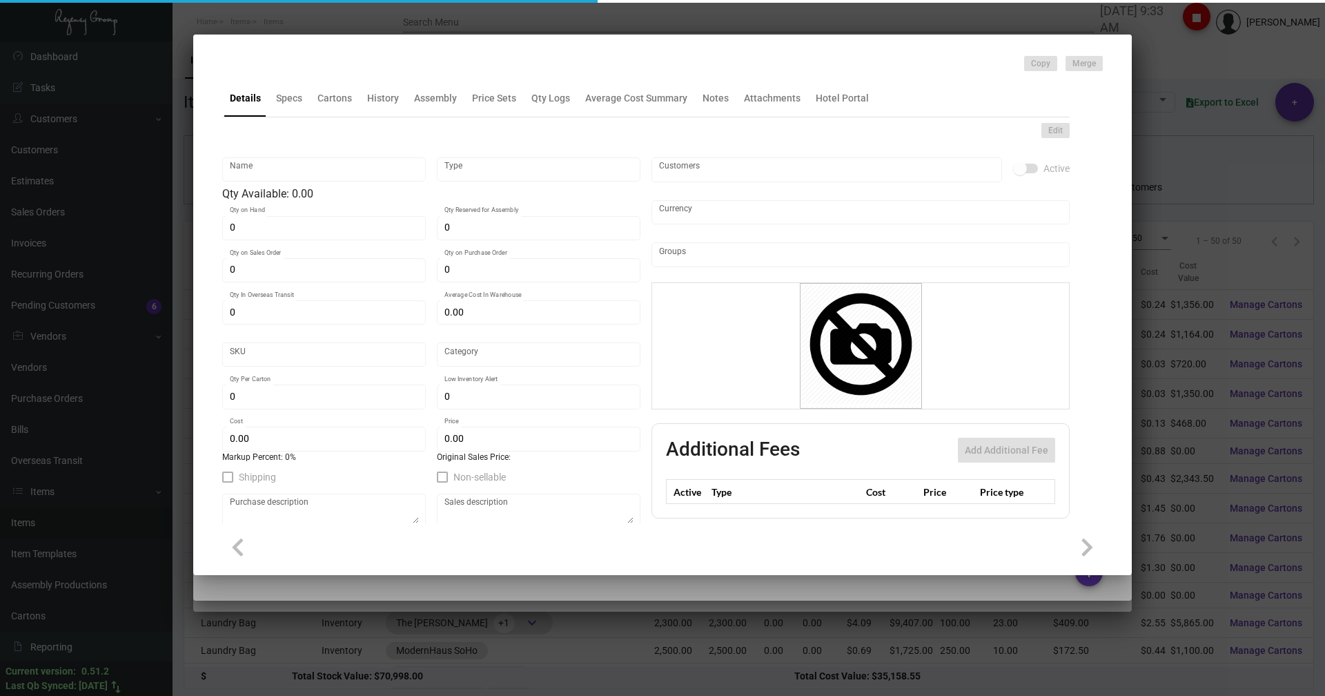
type input "200"
type input "$ 0.24"
type input "$ 0.45"
checkbox input "true"
type input "United States Dollar $"
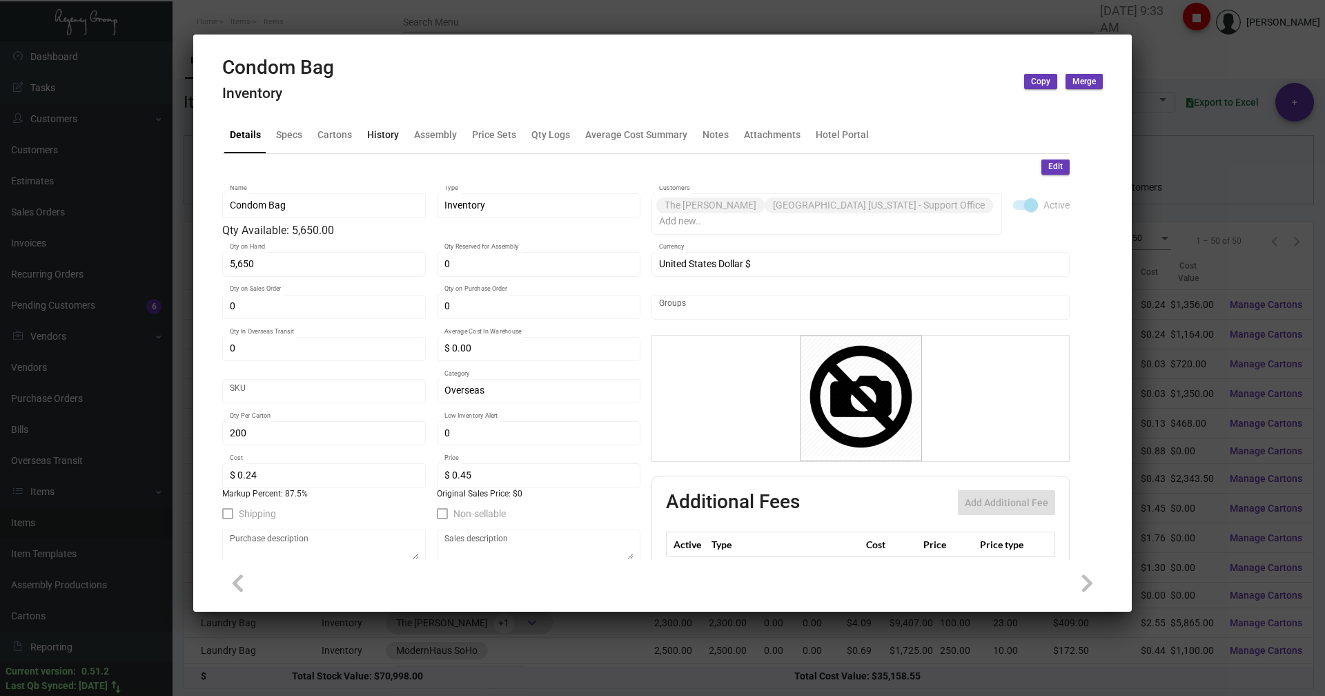
click at [381, 126] on div "History" at bounding box center [383, 134] width 43 height 33
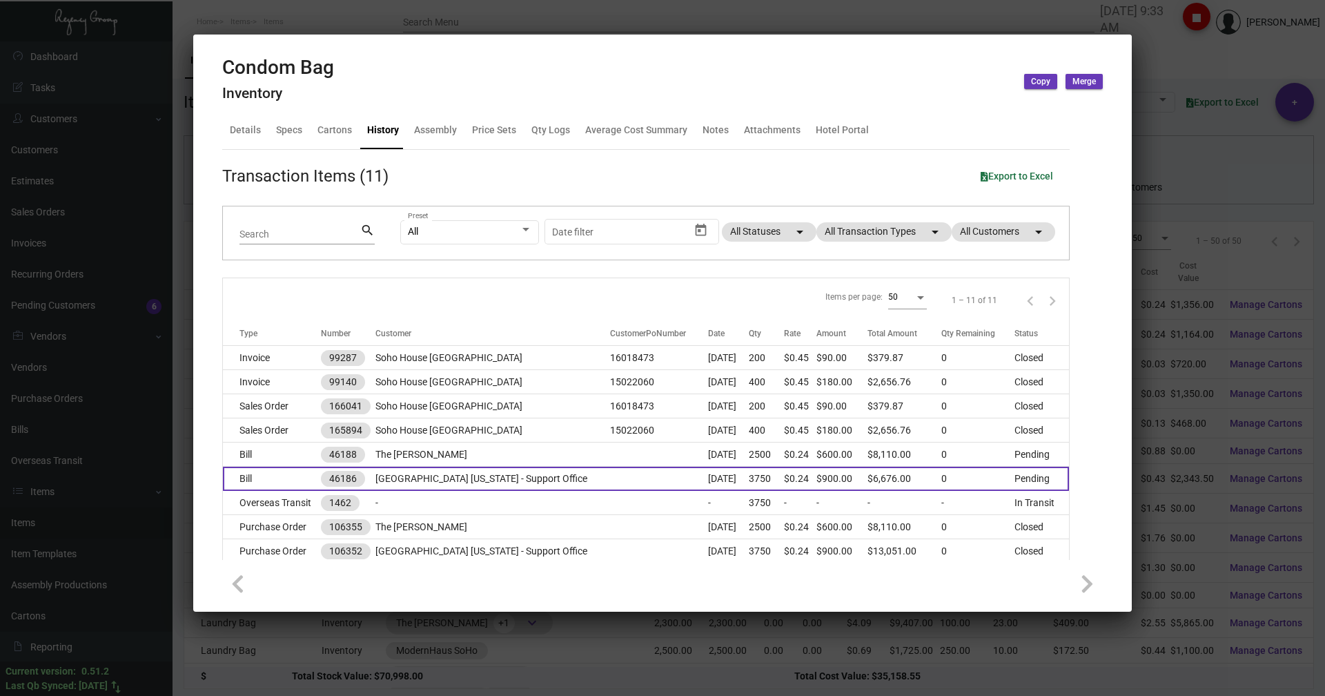
scroll to position [0, 0]
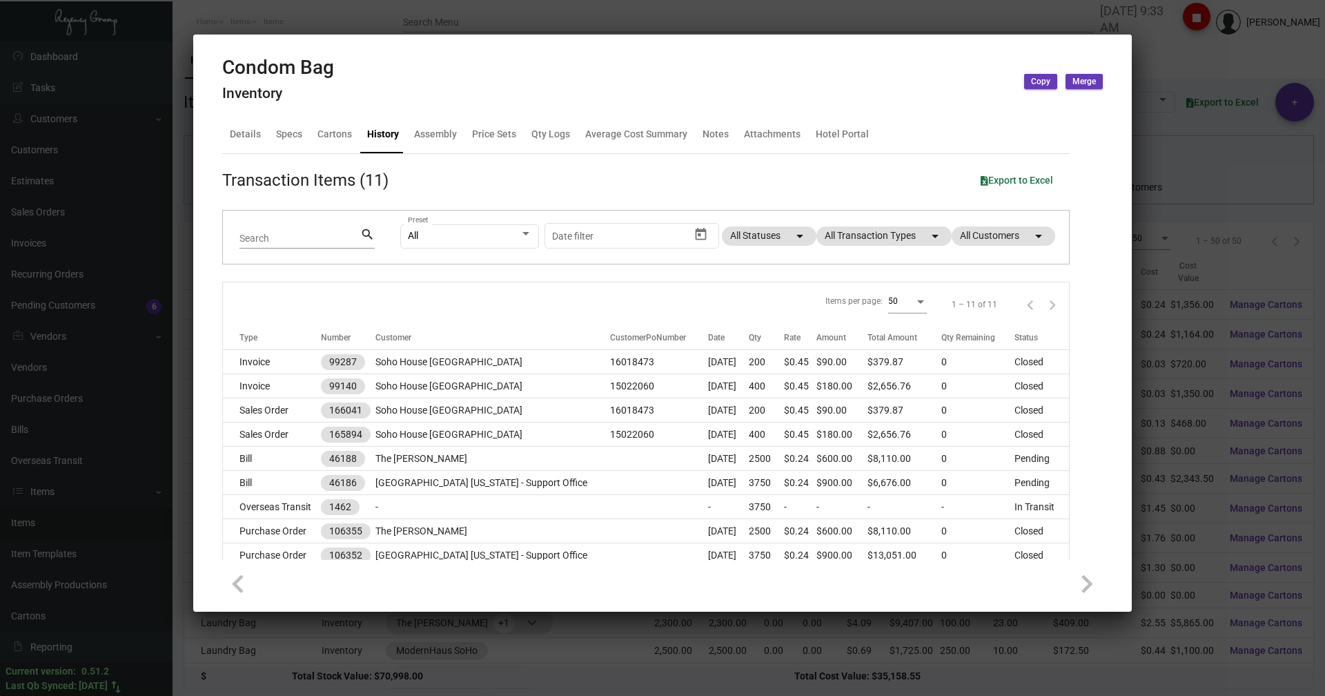
click at [338, 29] on div at bounding box center [662, 348] width 1325 height 696
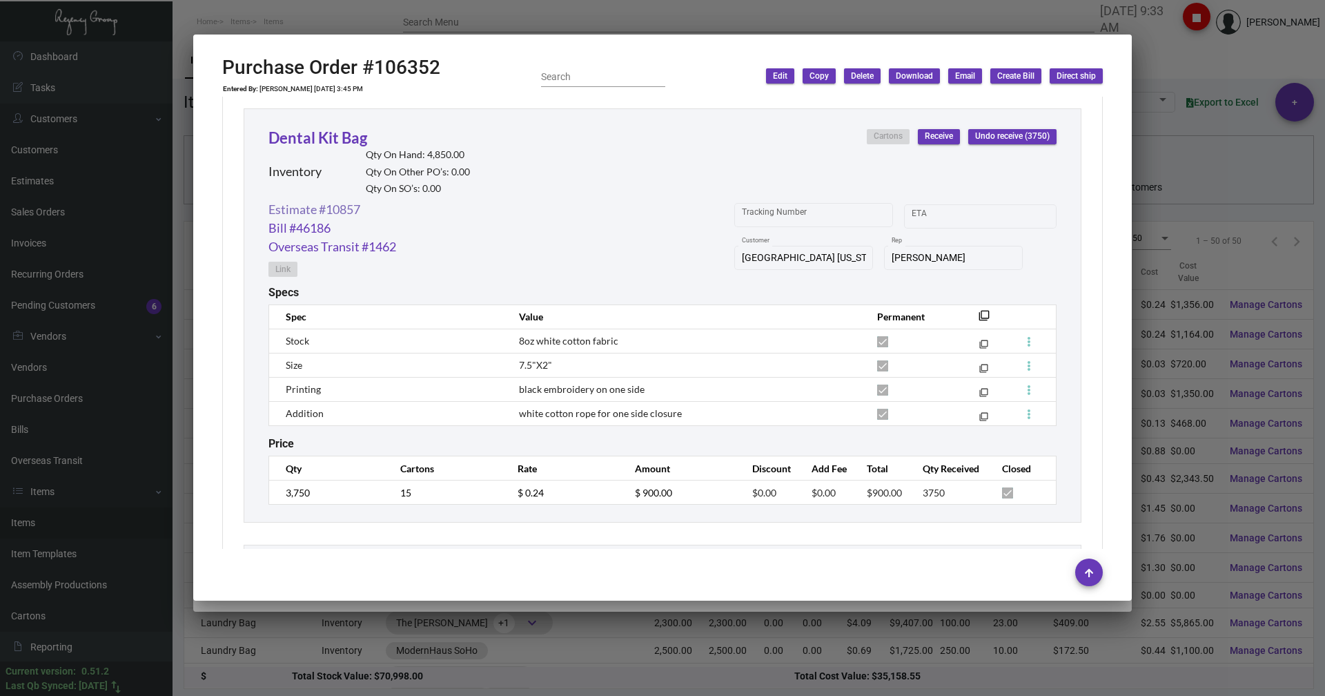
scroll to position [2404, 0]
click at [306, 136] on link "Dental Kit Bag" at bounding box center [318, 138] width 99 height 19
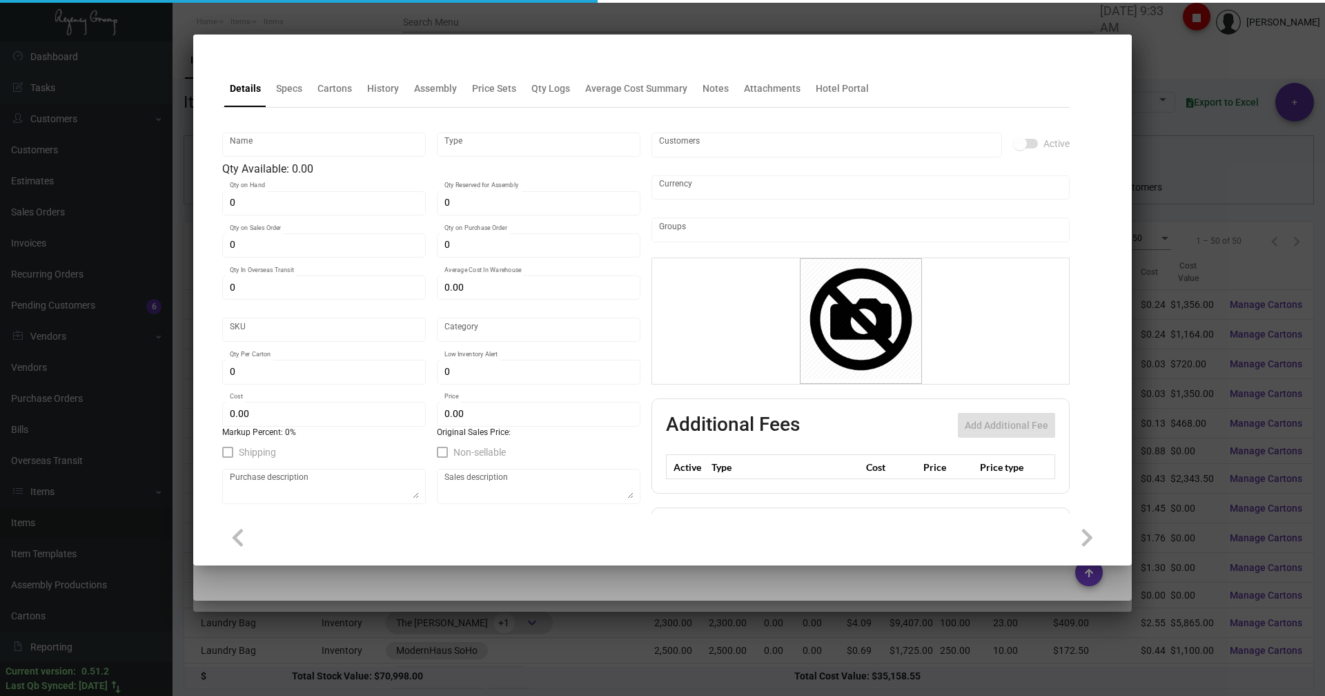
type input "Dental Kit Bag"
type input "Inventory"
type input "4,850"
type input "$ 0.00"
type input "Overseas"
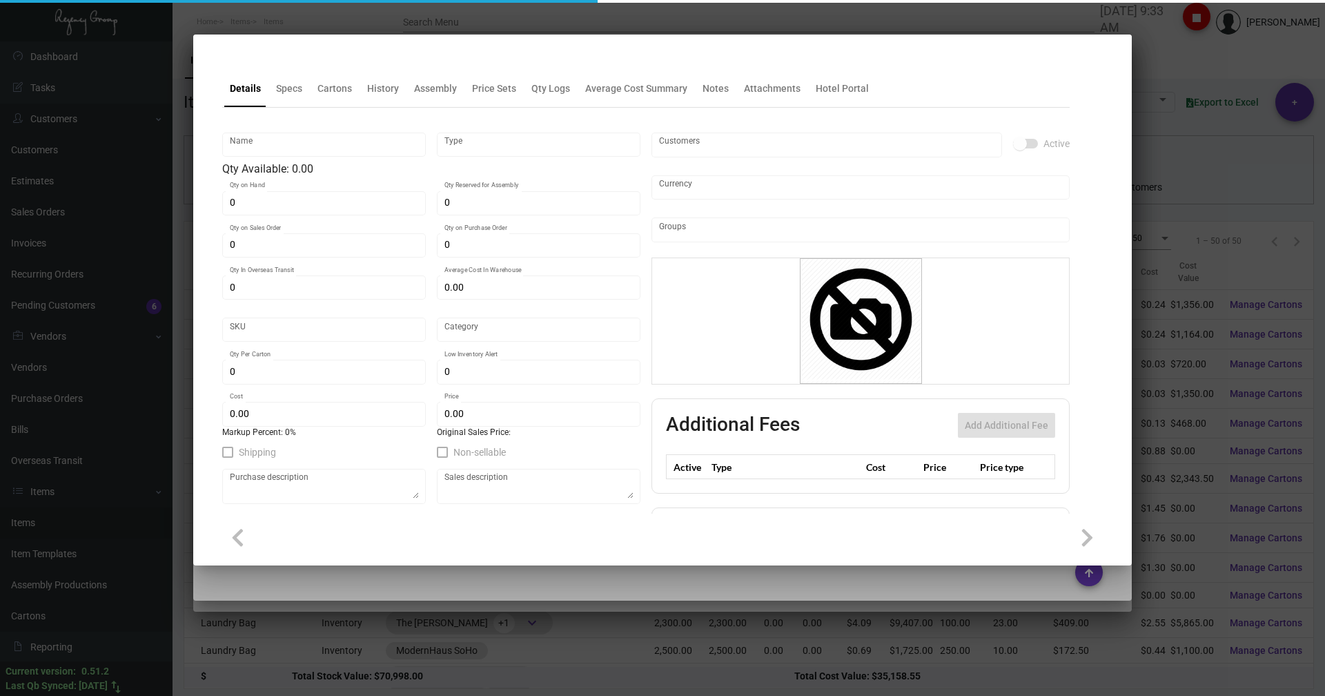
type input "200"
type input "$ 0.24"
type input "$ 0.45"
checkbox input "true"
type input "United States Dollar $"
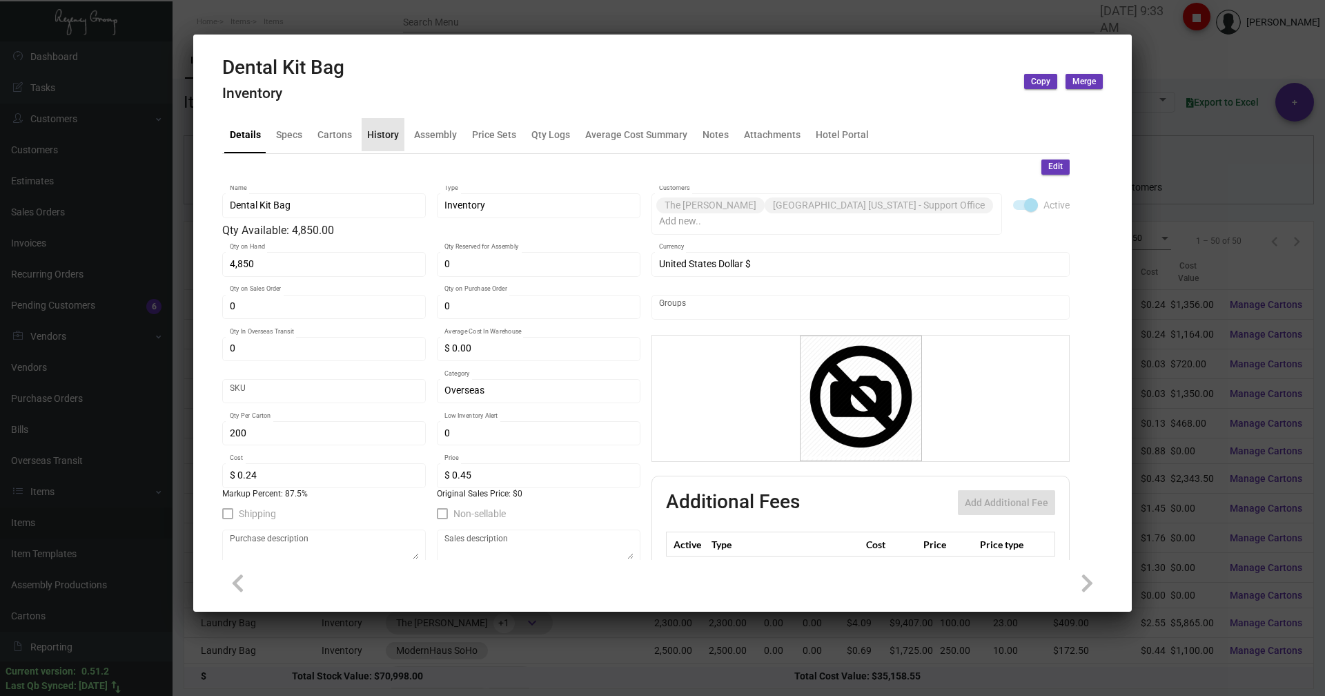
click at [382, 137] on div "History" at bounding box center [383, 134] width 32 height 14
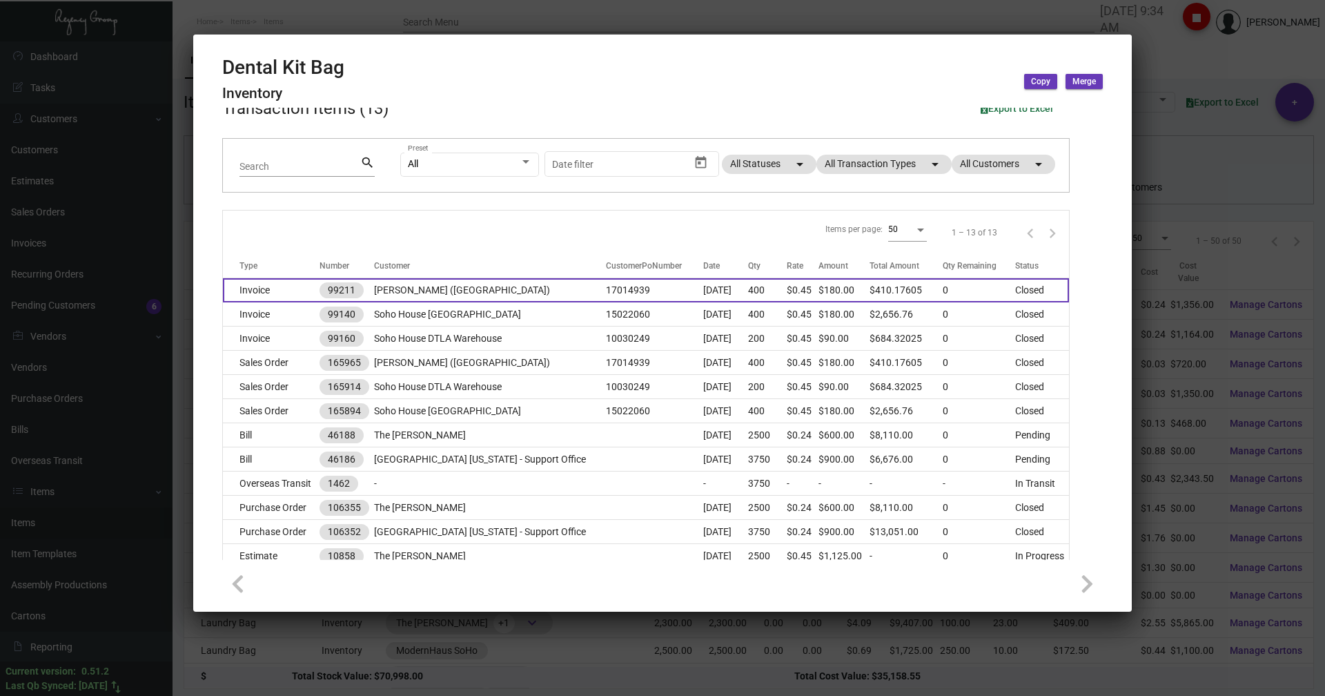
scroll to position [0, 0]
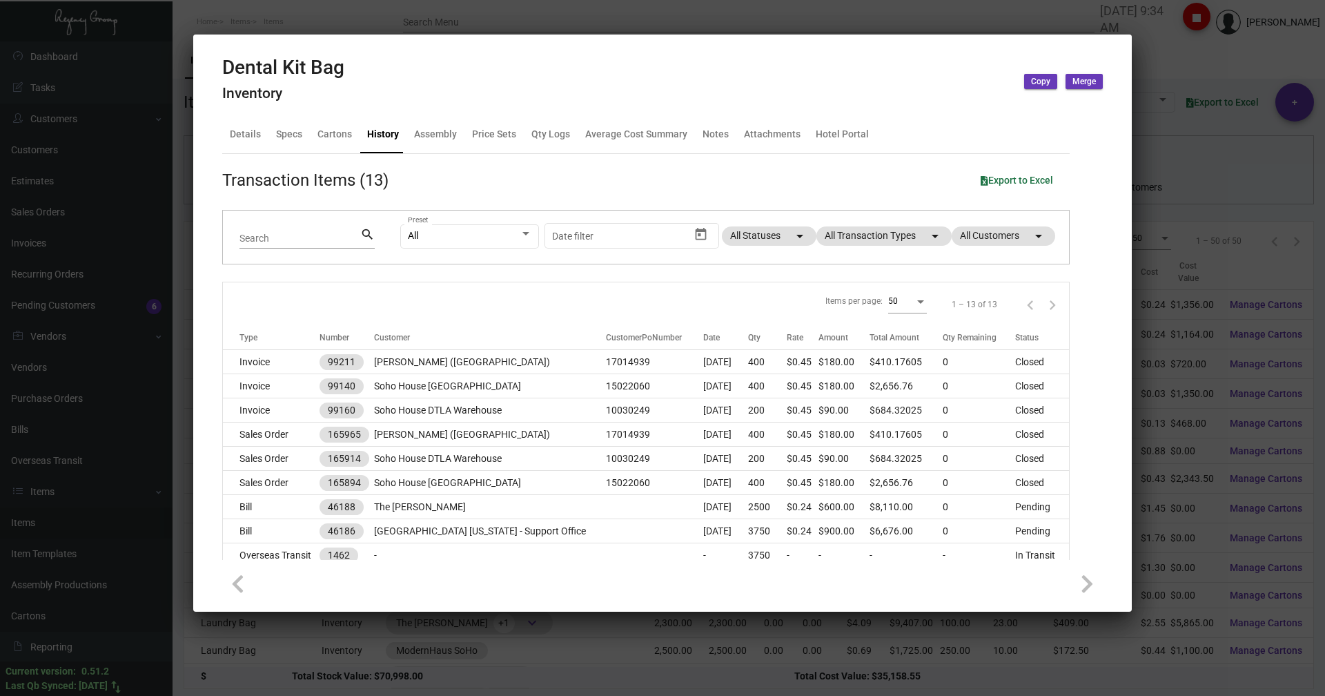
click at [251, 14] on div at bounding box center [662, 348] width 1325 height 696
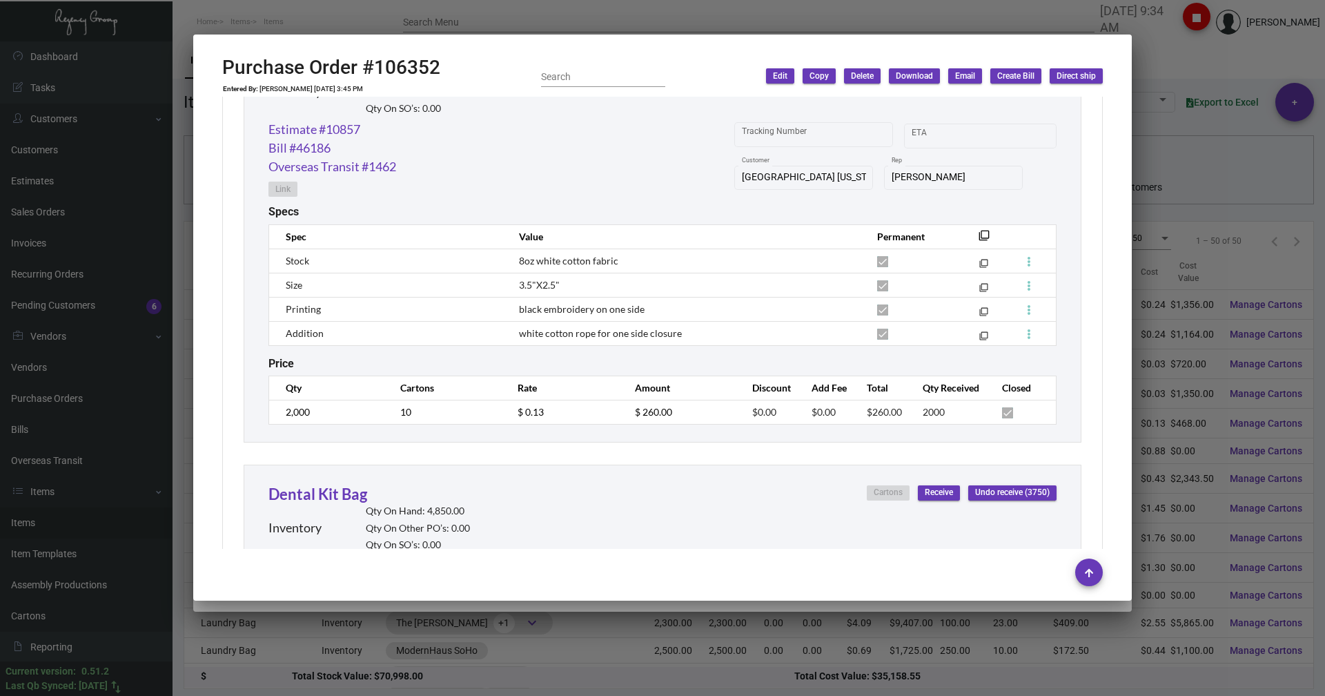
scroll to position [1921, 0]
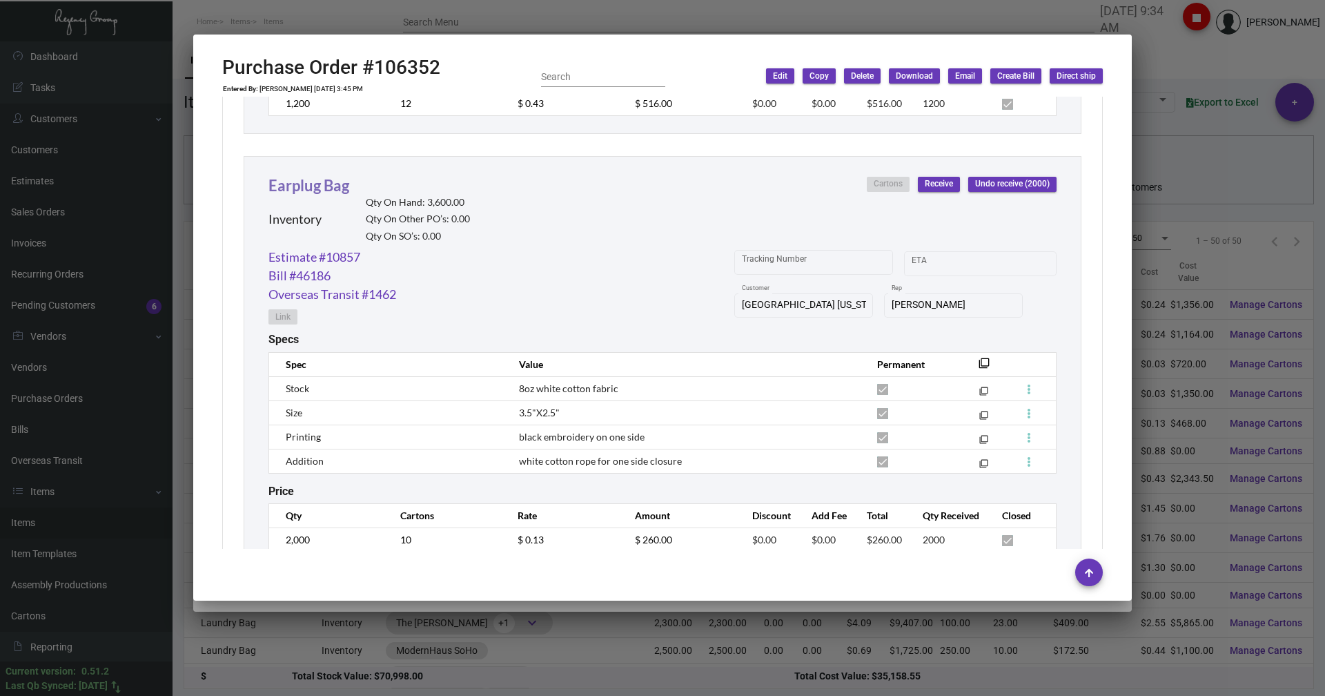
click at [304, 191] on link "Earplug Bag" at bounding box center [309, 185] width 81 height 19
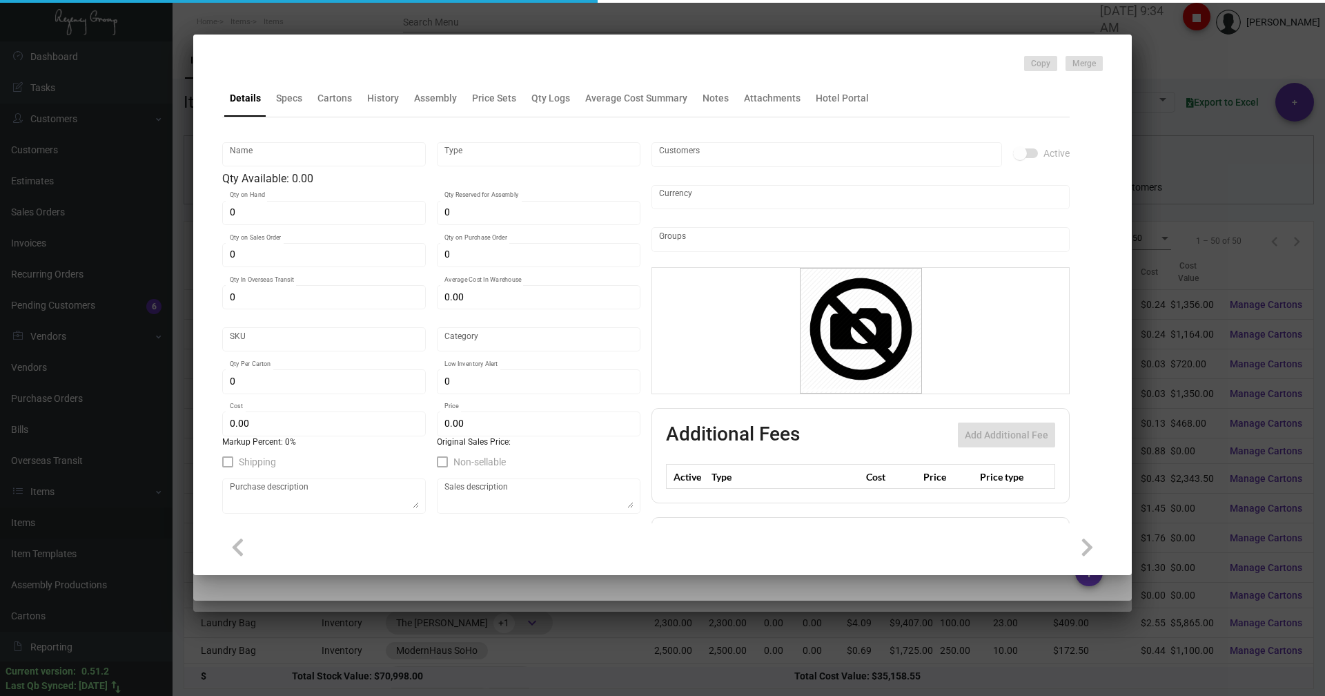
type input "Earplug Bag"
type input "Inventory"
type input "3,600"
type input "$ 0.00"
type input "Overseas"
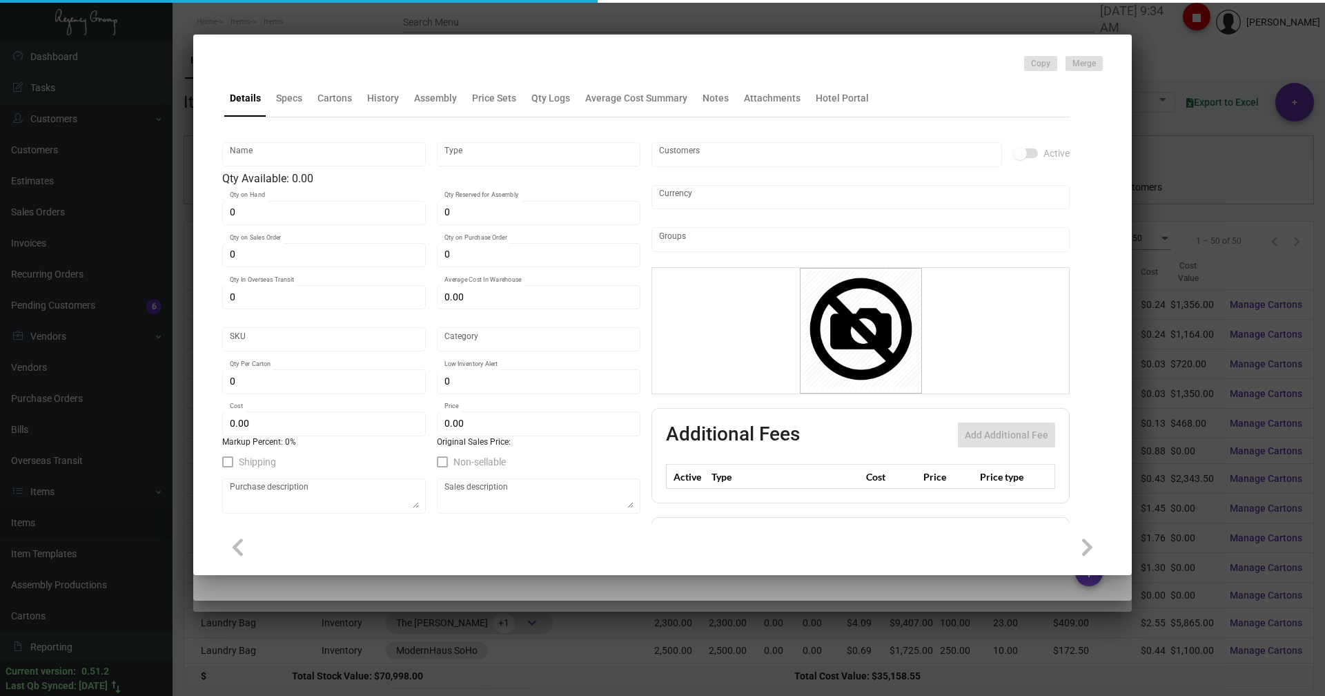
type input "200"
type input "$ 0.13"
type input "$ 0.24"
checkbox input "true"
type input "United States Dollar $"
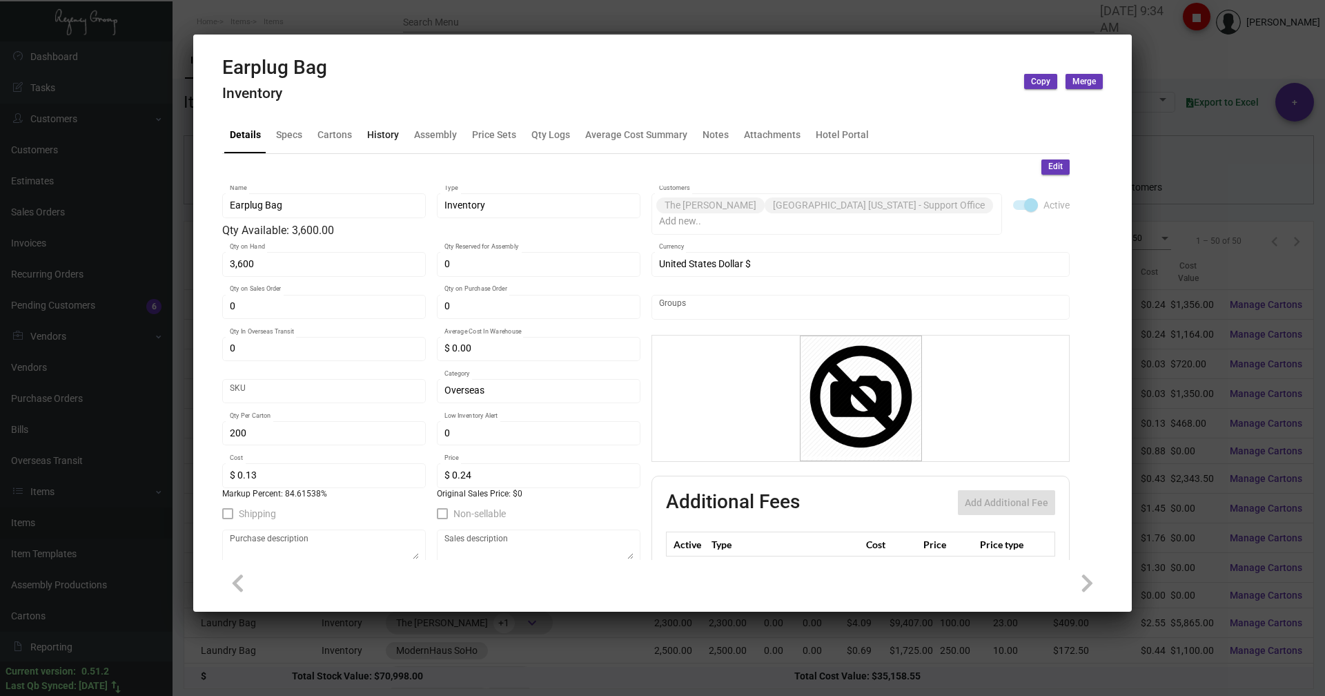
click at [387, 133] on div "History" at bounding box center [383, 134] width 32 height 14
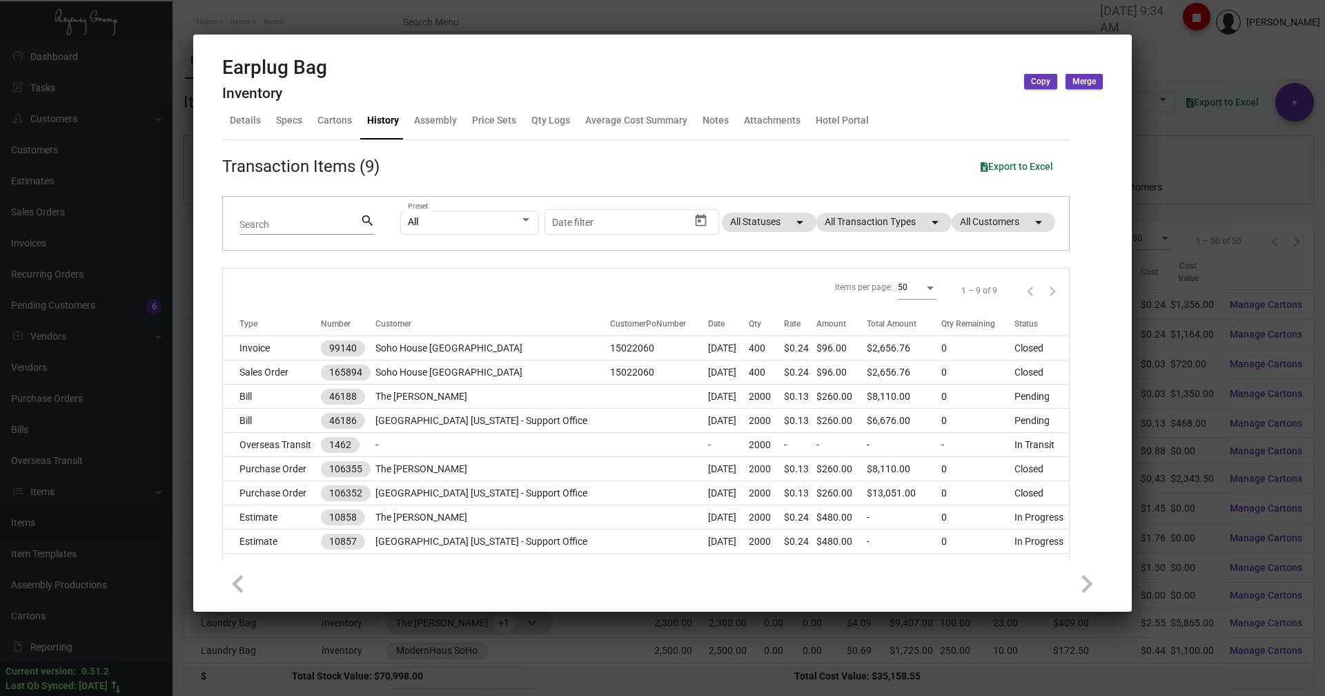
scroll to position [0, 0]
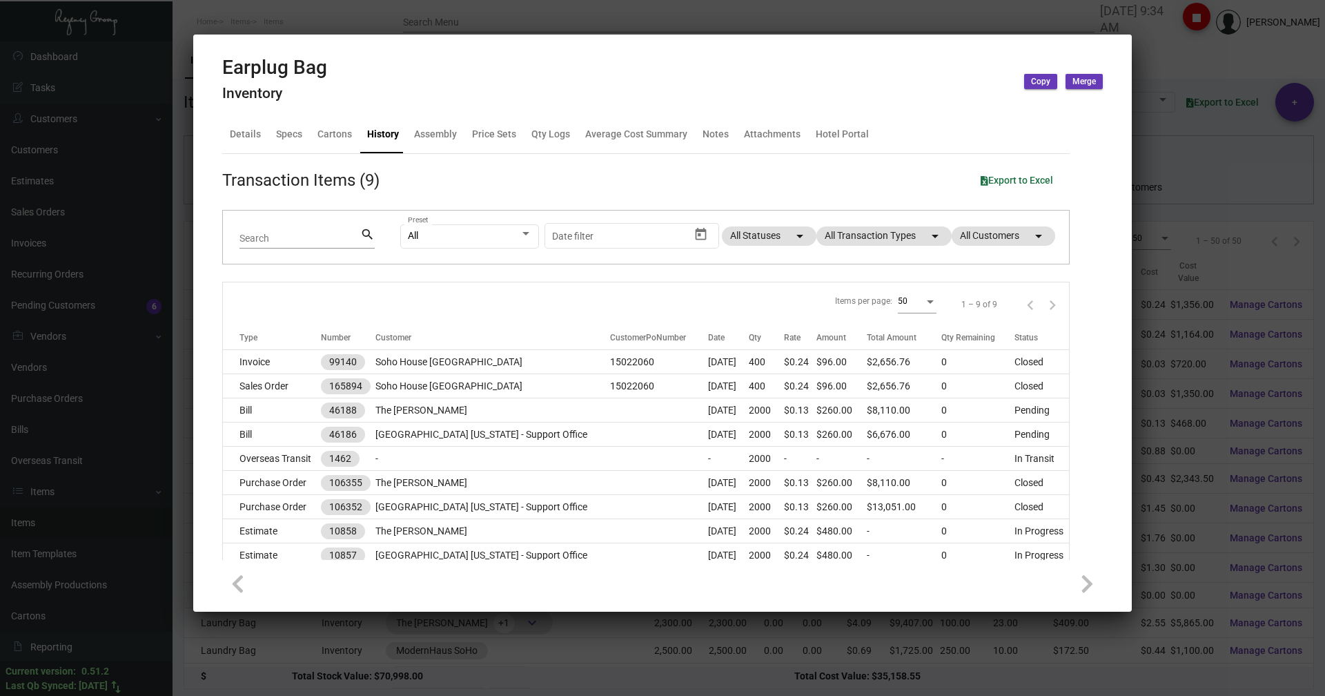
click at [337, 9] on div at bounding box center [662, 348] width 1325 height 696
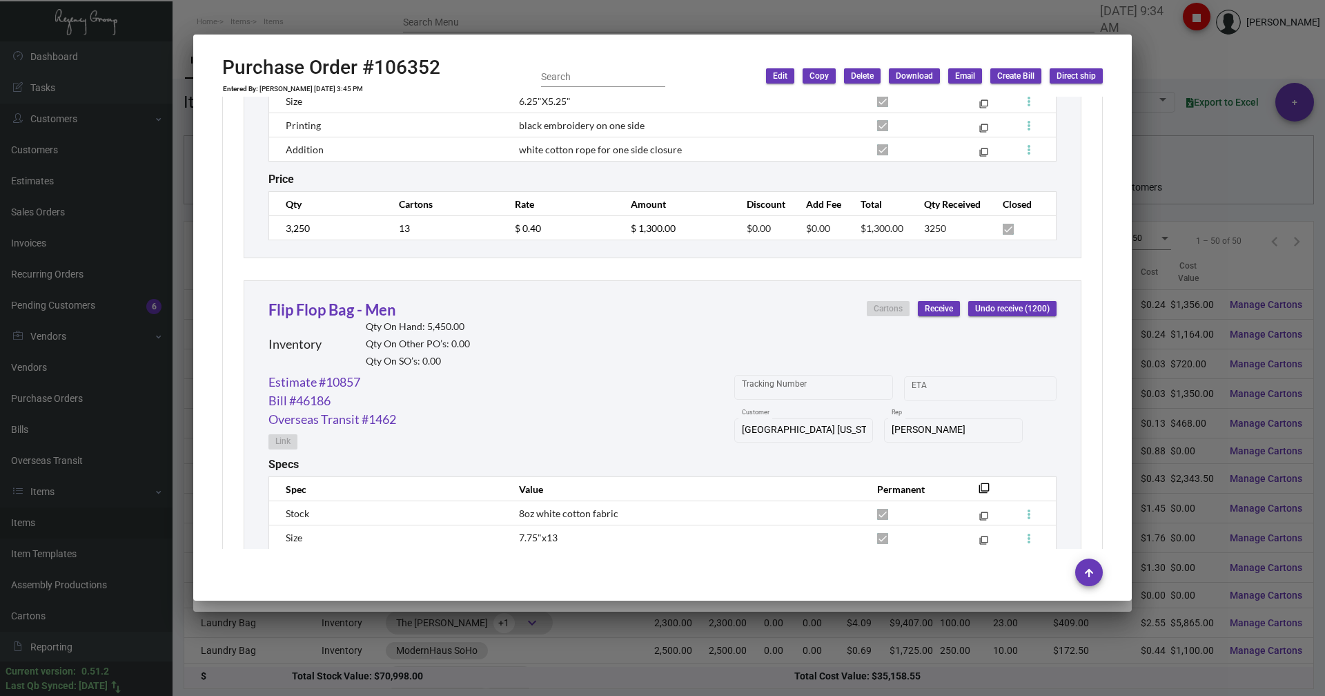
scroll to position [1300, 0]
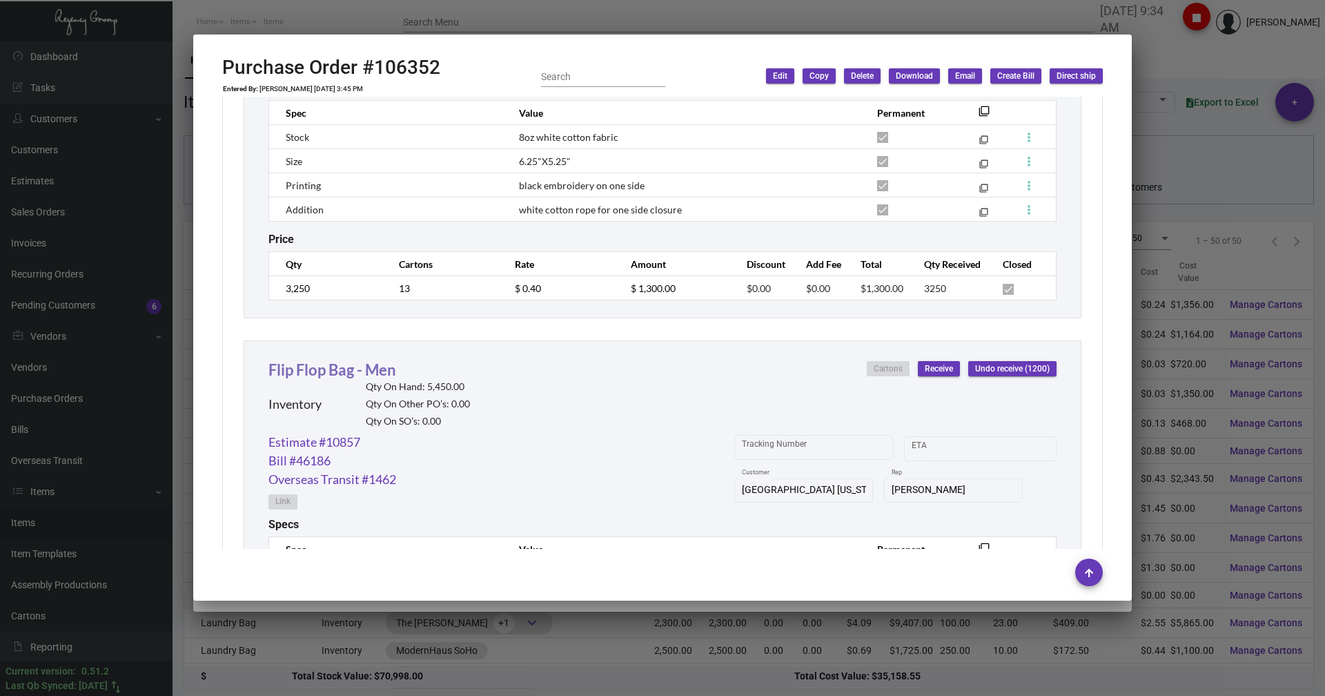
click at [313, 364] on link "Flip Flop Bag - Men" at bounding box center [333, 369] width 128 height 19
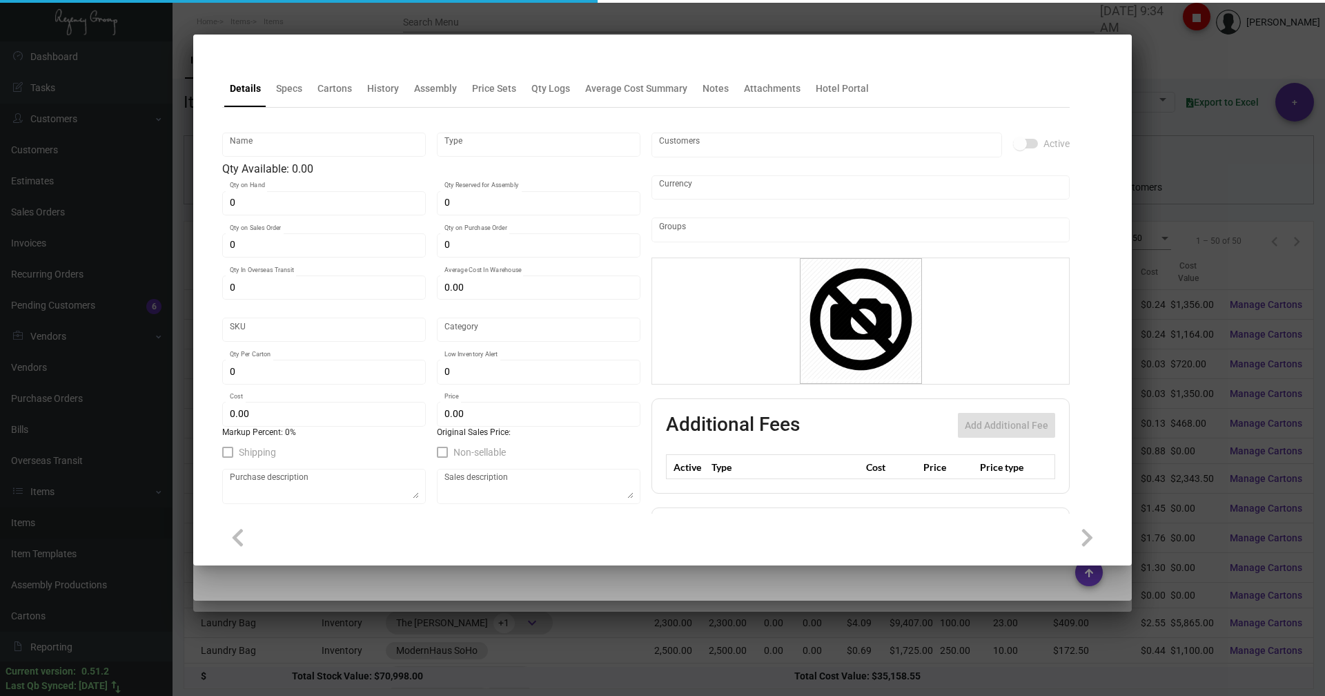
type input "Flip Flop Bag - Men"
type input "Inventory"
type input "5,450"
type input "$ 0.00"
type input "Overseas"
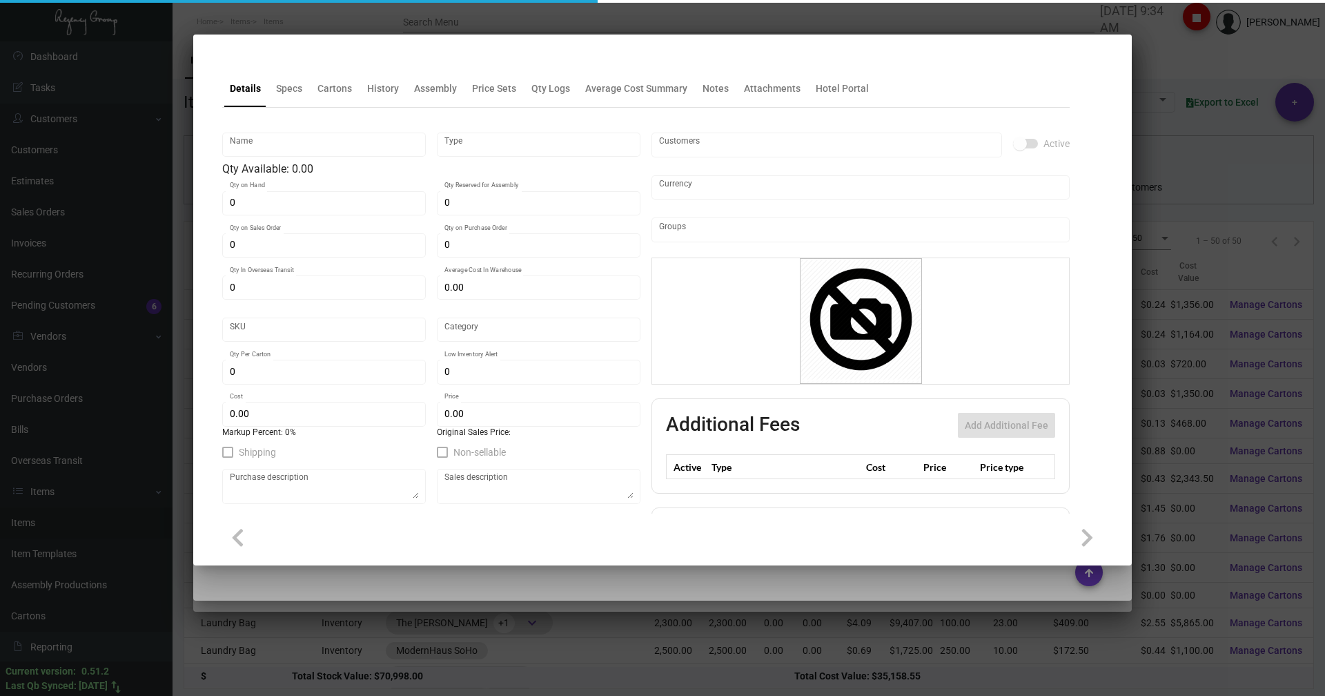
type input "250"
type input "$ 0.43"
type input "$ 0.76"
checkbox input "true"
type input "United States Dollar $"
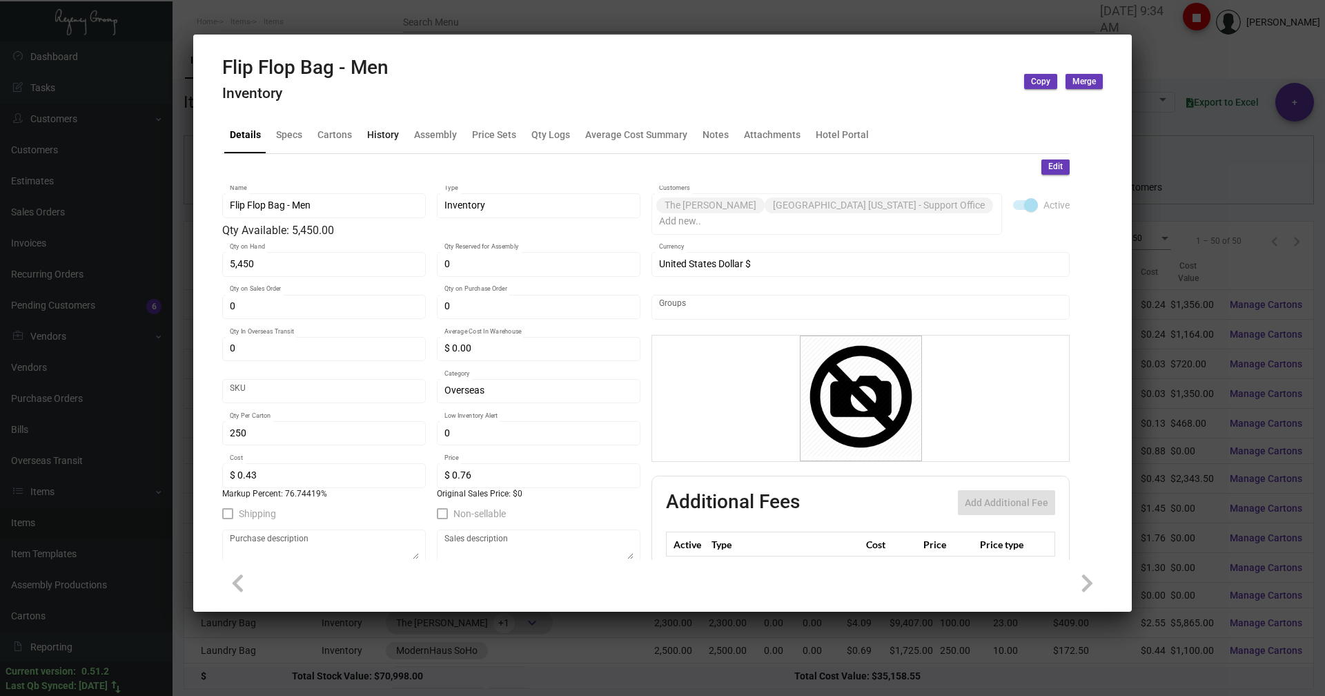
click at [382, 137] on div "History" at bounding box center [383, 134] width 32 height 14
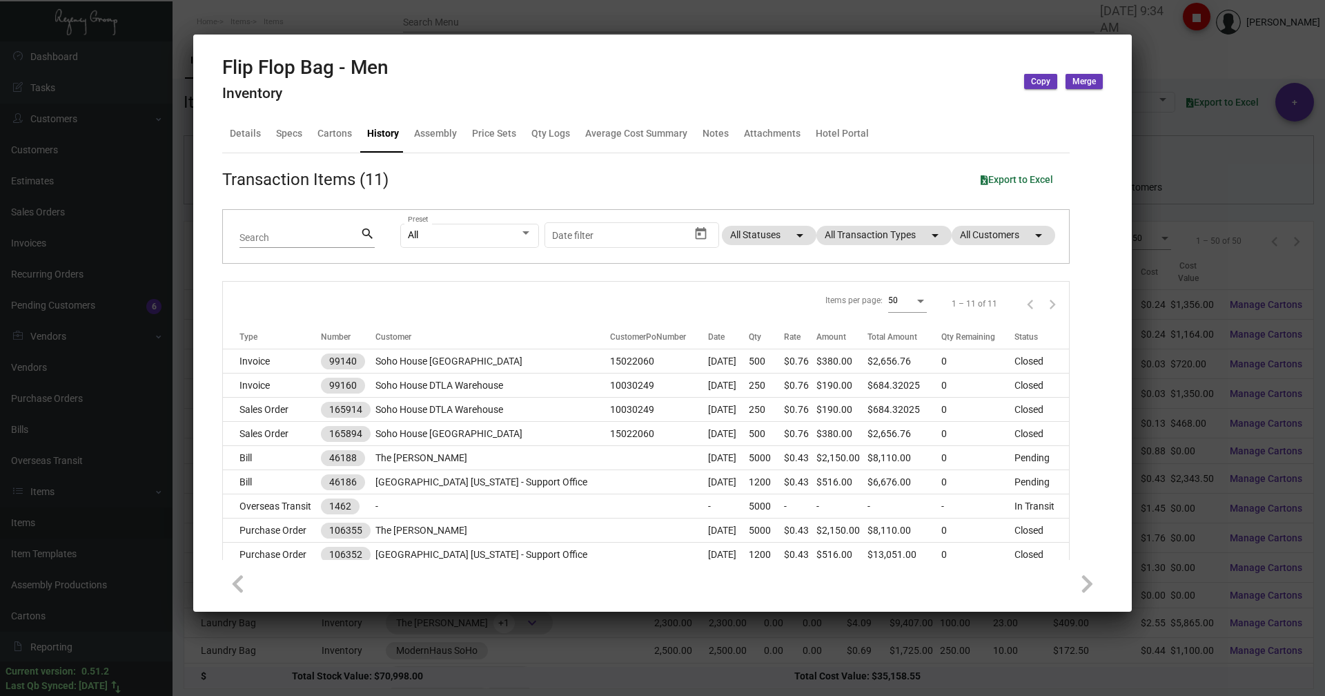
scroll to position [0, 0]
click at [306, 13] on div at bounding box center [662, 348] width 1325 height 696
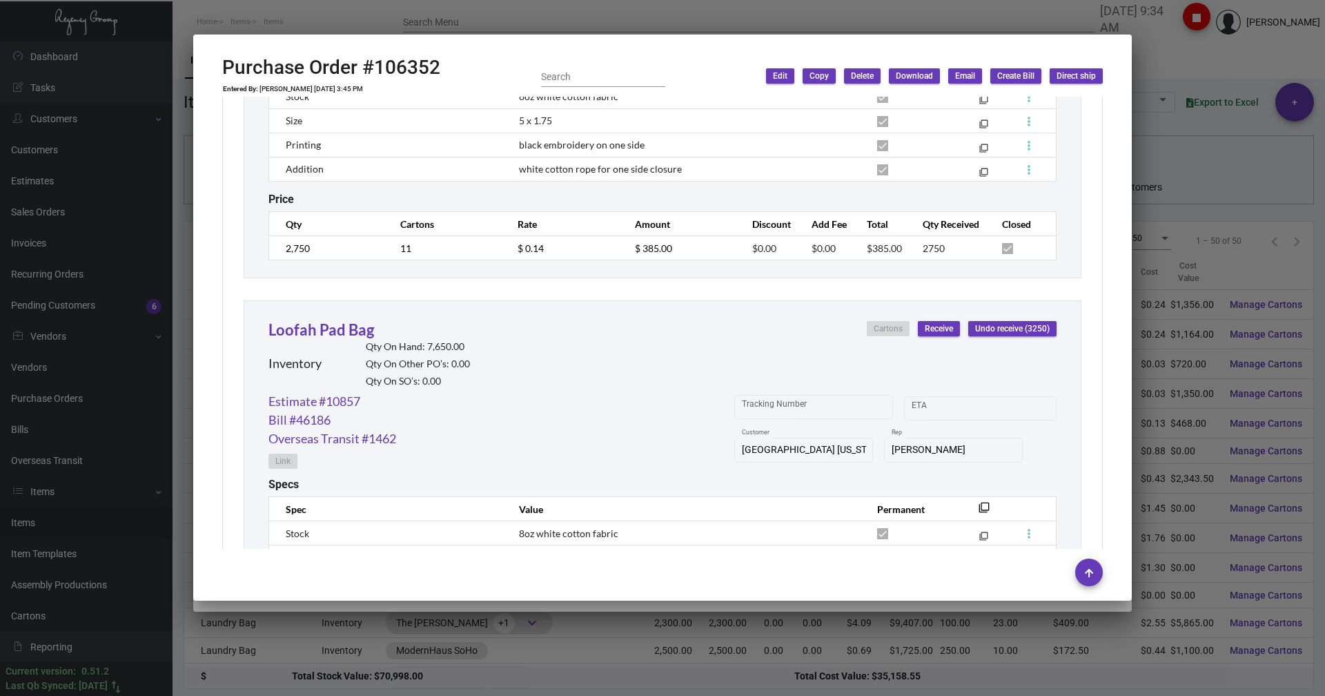
scroll to position [886, 0]
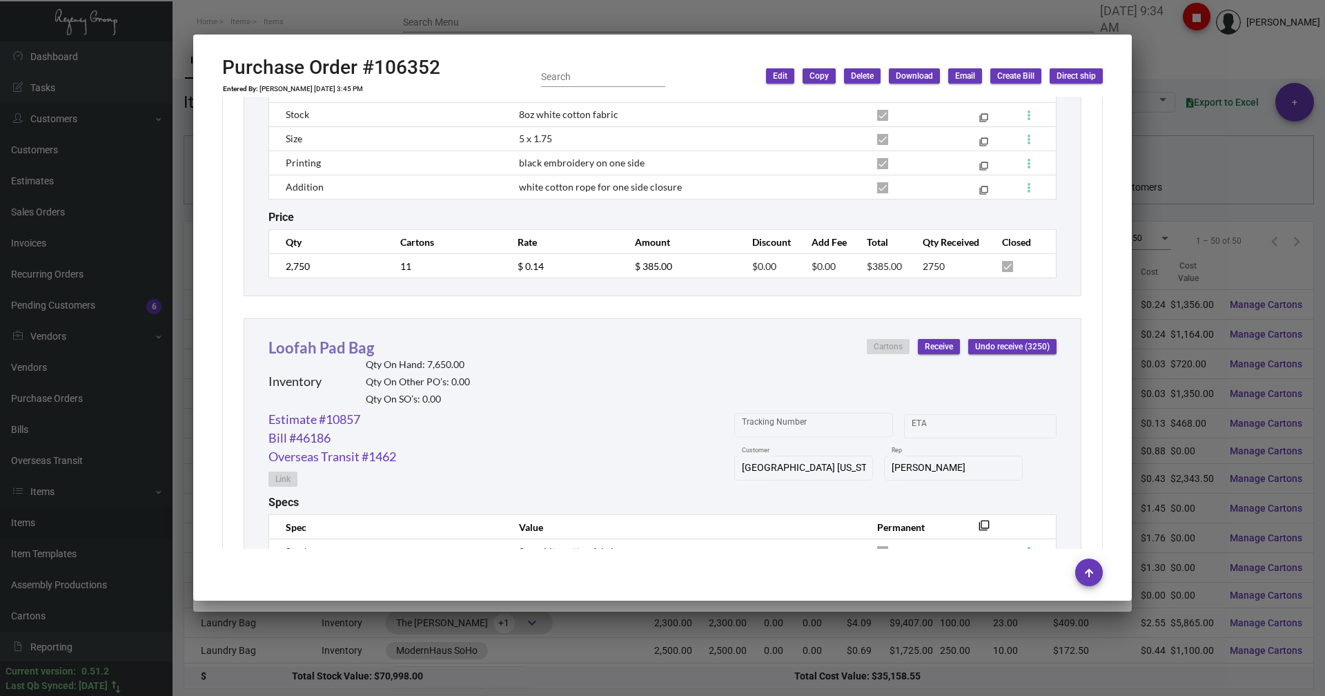
click at [322, 347] on link "Loofah Pad Bag" at bounding box center [322, 347] width 106 height 19
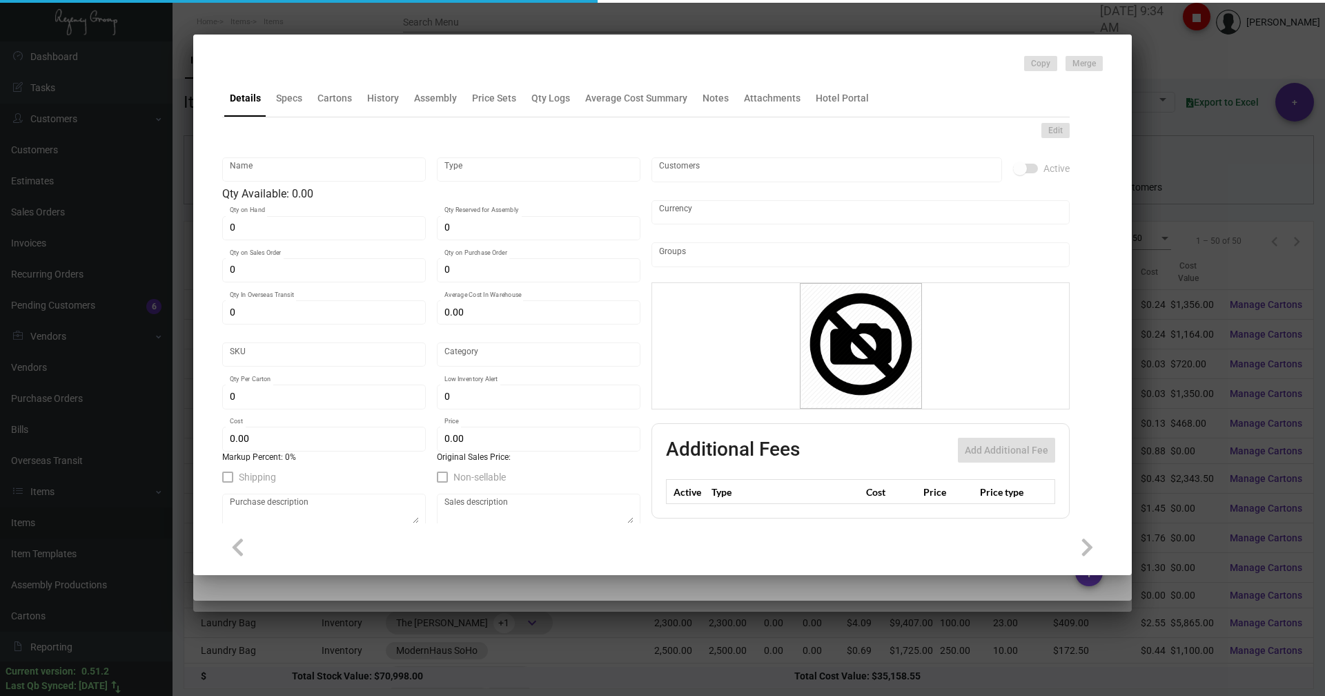
type input "Loofah Pad Bag"
type input "Inventory"
type input "7,650"
type input "$ 0.00"
type input "Overseas"
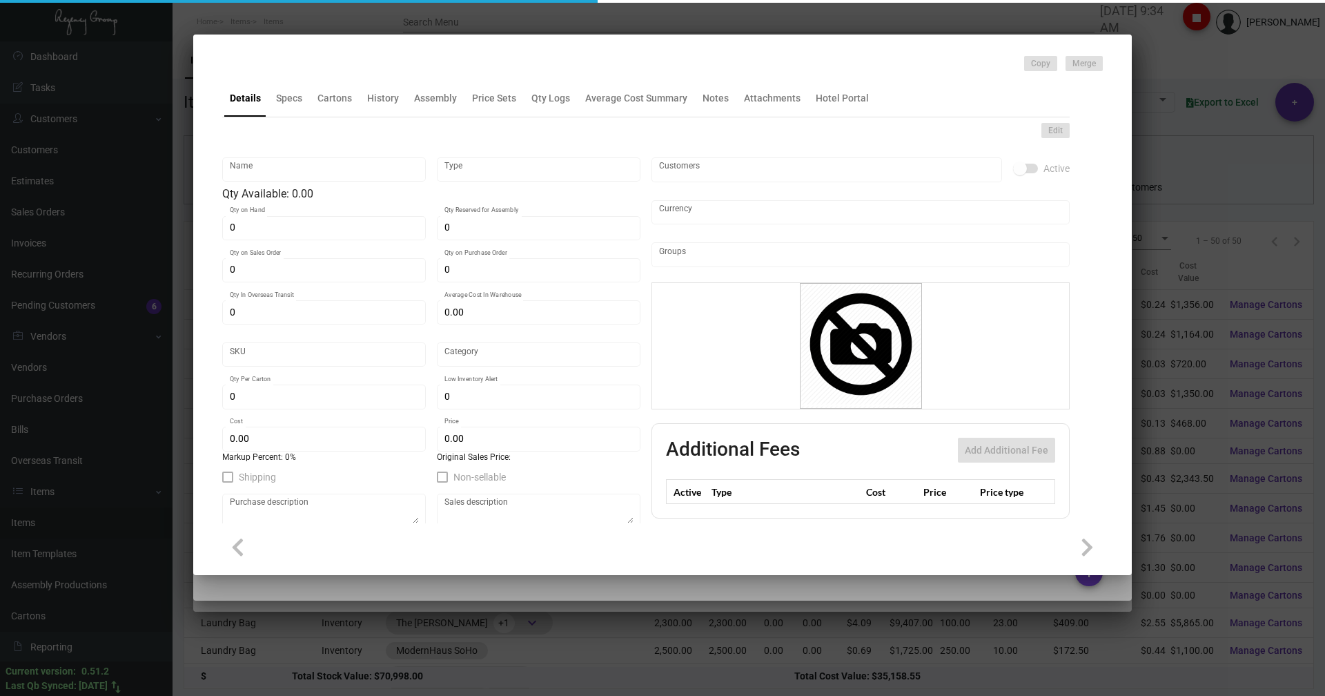
type input "200"
type input "$ 0.40"
type input "$ 0.65"
checkbox input "true"
type input "United States Dollar $"
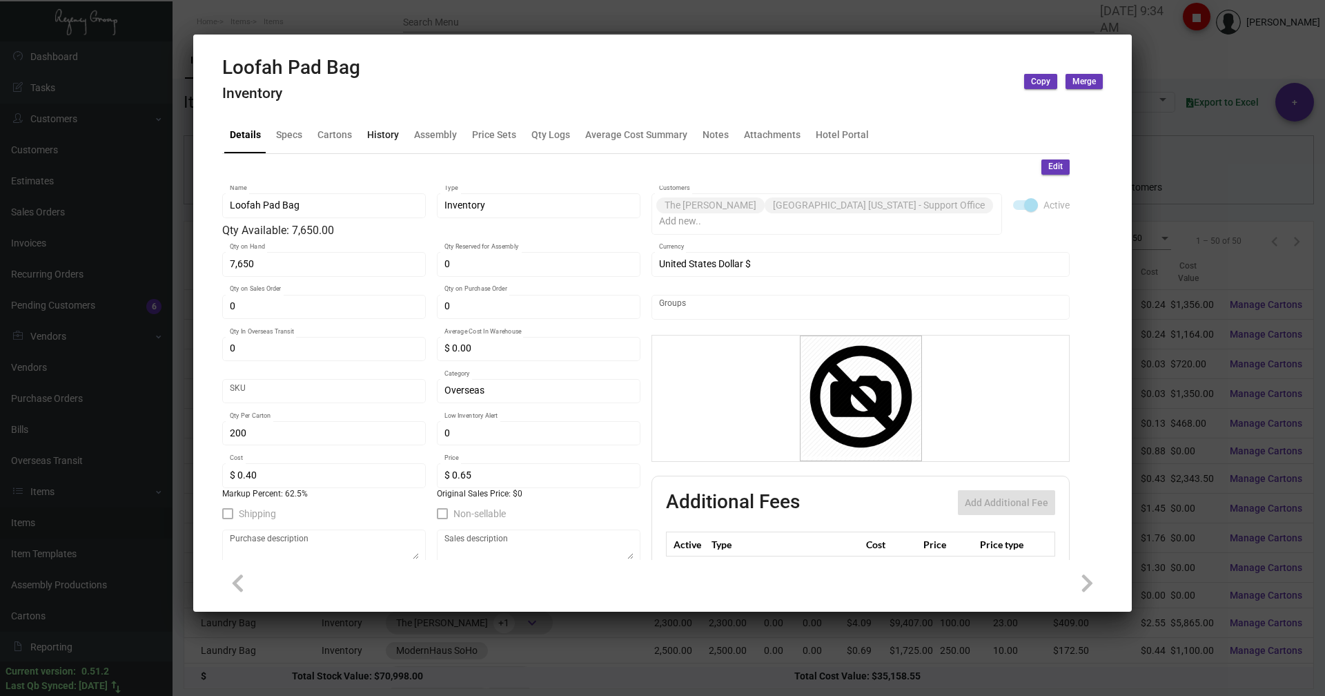
click at [389, 136] on div "History" at bounding box center [383, 134] width 32 height 14
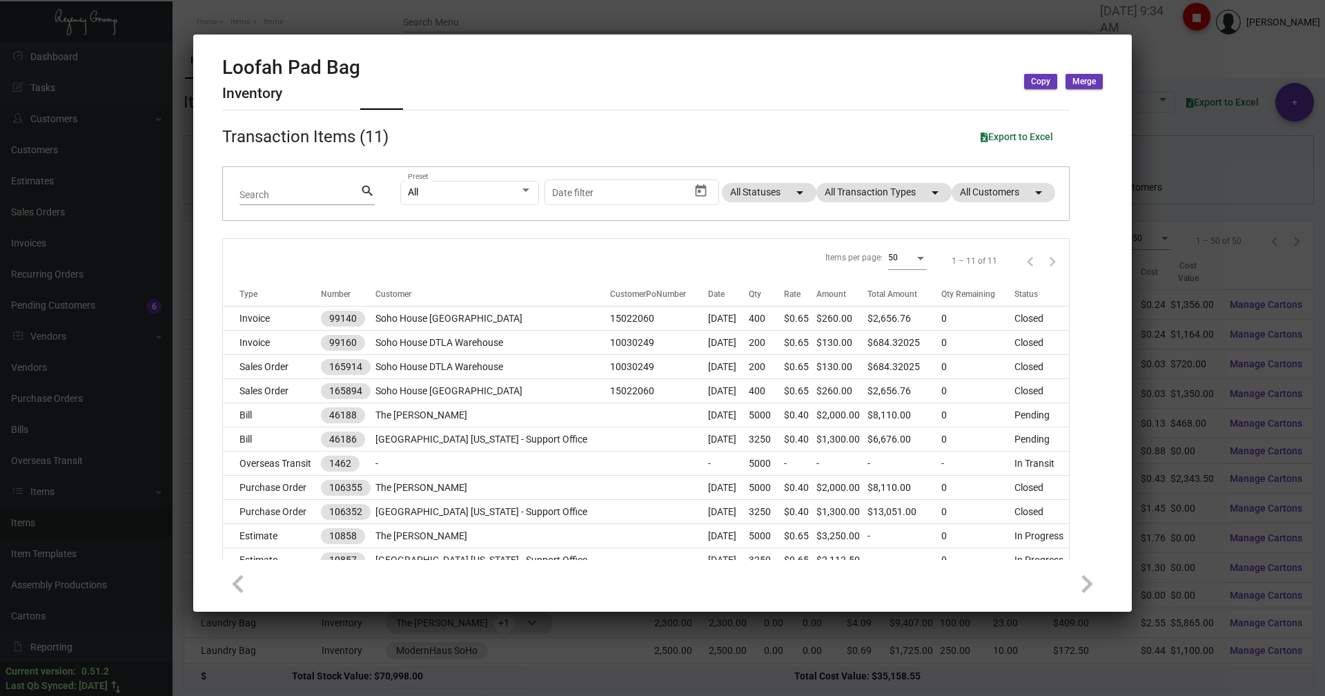
scroll to position [0, 0]
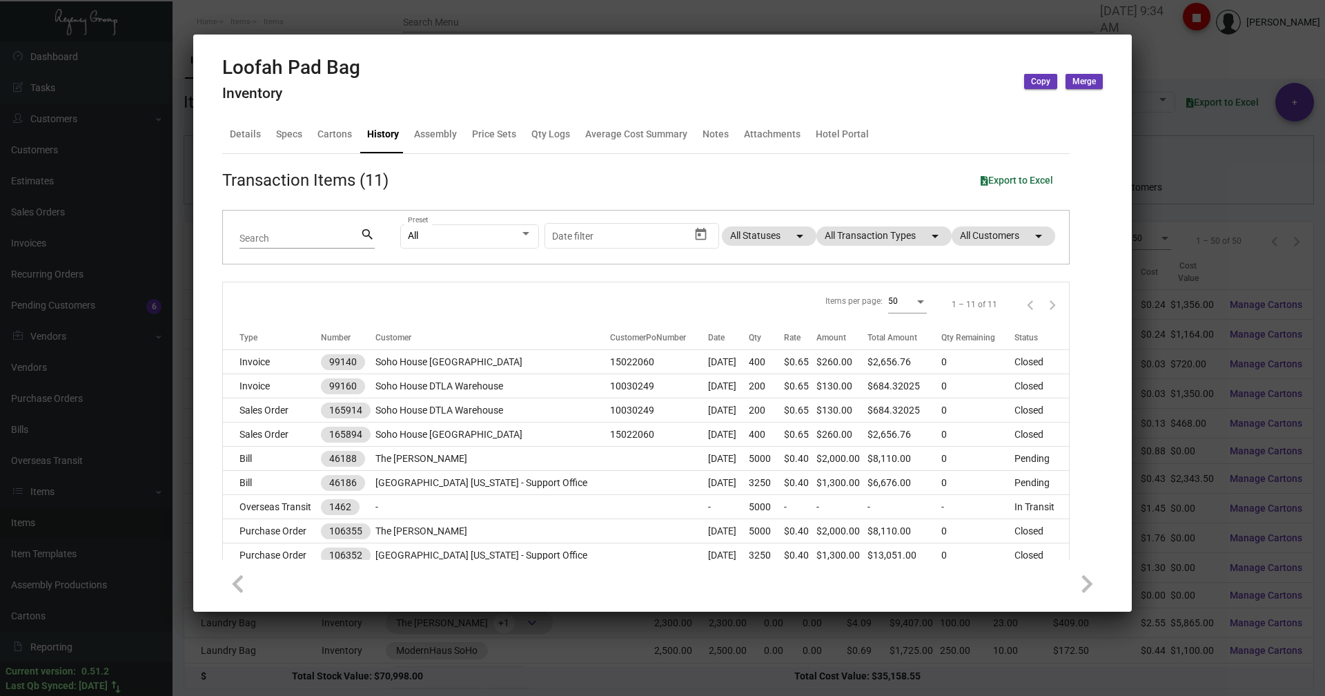
click at [275, 13] on div at bounding box center [662, 348] width 1325 height 696
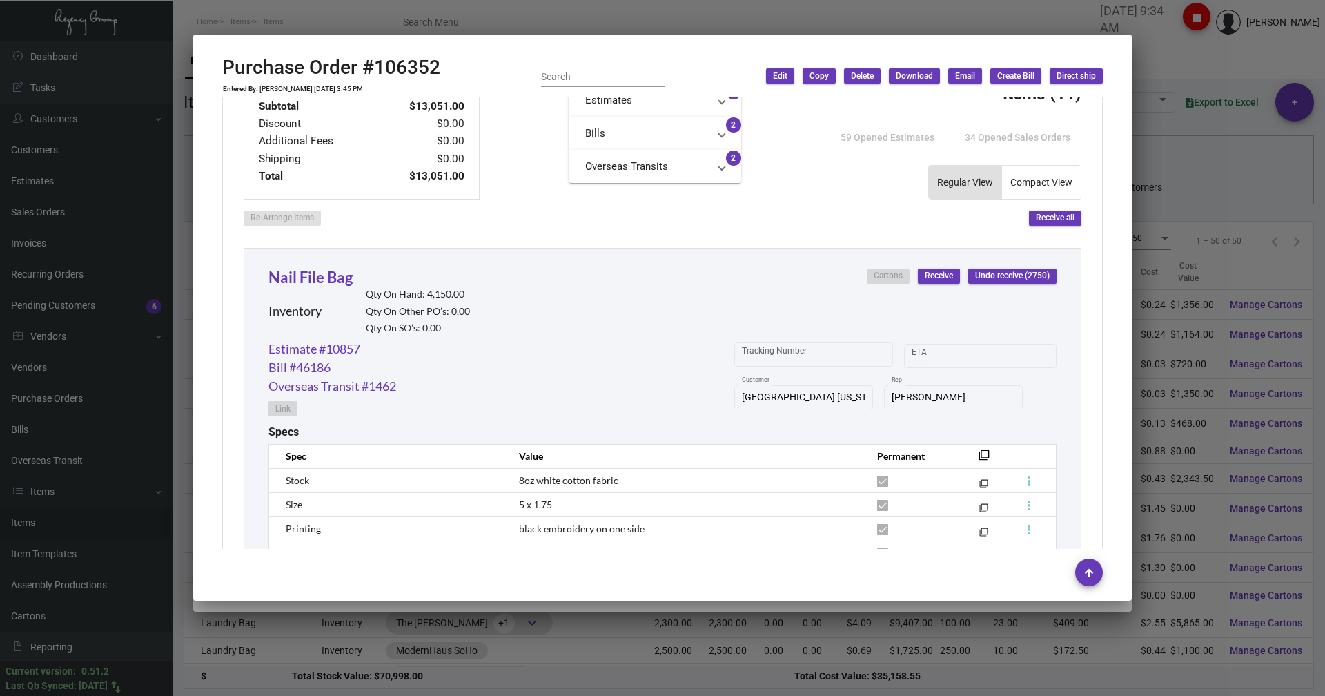
scroll to position [471, 0]
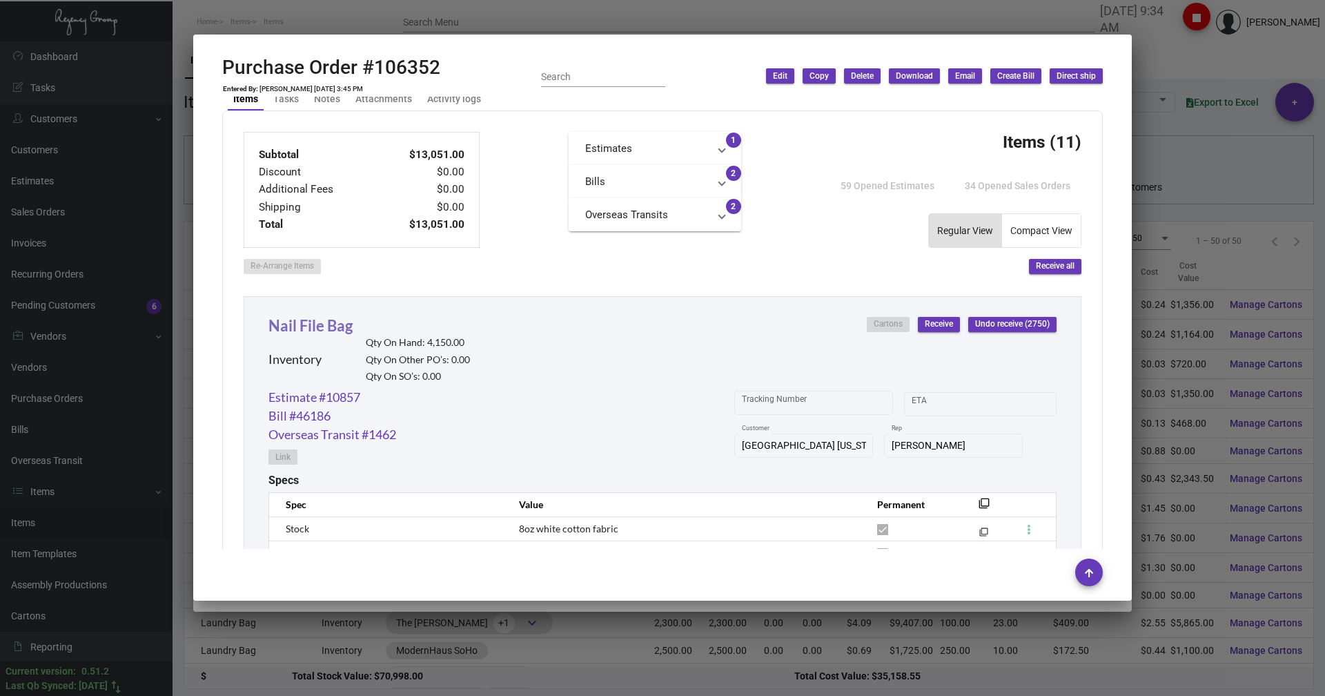
click at [311, 327] on link "Nail File Bag" at bounding box center [311, 325] width 84 height 19
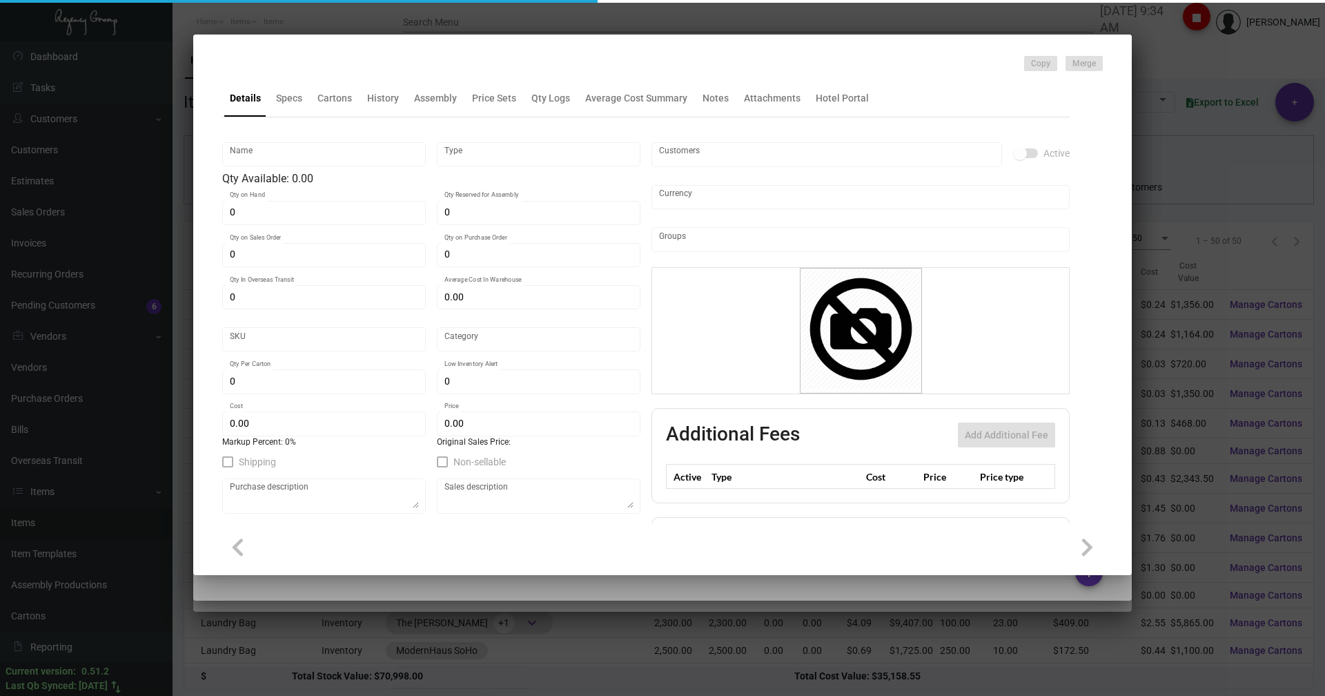
type input "Nail File Bag"
type input "Inventory"
type input "4,150"
type input "$ 0.00"
type input "Overseas"
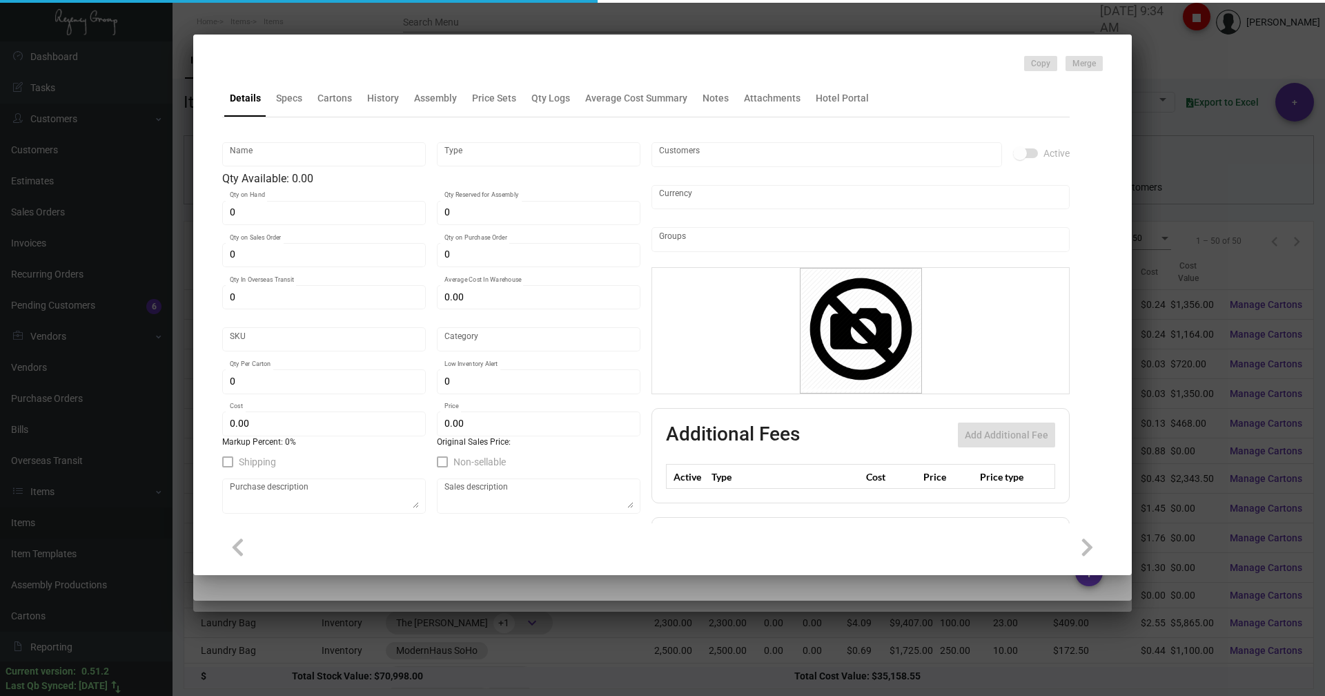
type input "200"
type input "$ 0.14"
type input "$ 0.30"
checkbox input "true"
type input "United States Dollar $"
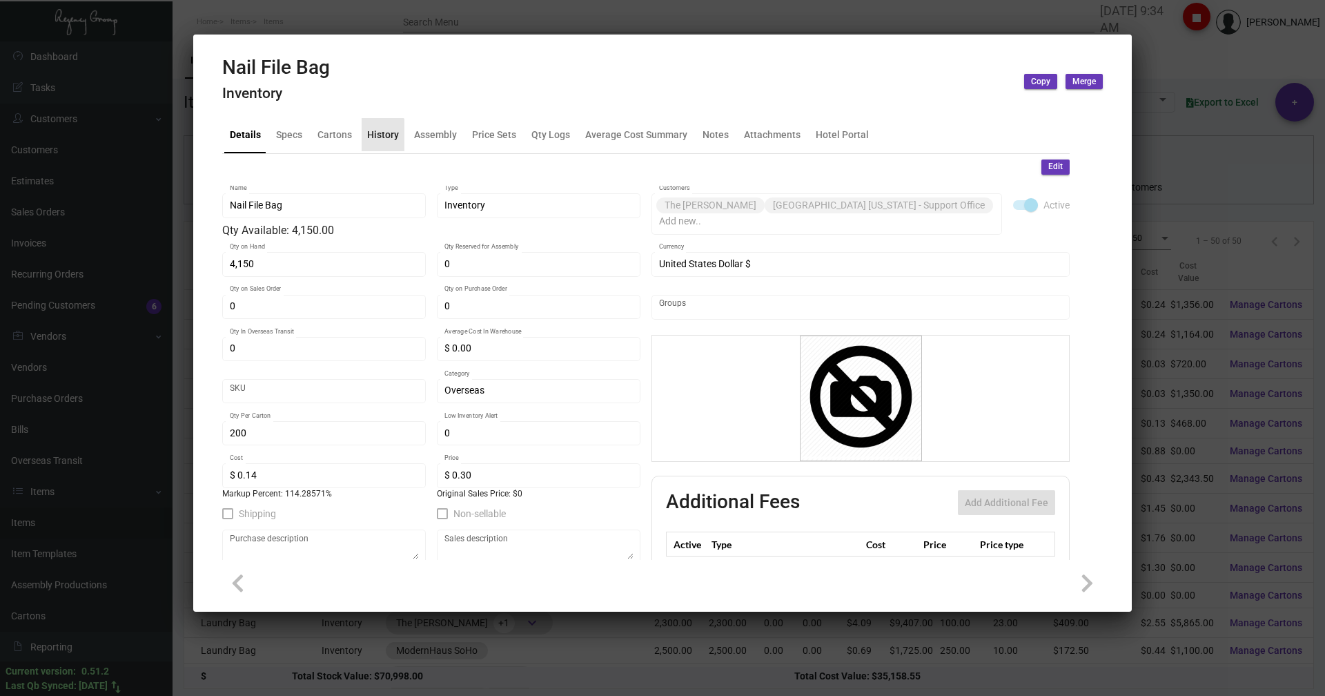
click at [373, 136] on div "History" at bounding box center [383, 134] width 32 height 14
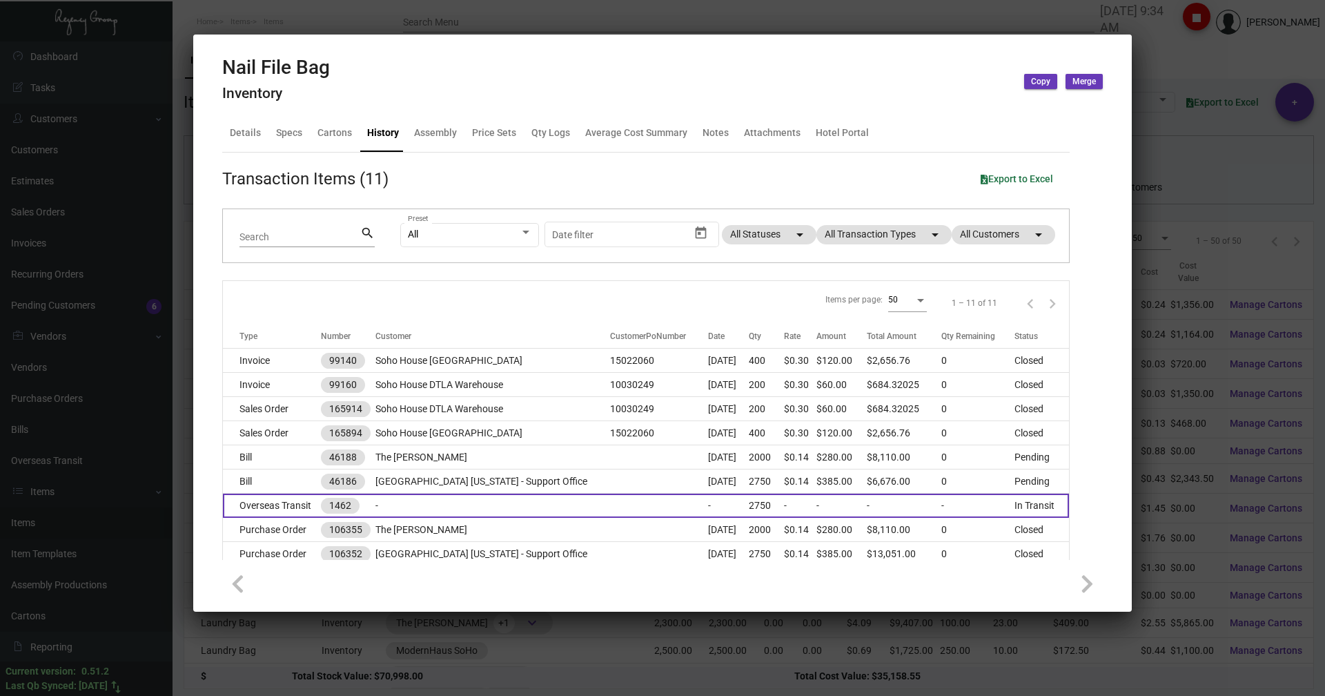
scroll to position [0, 0]
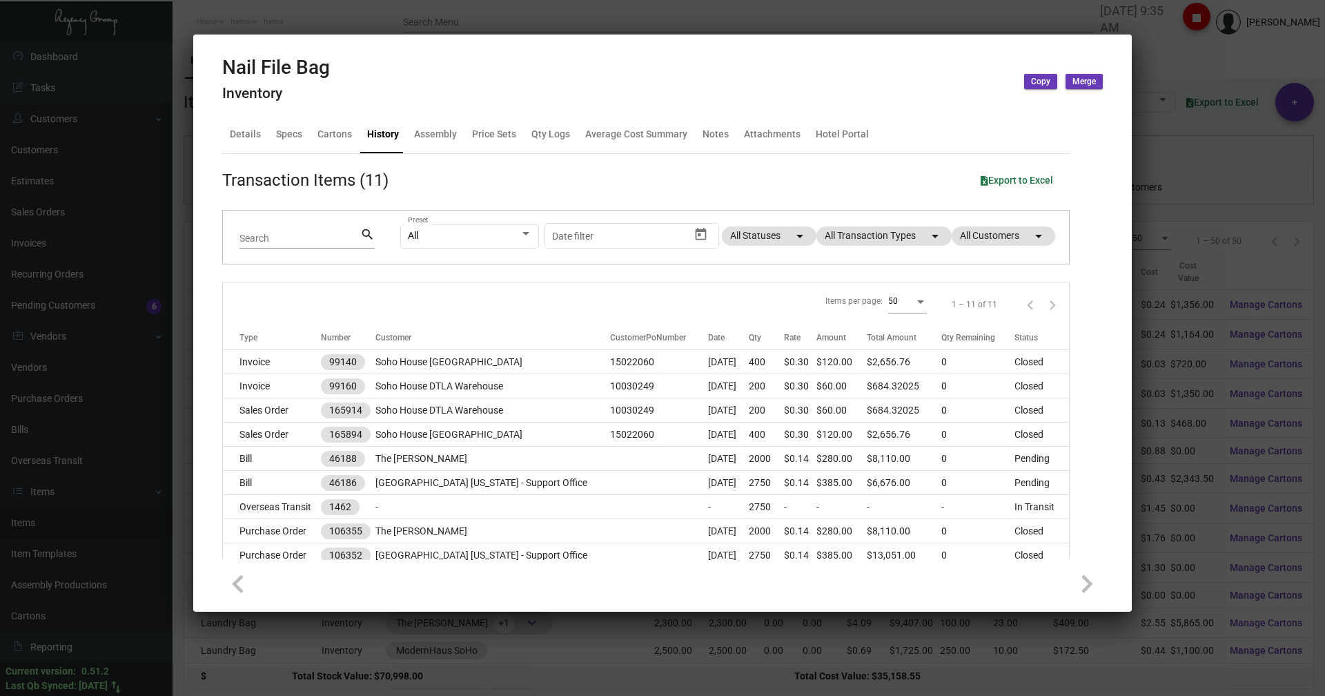
click at [353, 15] on div at bounding box center [662, 348] width 1325 height 696
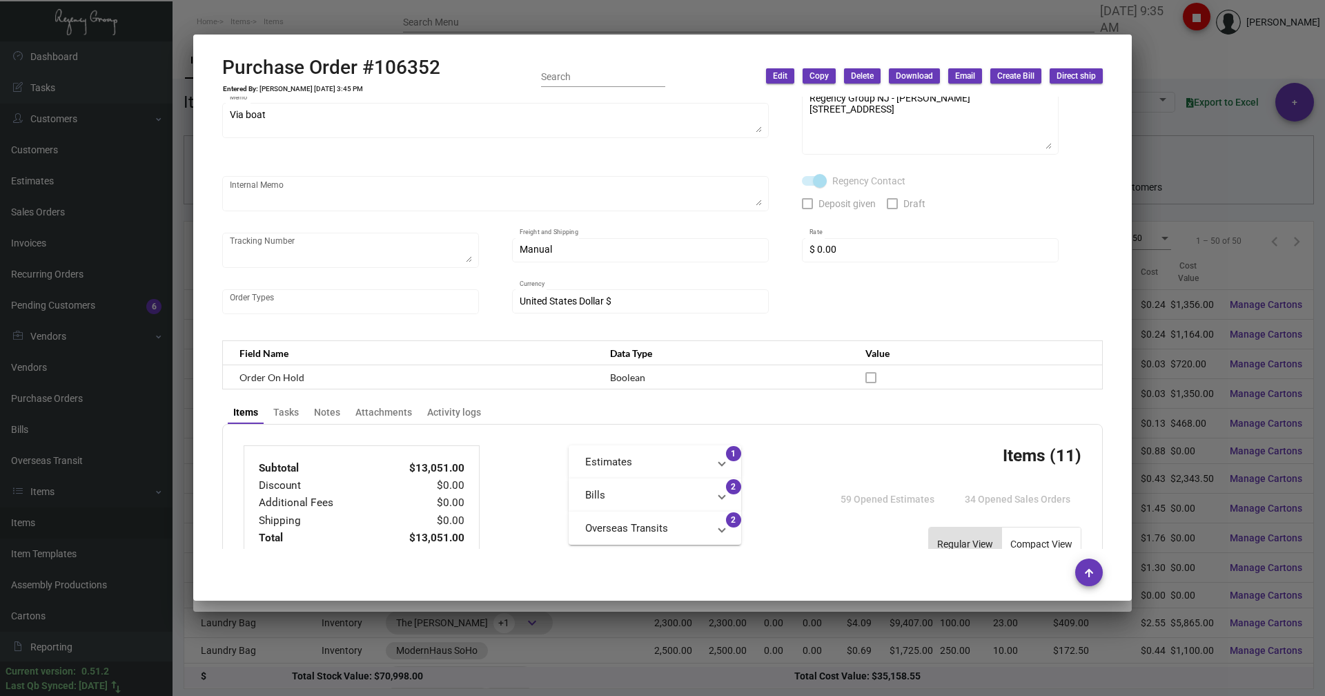
scroll to position [57, 0]
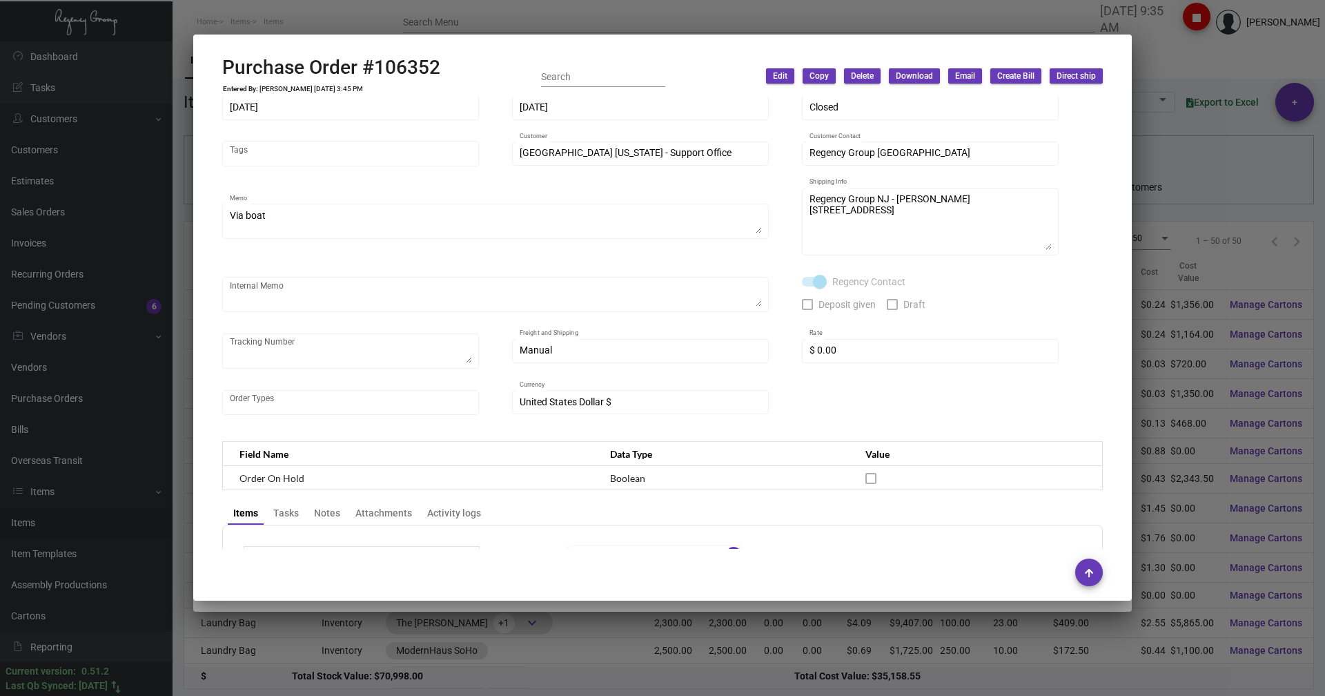
click at [1178, 30] on div at bounding box center [662, 348] width 1325 height 696
